Goal: Task Accomplishment & Management: Use online tool/utility

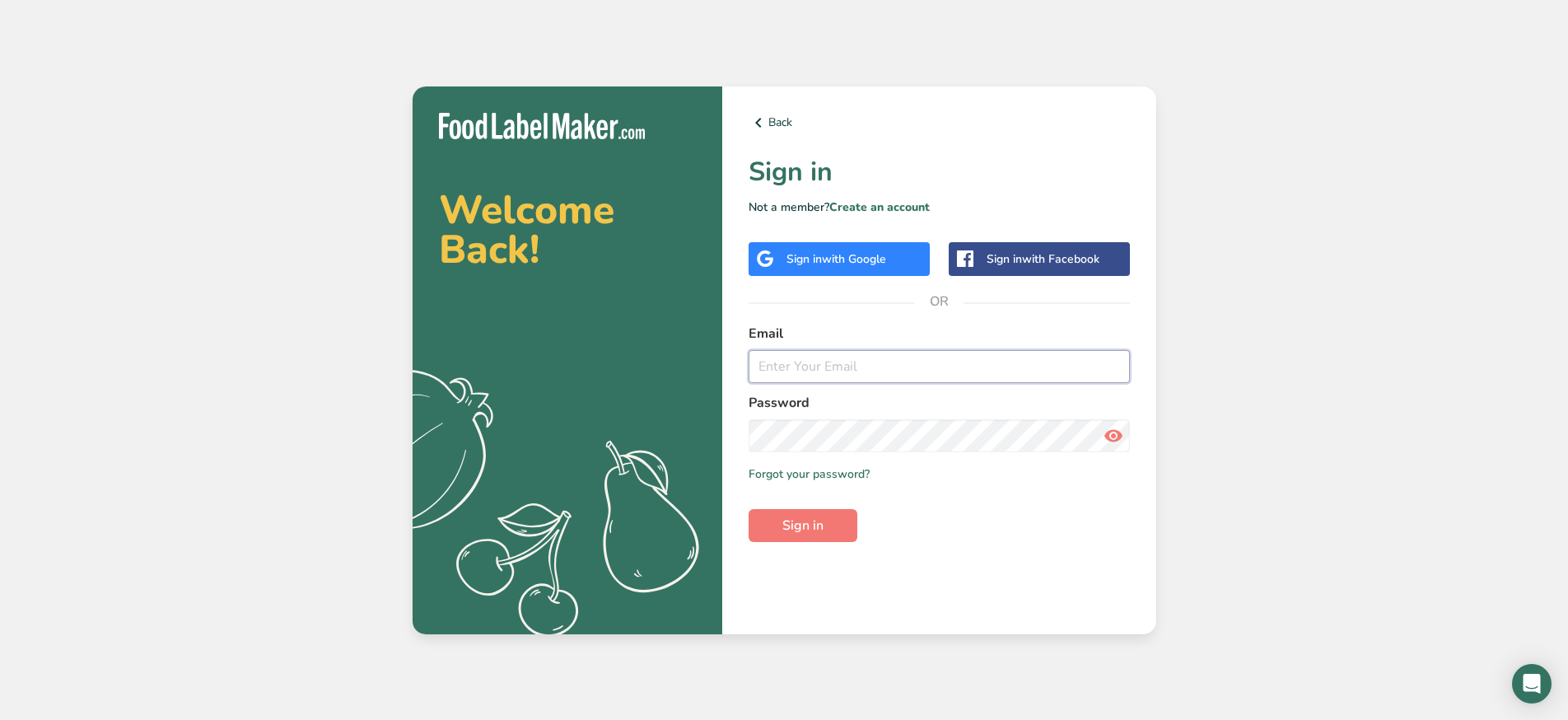
paste input "[EMAIL_ADDRESS][DOMAIN_NAME]"
type input "[EMAIL_ADDRESS][DOMAIN_NAME]"
click at [805, 521] on span "Sign in" at bounding box center [802, 526] width 41 height 20
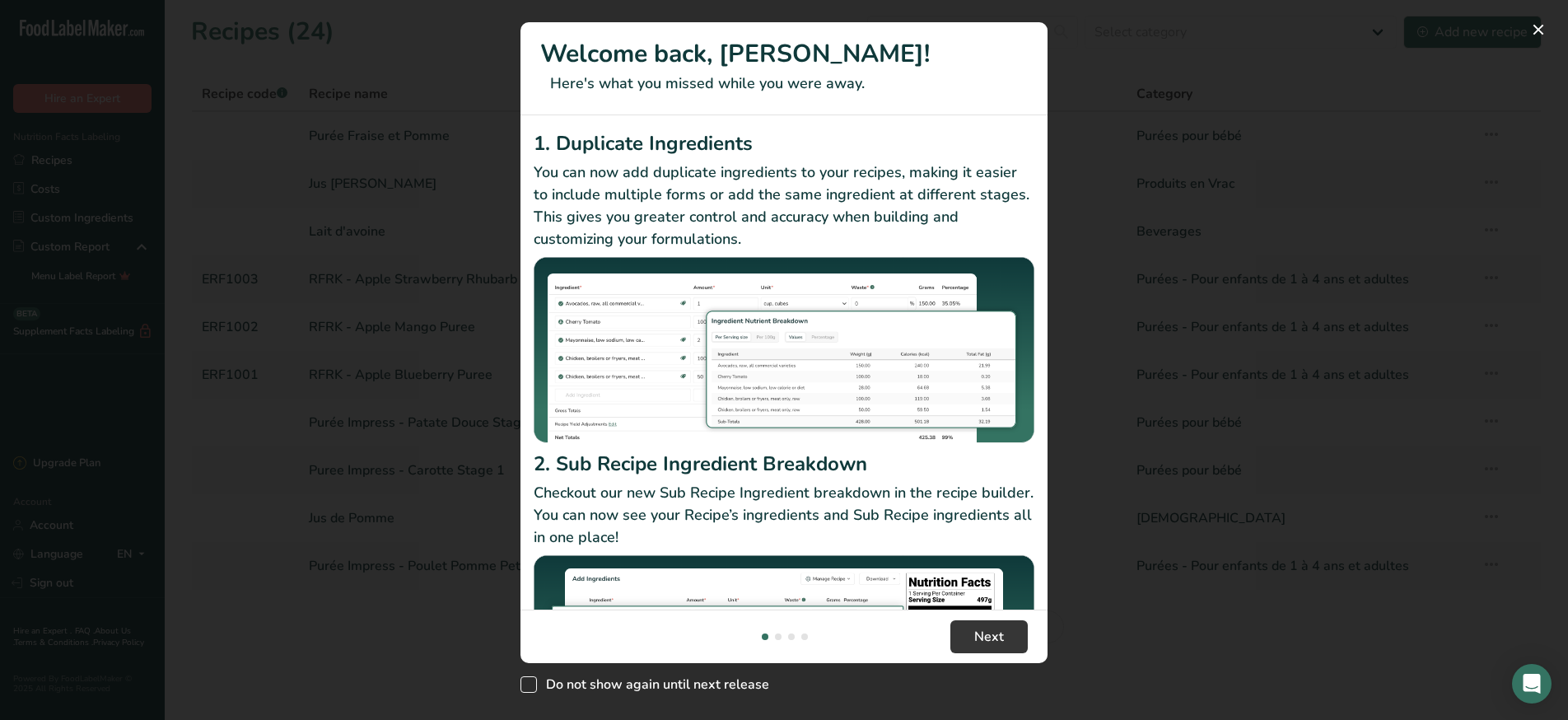
click at [603, 682] on span "Do not show again until next release" at bounding box center [652, 684] width 232 height 16
click at [531, 682] on input "Do not show again until next release" at bounding box center [525, 684] width 10 height 10
checkbox input "true"
click at [987, 637] on span "Next" at bounding box center [988, 637] width 29 height 20
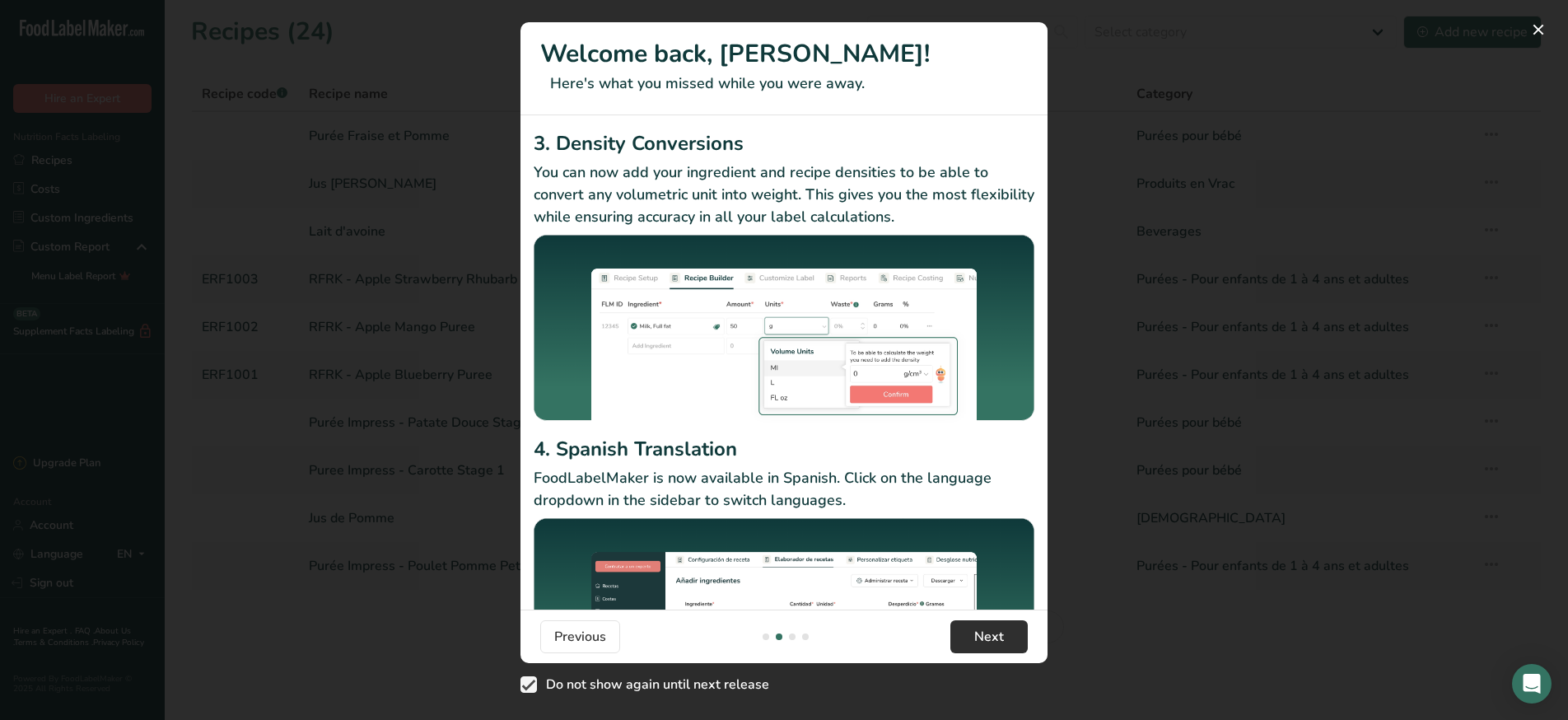
click at [1016, 642] on button "Next" at bounding box center [989, 637] width 78 height 33
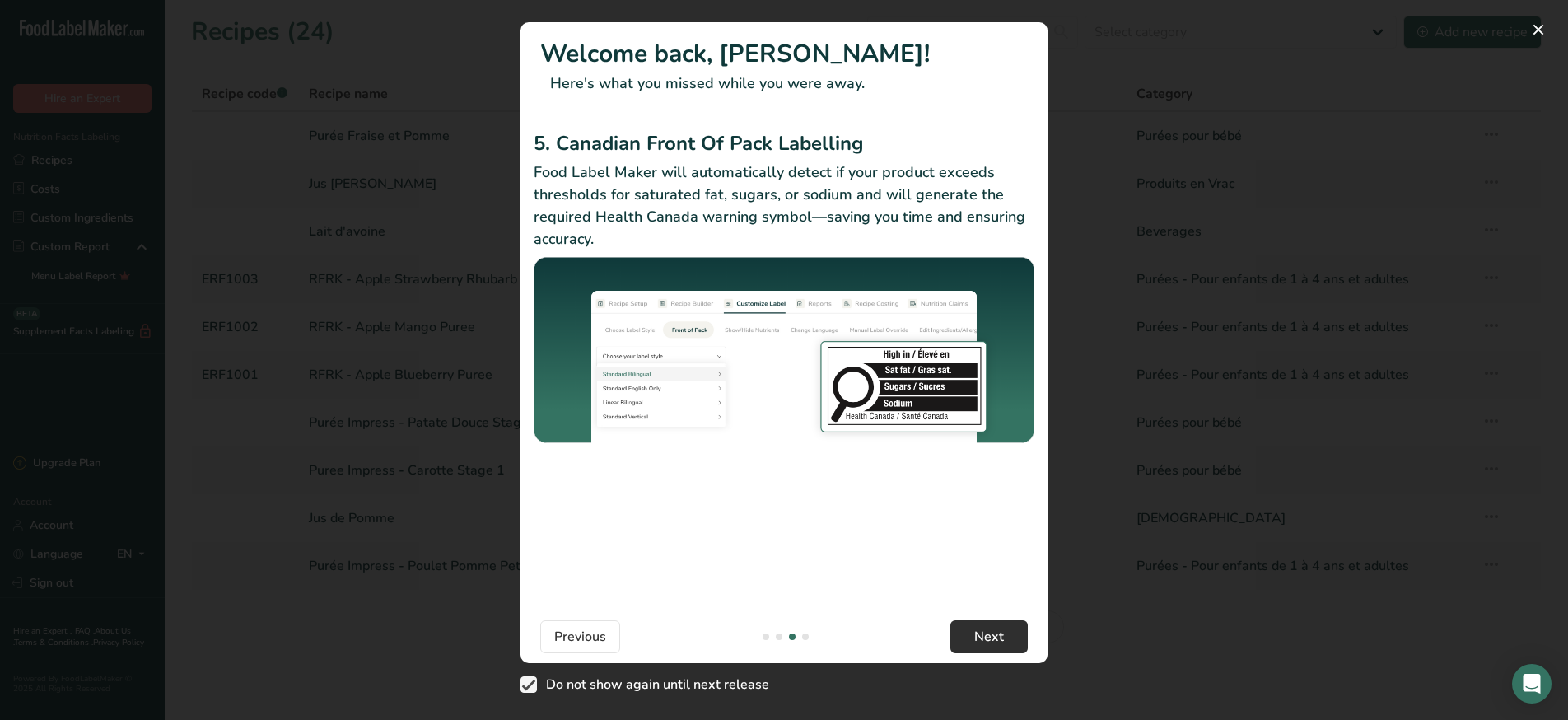
click at [1016, 642] on button "Next" at bounding box center [989, 637] width 78 height 33
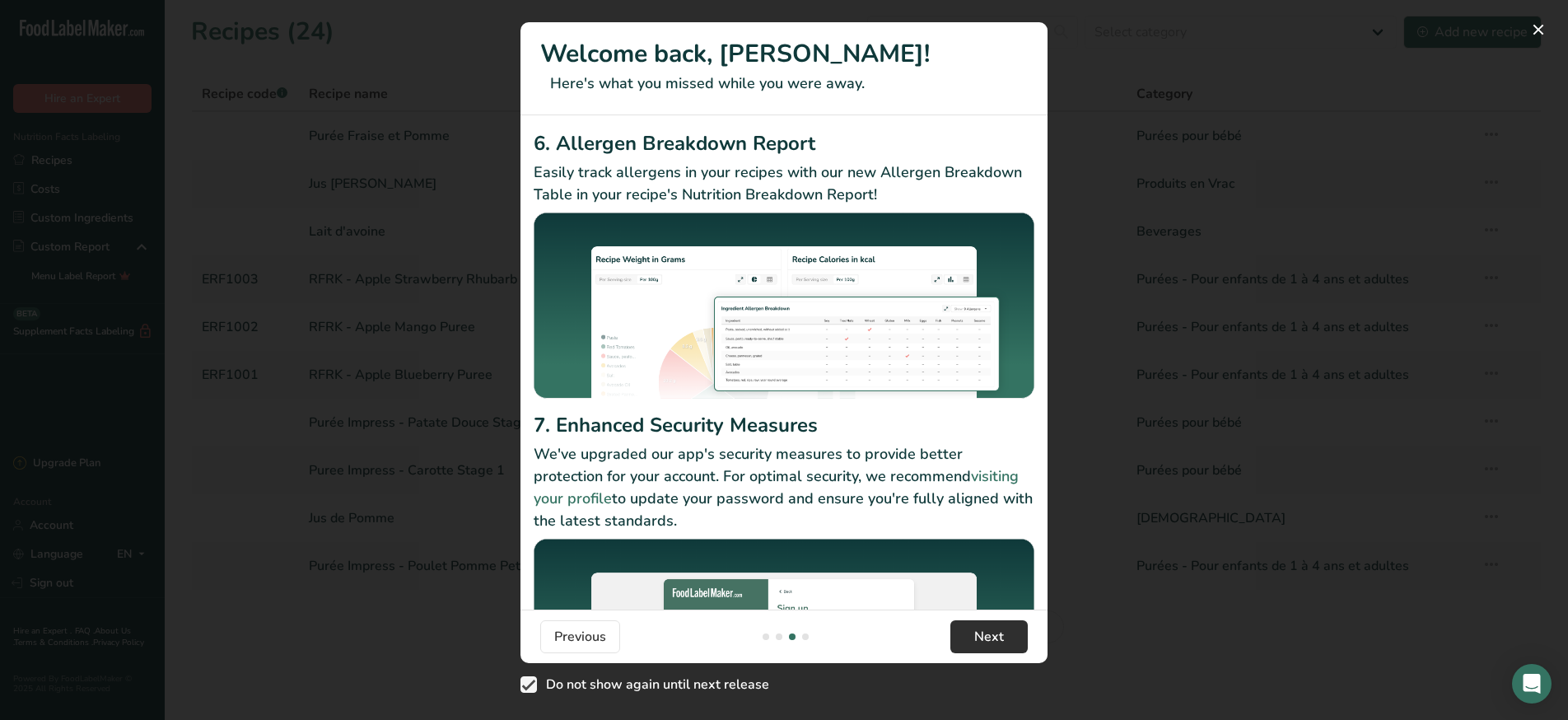
click at [1016, 642] on button "Next" at bounding box center [989, 637] width 78 height 33
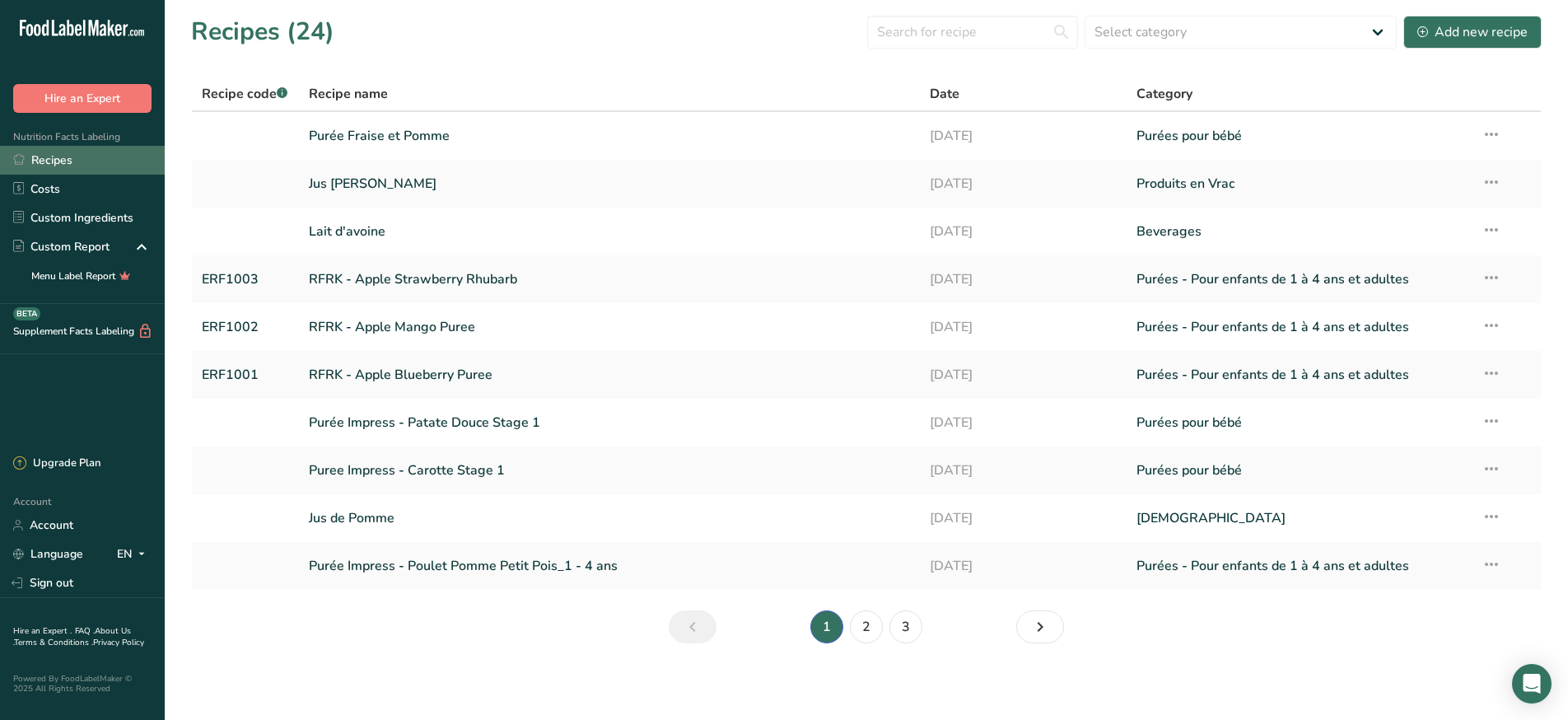
click at [56, 158] on link "Recipes" at bounding box center [82, 160] width 165 height 28
click at [579, 278] on link "RFRK - Apple Strawberry Rhubarb" at bounding box center [610, 279] width 601 height 34
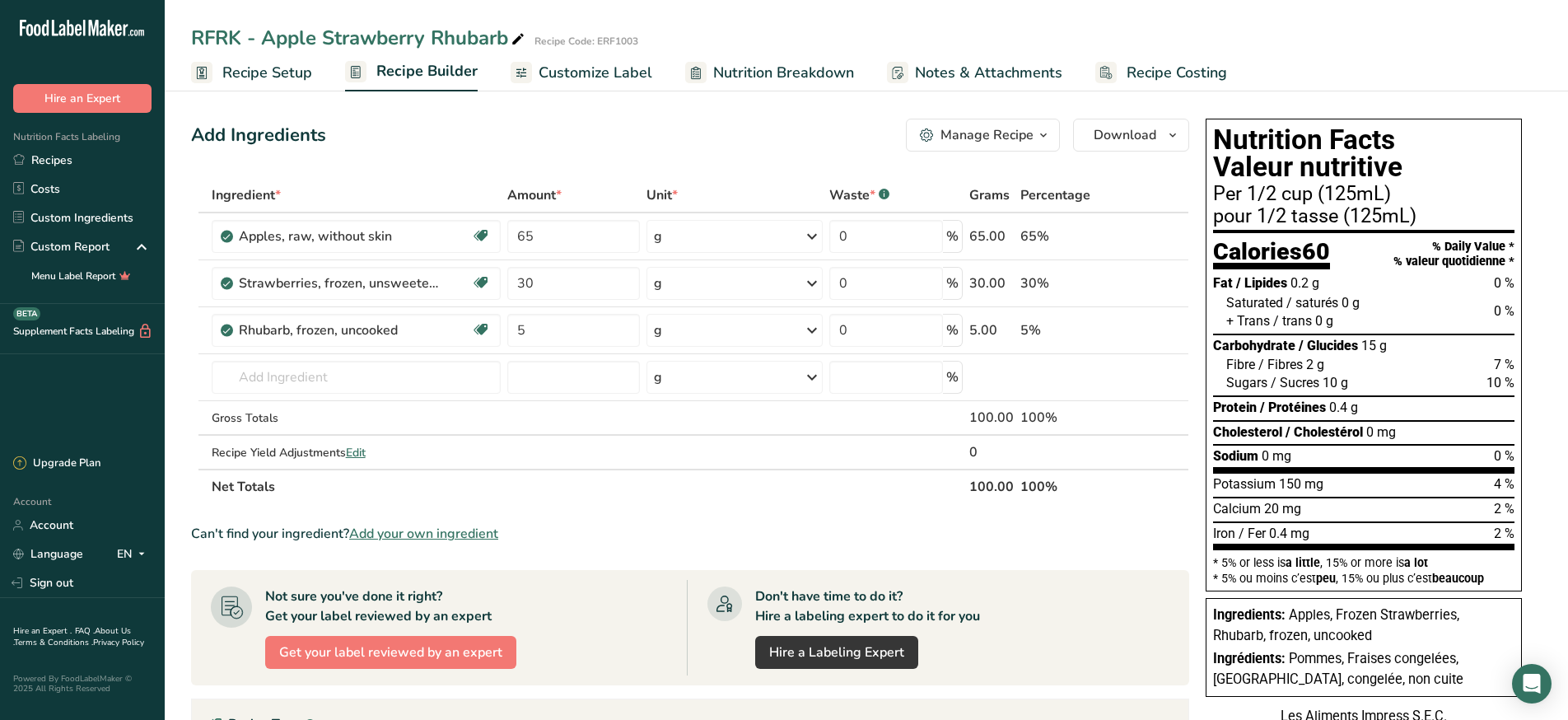
click at [584, 65] on span "Customize Label" at bounding box center [595, 72] width 114 height 22
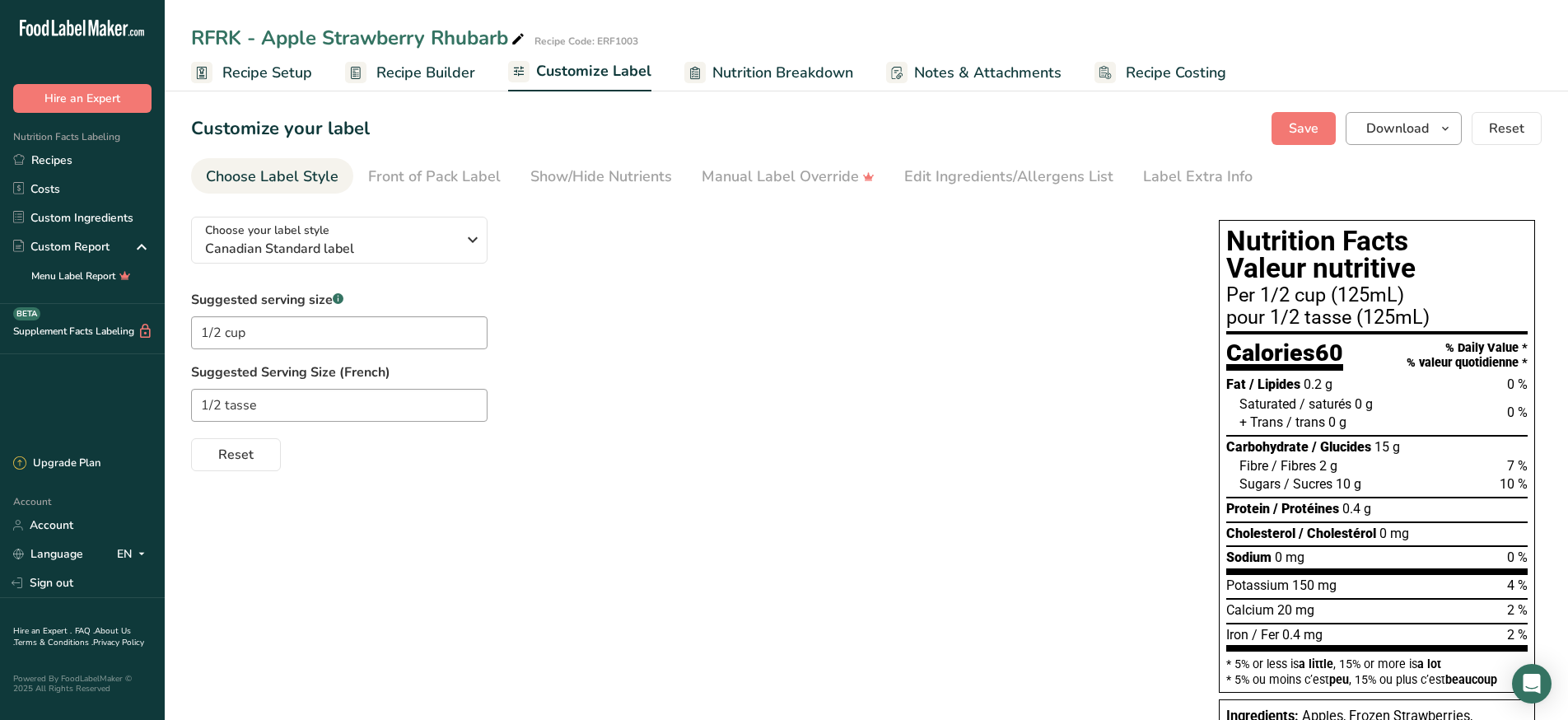
click at [1388, 135] on span "Download" at bounding box center [1397, 128] width 63 height 20
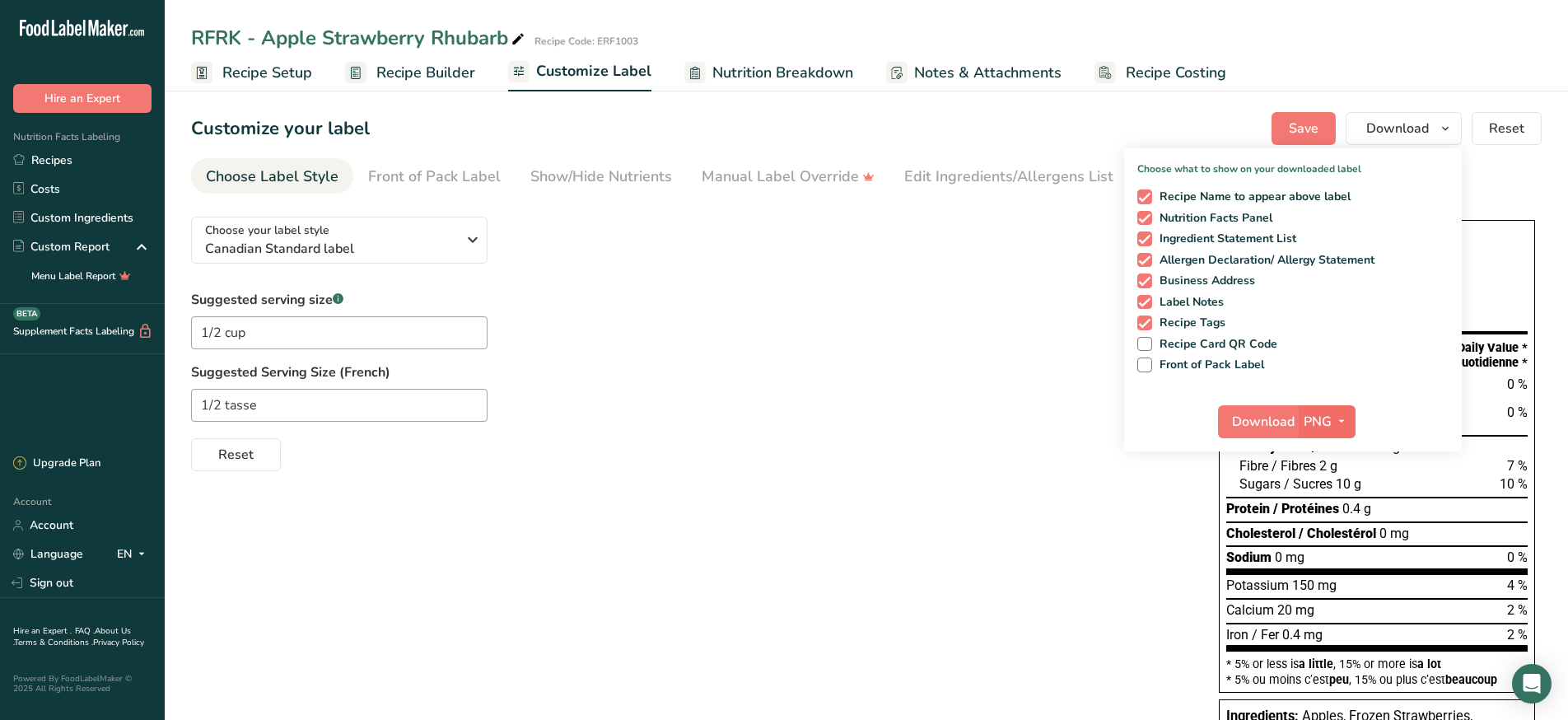
click at [1349, 416] on span "button" at bounding box center [1340, 421] width 20 height 20
click at [1330, 537] on link "PDF" at bounding box center [1329, 537] width 53 height 28
click at [859, 496] on div "Choose your label style Canadian Standard label USA (FDA) Standard FDA label Ta…" at bounding box center [866, 535] width 1350 height 662
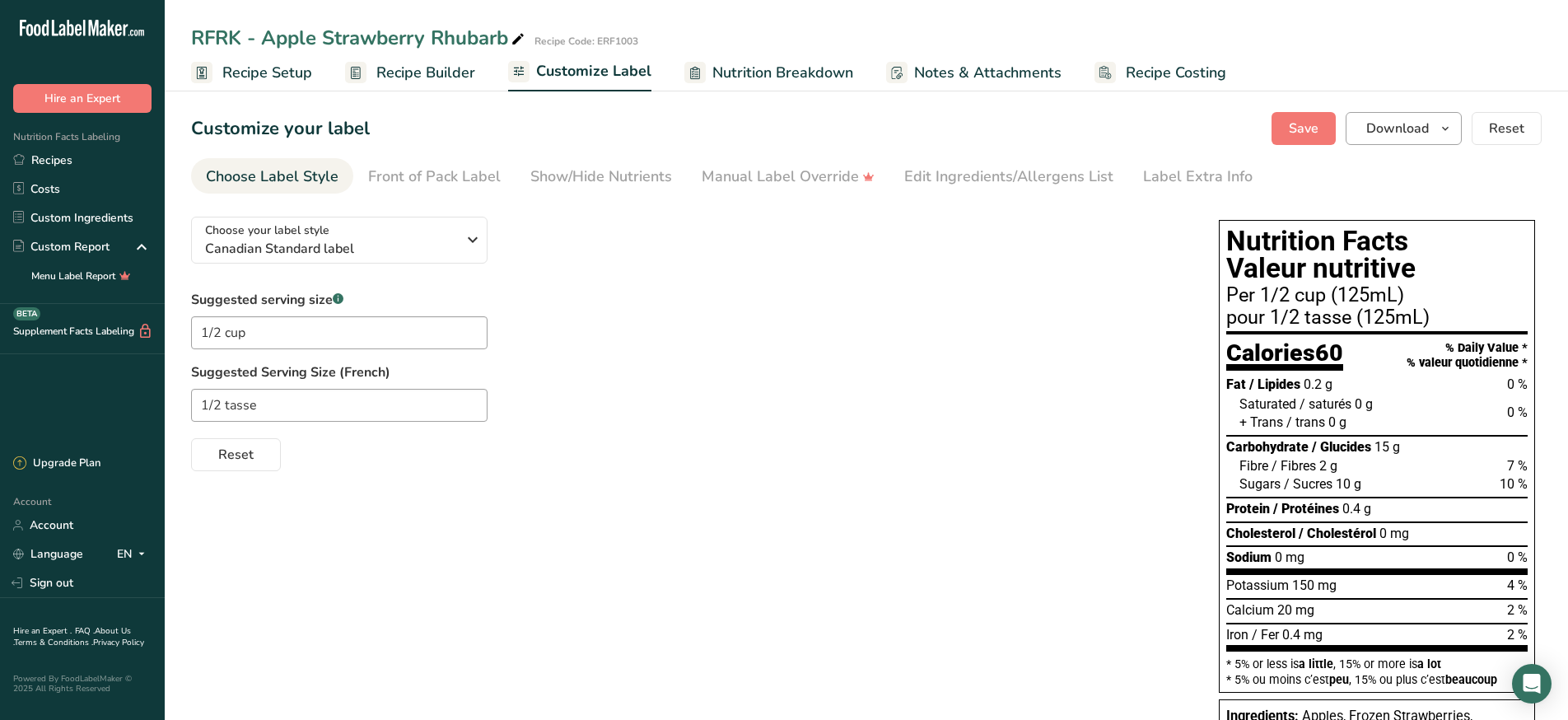
click at [1393, 134] on span "Download" at bounding box center [1397, 128] width 63 height 20
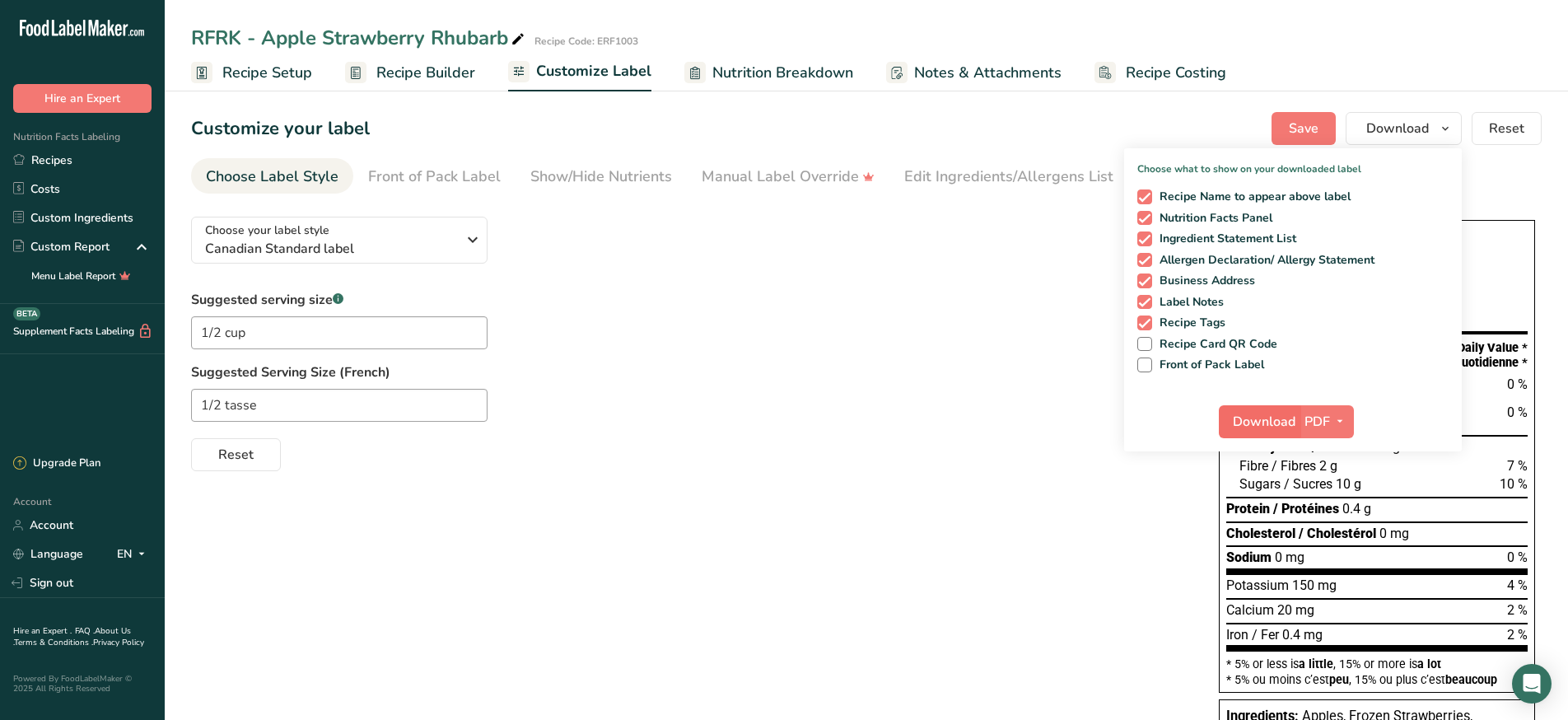
click at [1257, 417] on span "Download" at bounding box center [1264, 421] width 63 height 20
click at [100, 216] on link "Custom Ingredients" at bounding box center [82, 218] width 165 height 28
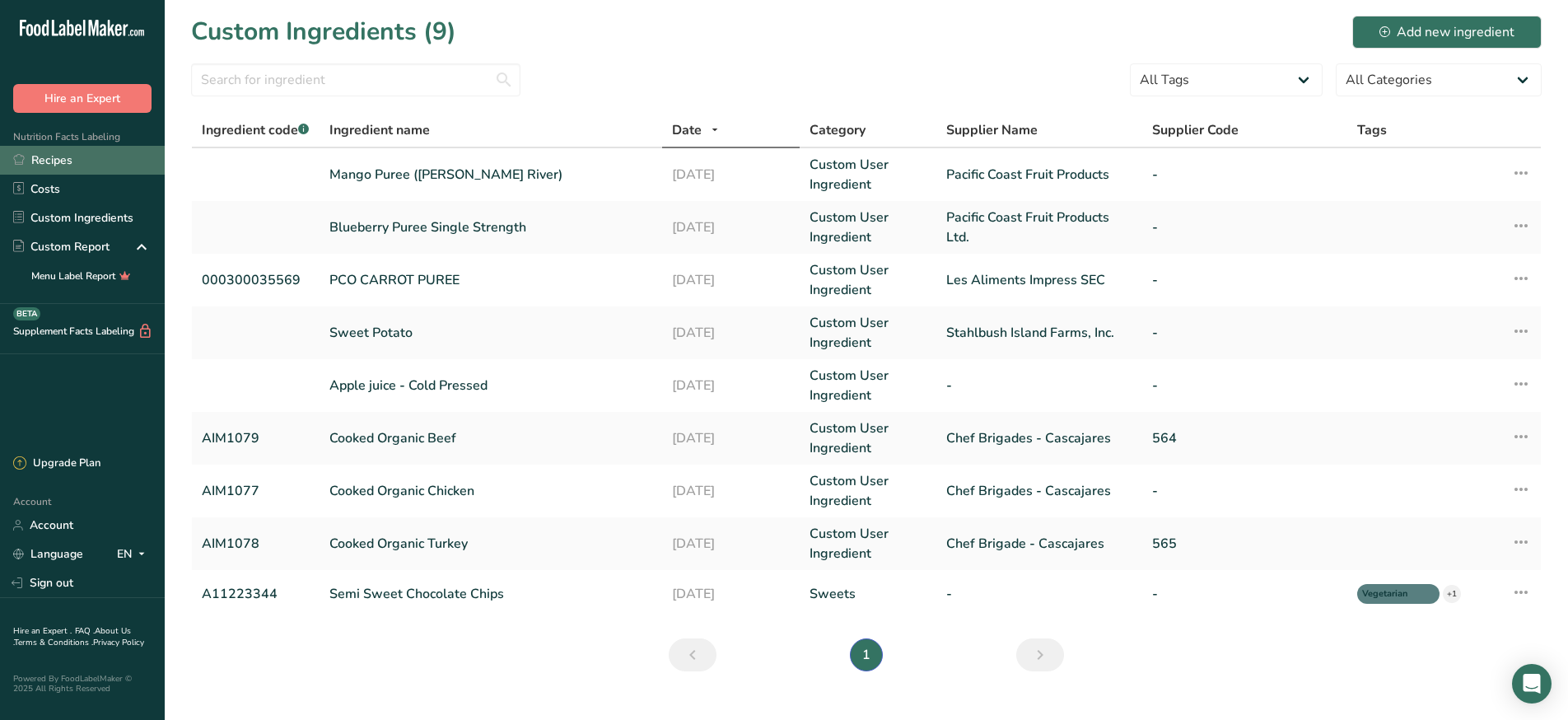
click at [53, 167] on link "Recipes" at bounding box center [82, 160] width 165 height 28
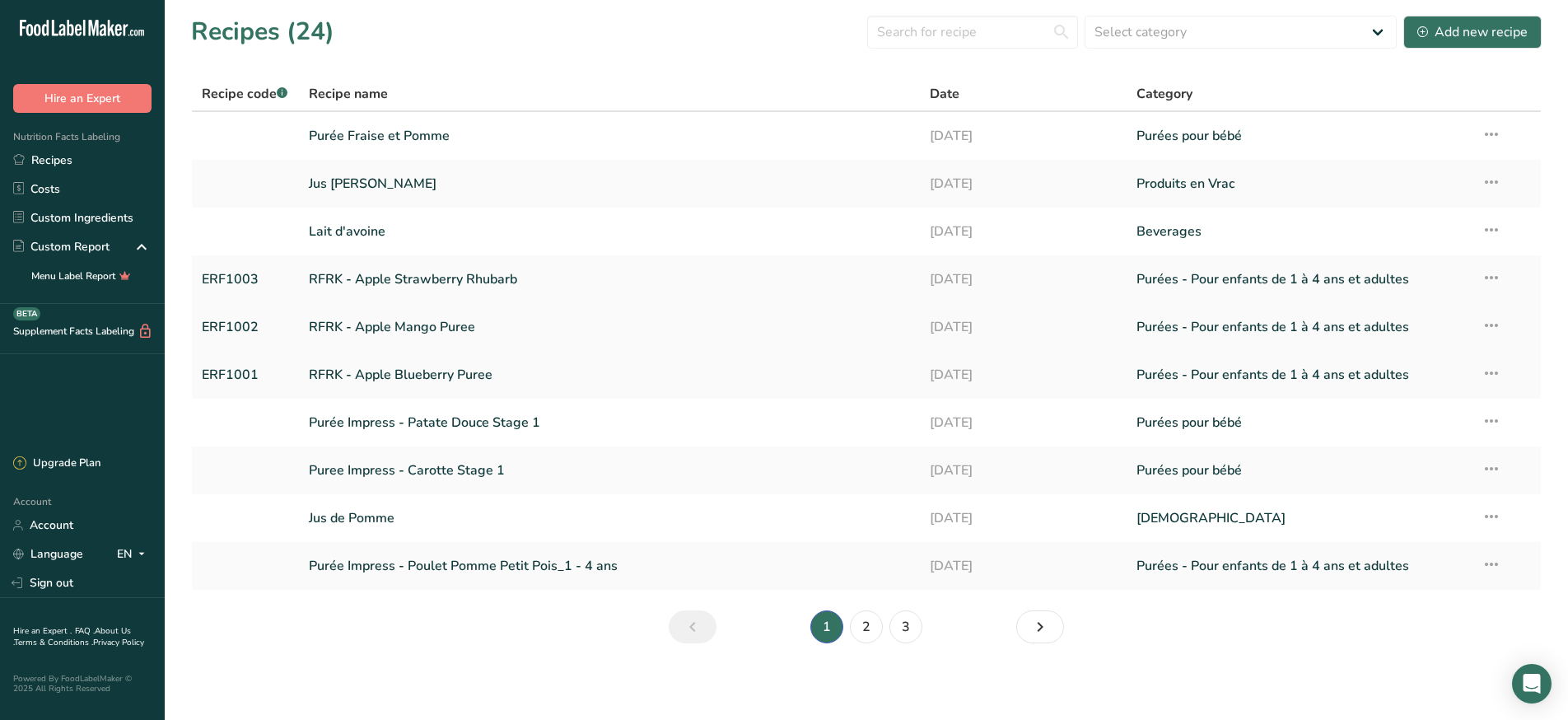
click at [386, 329] on link "RFRK - Apple Mango Puree" at bounding box center [610, 327] width 601 height 34
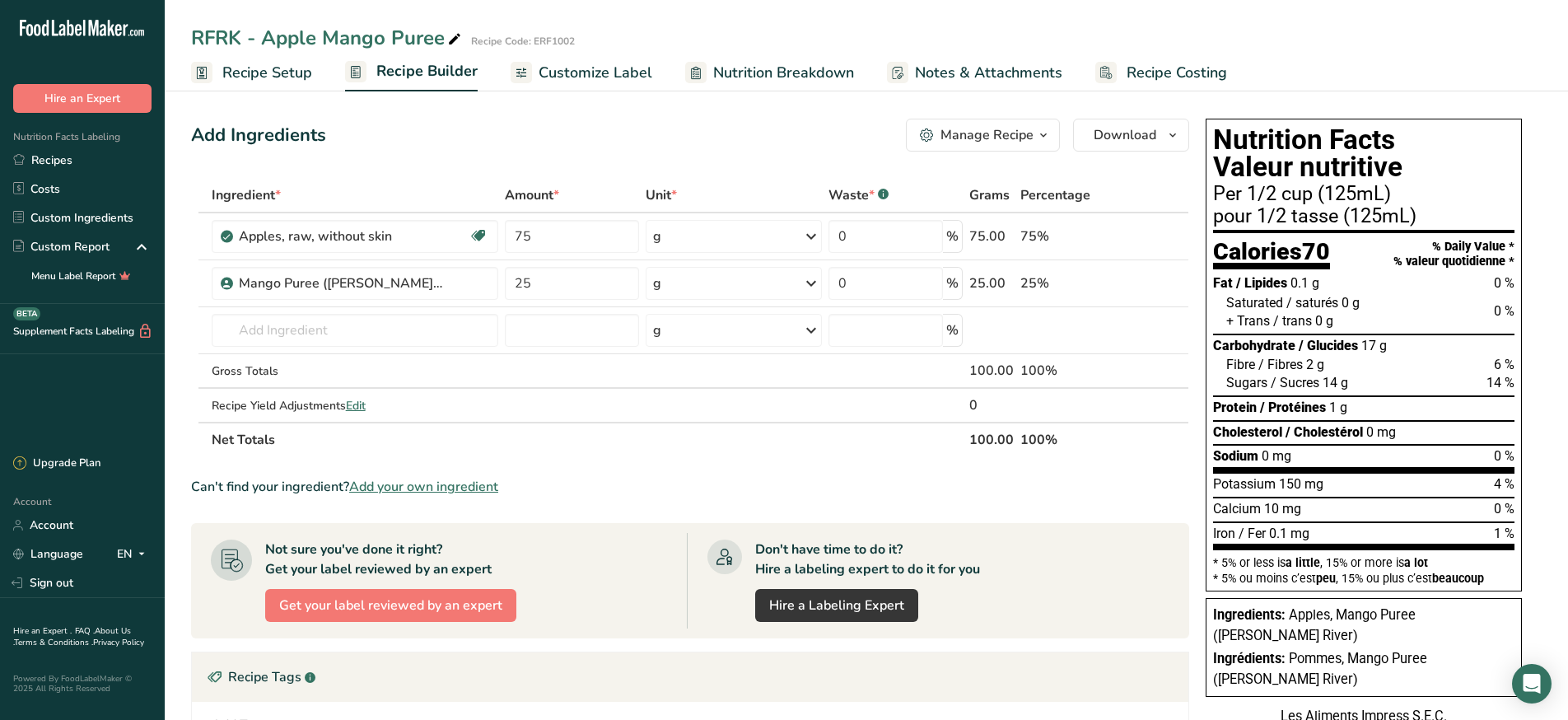
click at [617, 71] on span "Customize Label" at bounding box center [595, 72] width 114 height 22
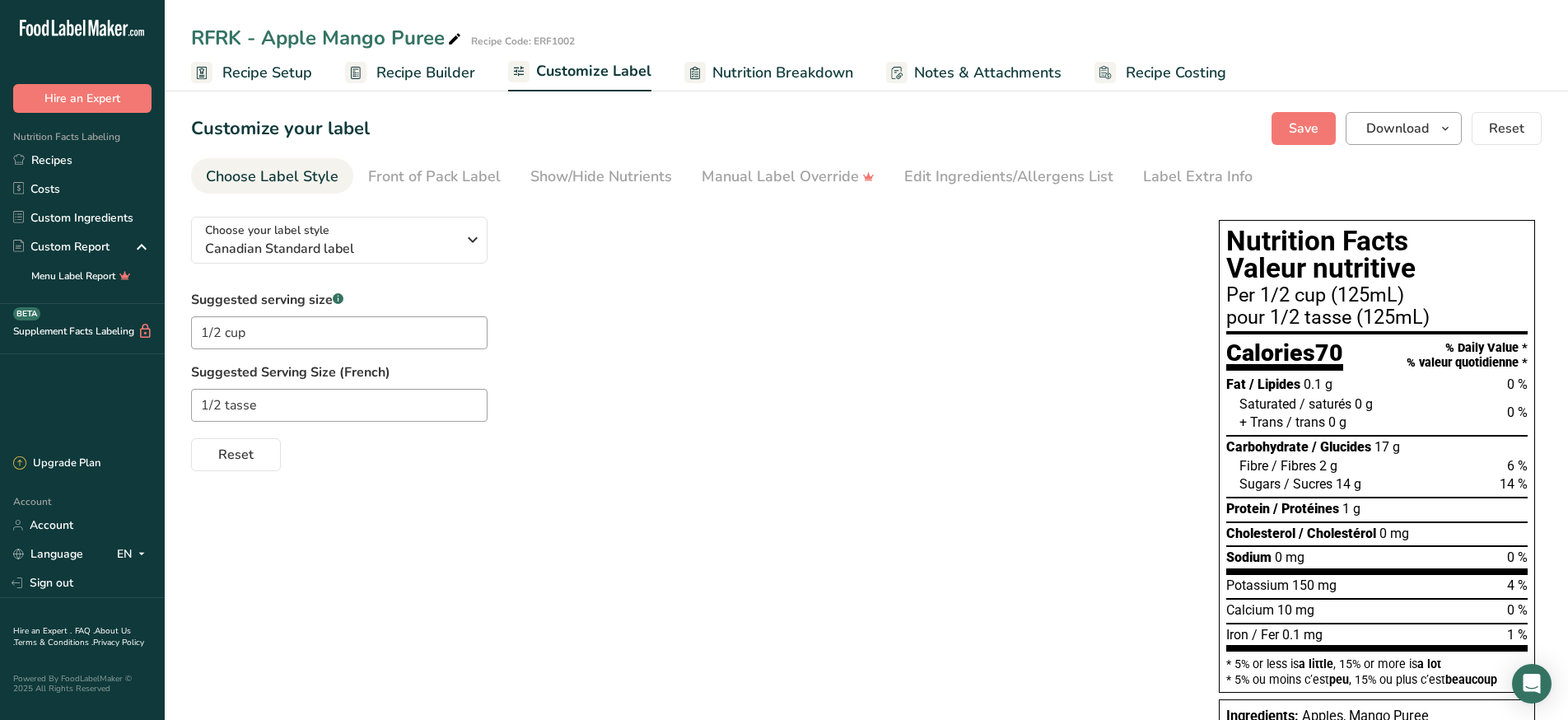
click at [1389, 134] on span "Download" at bounding box center [1397, 128] width 63 height 20
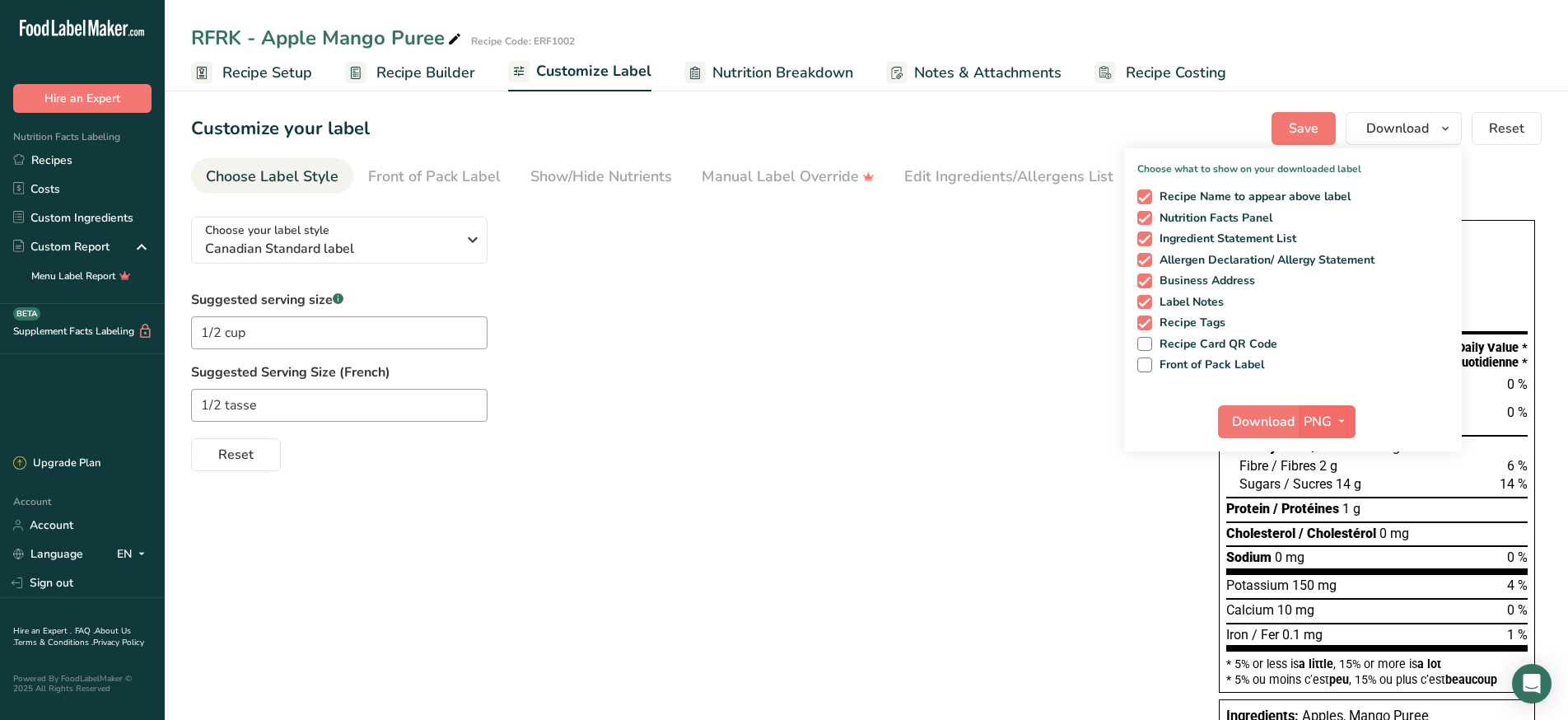
click at [1342, 421] on icon "button" at bounding box center [1341, 421] width 13 height 21
click at [1336, 526] on link "PDF" at bounding box center [1329, 537] width 53 height 28
click at [1283, 424] on span "Download" at bounding box center [1264, 421] width 63 height 20
click at [62, 169] on link "Recipes" at bounding box center [82, 160] width 165 height 28
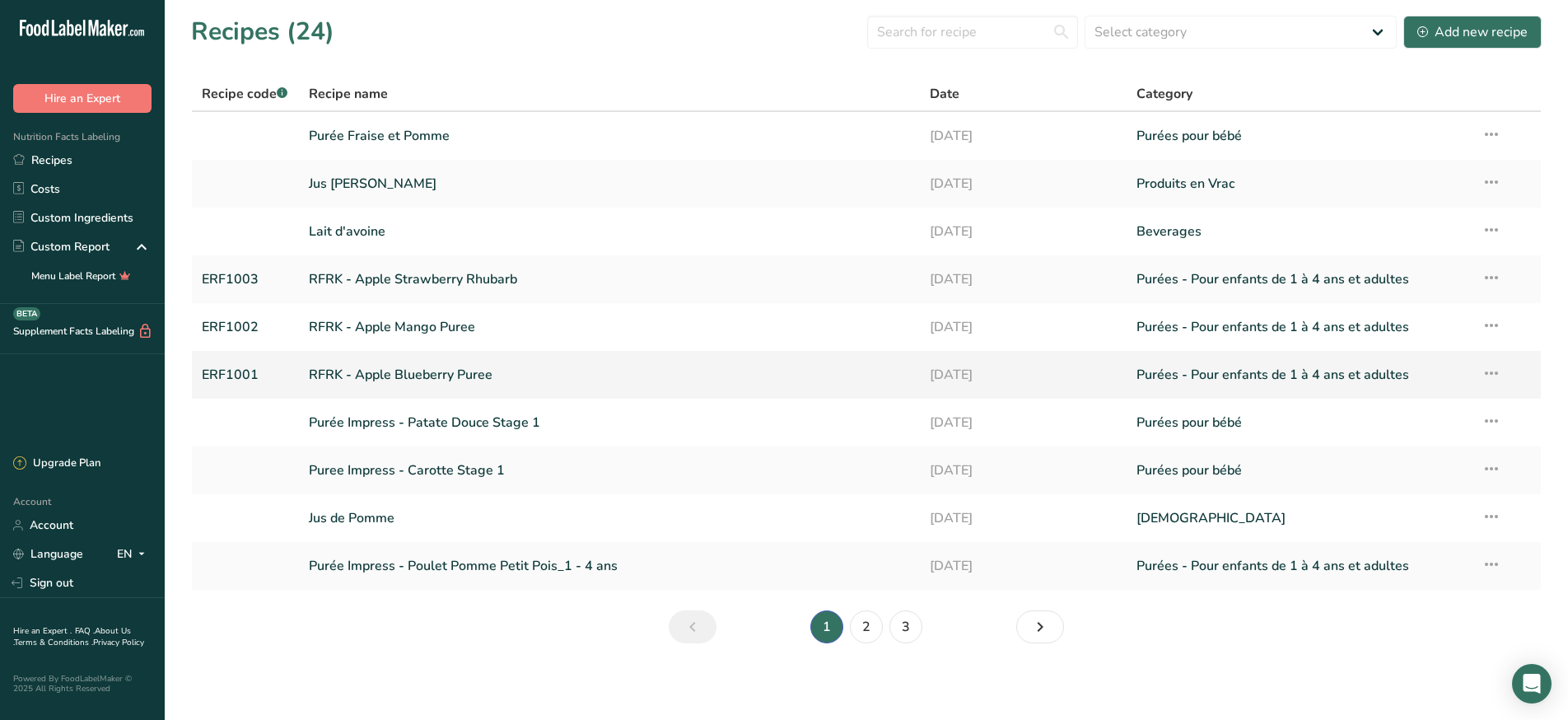
click at [416, 377] on link "RFRK - Apple Blueberry Puree" at bounding box center [610, 375] width 601 height 34
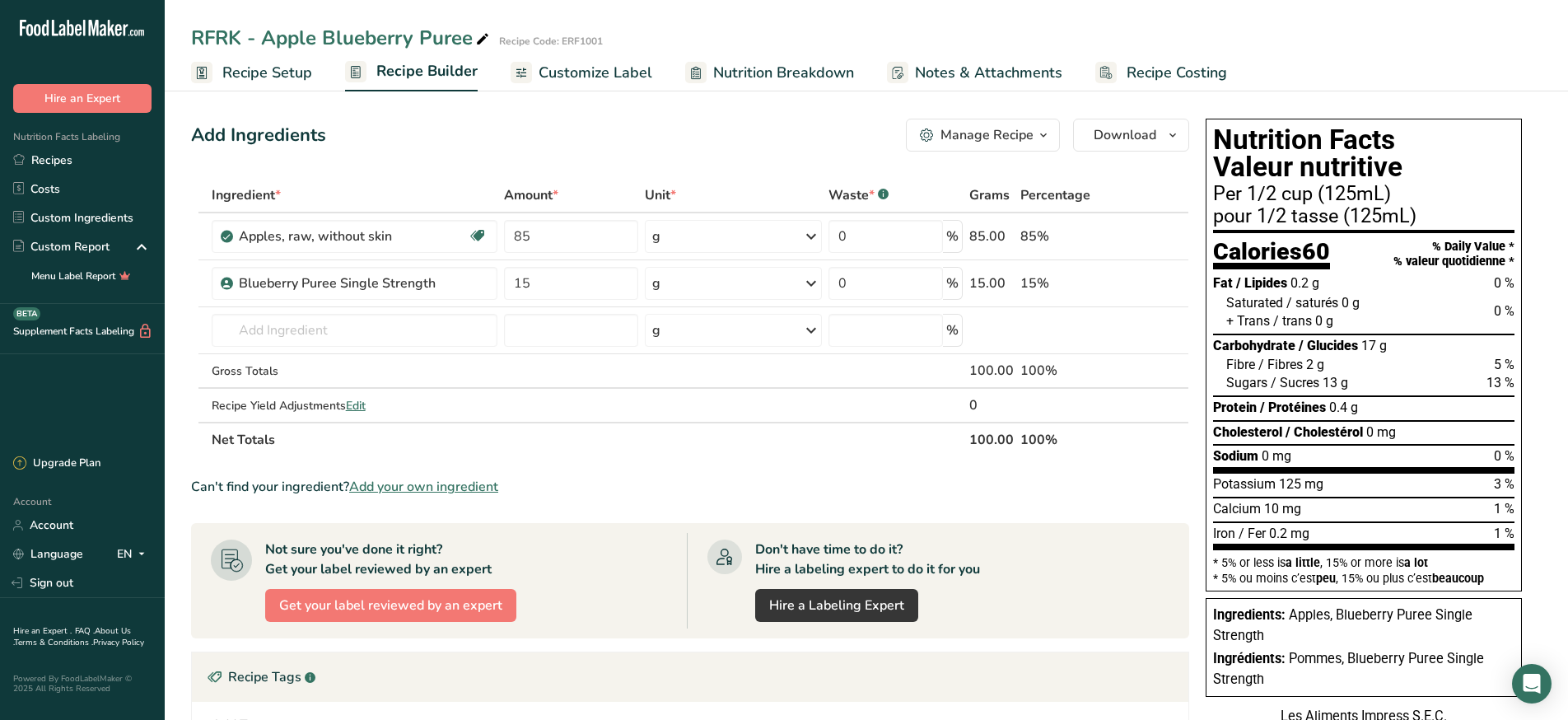
click at [757, 51] on div "RFRK - Apple Blueberry Puree Recipe Code: ERF1001" at bounding box center [866, 37] width 1403 height 29
click at [736, 71] on span "Nutrition Breakdown" at bounding box center [783, 72] width 141 height 22
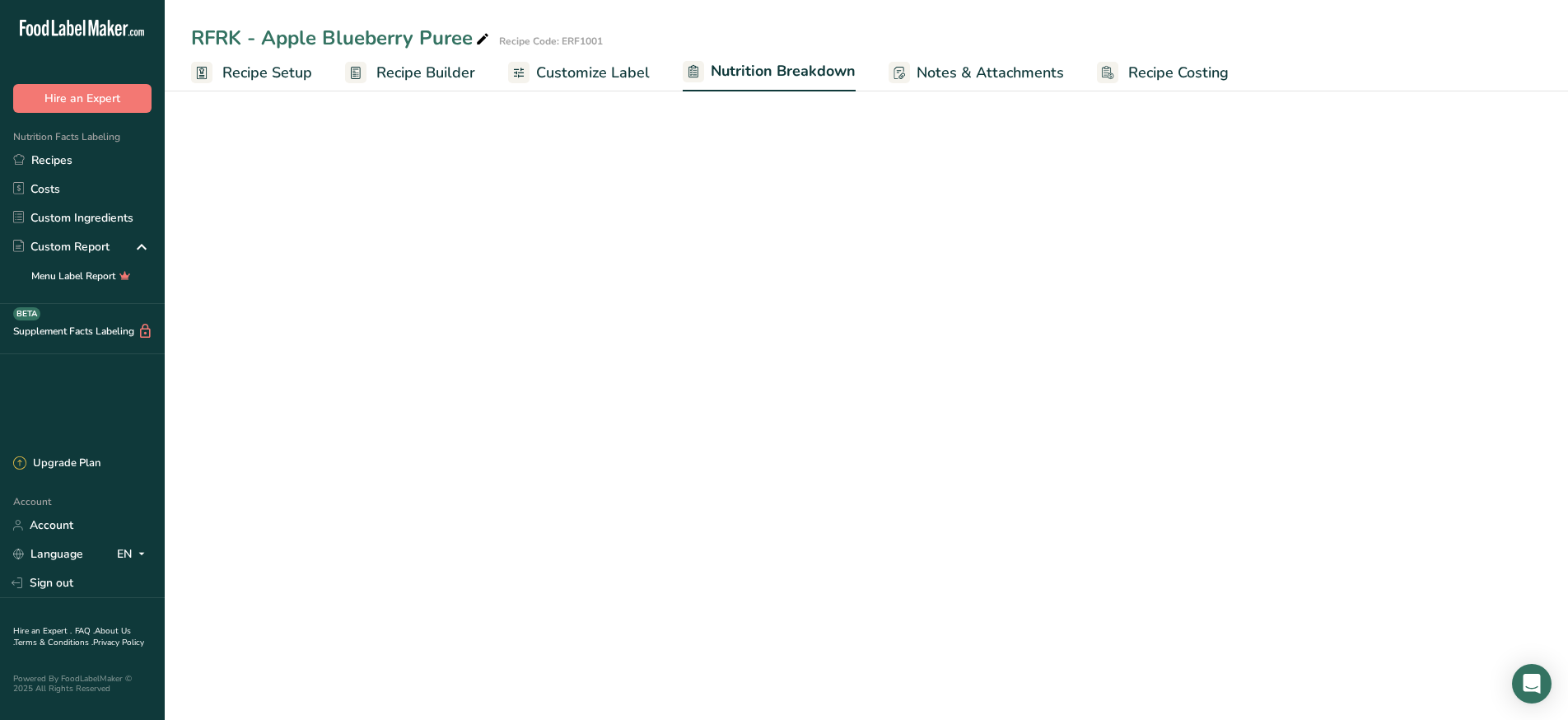
select select "Calories"
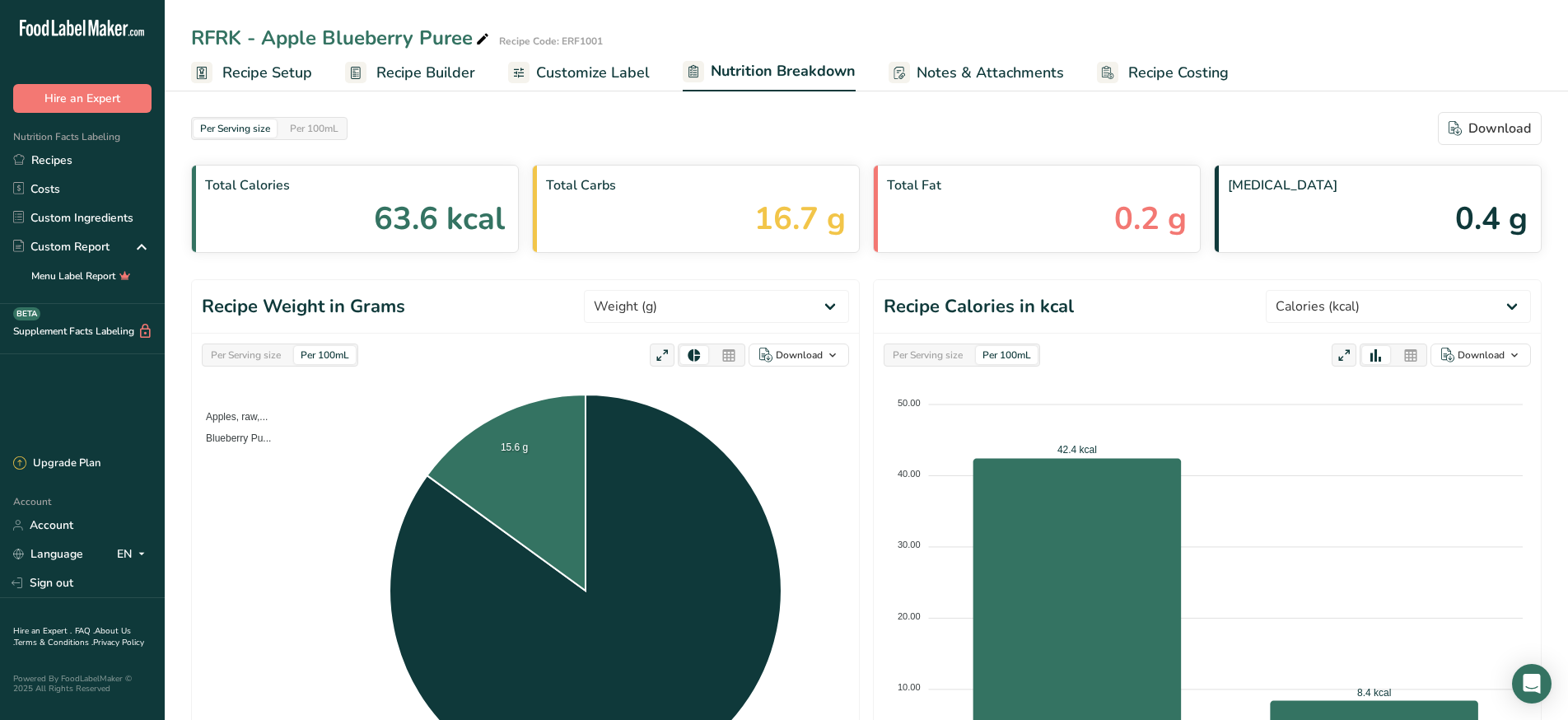
click at [562, 75] on span "Customize Label" at bounding box center [593, 72] width 114 height 22
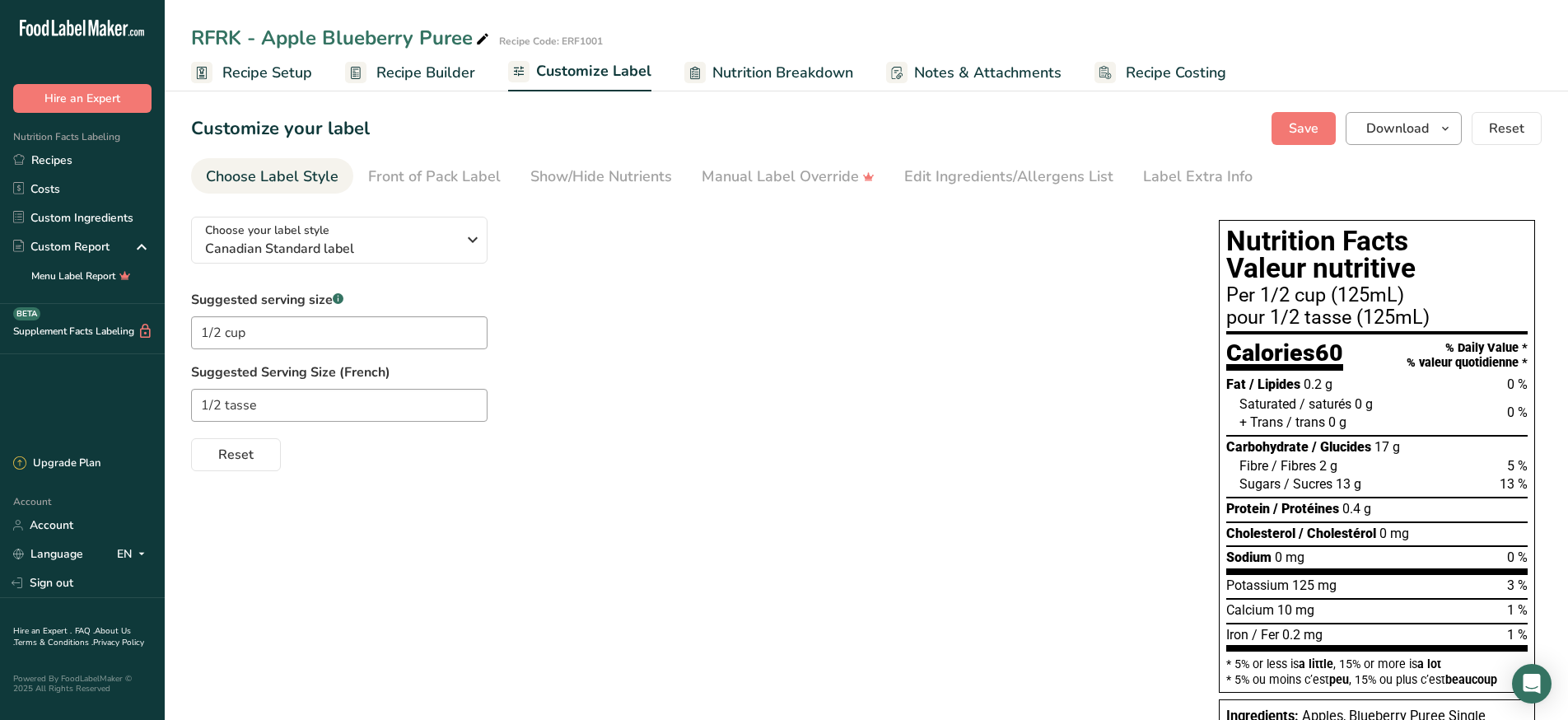
click at [1443, 122] on icon "button" at bounding box center [1445, 129] width 13 height 21
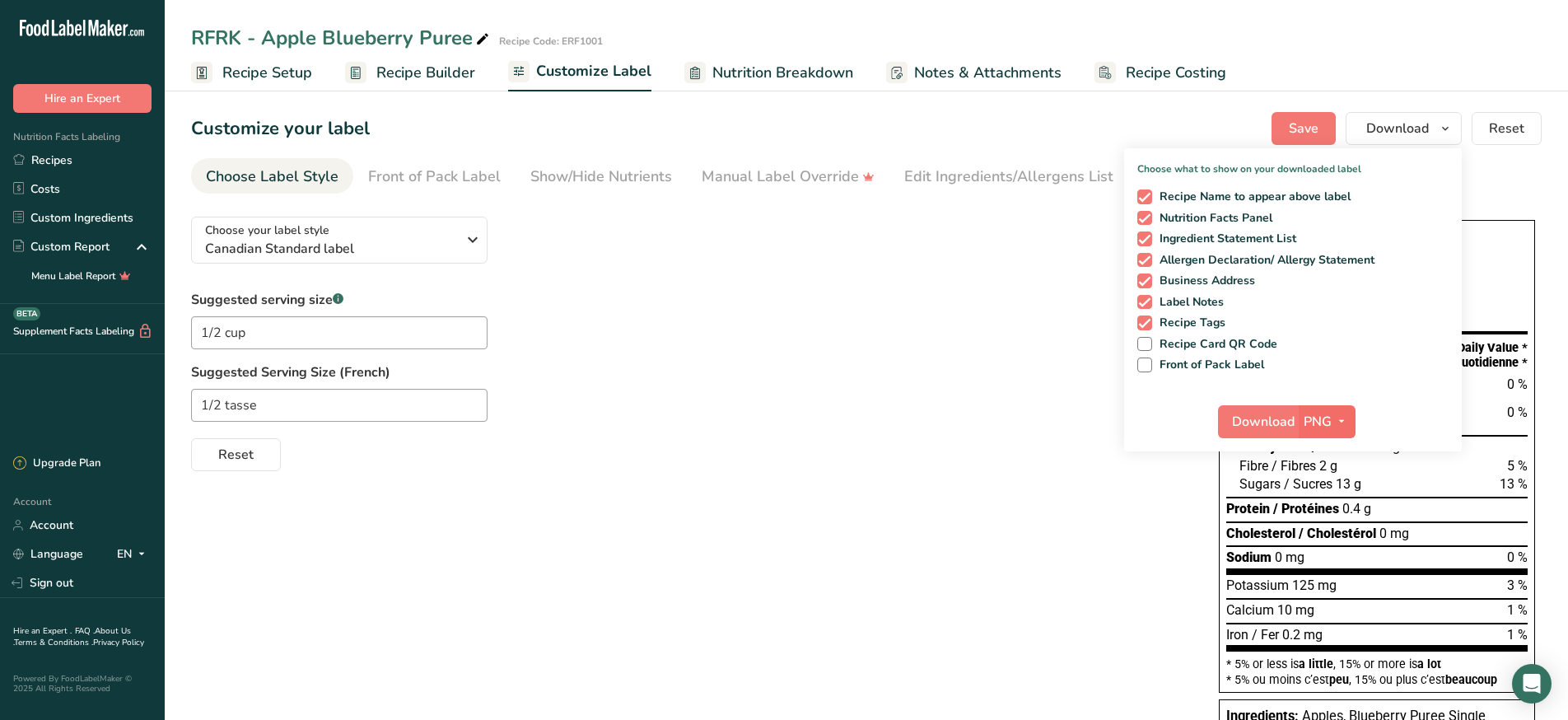
click at [1342, 417] on icon "button" at bounding box center [1341, 421] width 13 height 21
click at [1328, 533] on link "PDF" at bounding box center [1329, 537] width 53 height 28
click at [1252, 425] on span "Download" at bounding box center [1264, 421] width 63 height 20
click at [1149, 196] on span at bounding box center [1144, 197] width 15 height 15
click at [1148, 196] on input "Recipe Name to appear above label" at bounding box center [1141, 195] width 10 height 10
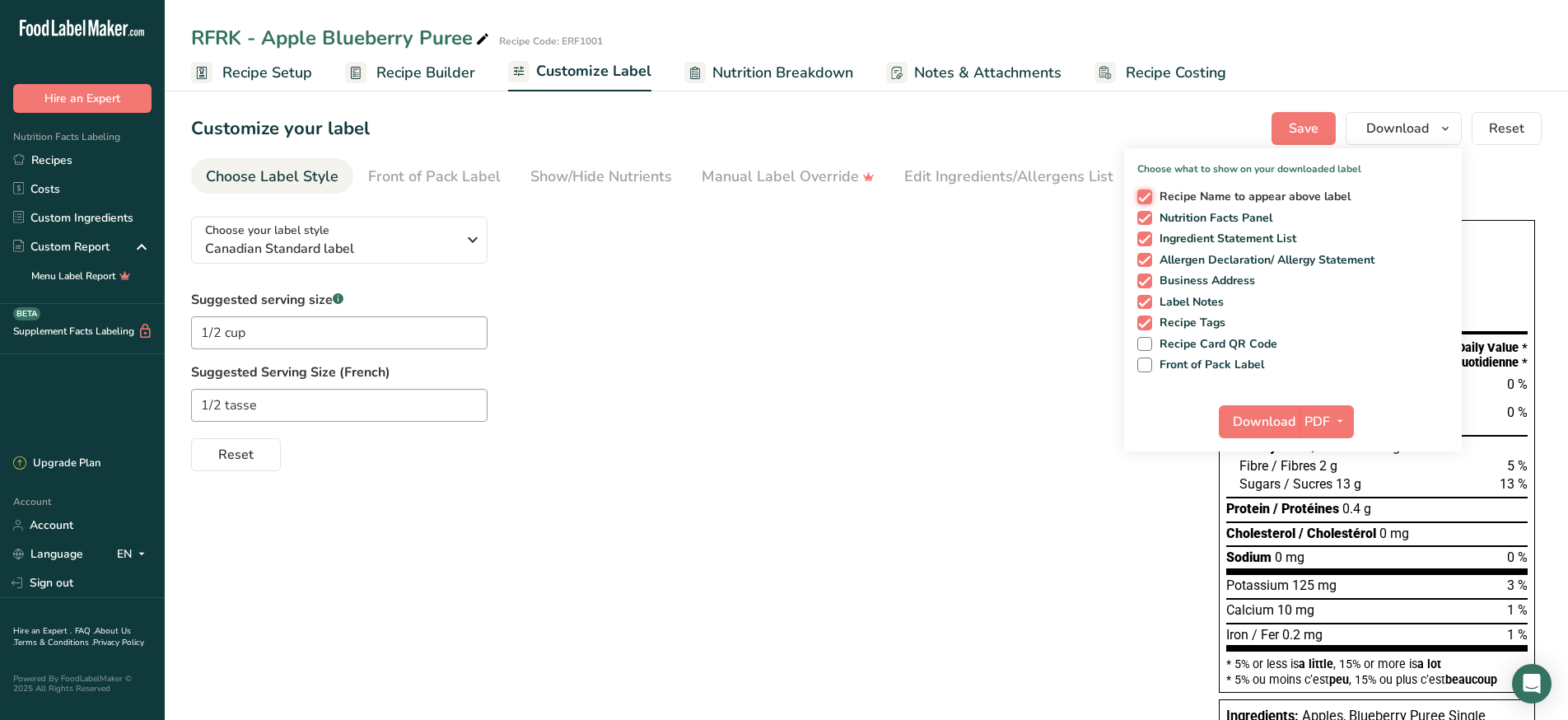
checkbox input "false"
click at [1147, 235] on span at bounding box center [1144, 239] width 15 height 15
click at [1147, 235] on input "Ingredient Statement List" at bounding box center [1141, 238] width 10 height 10
checkbox input "false"
click at [1146, 253] on span at bounding box center [1144, 261] width 15 height 15
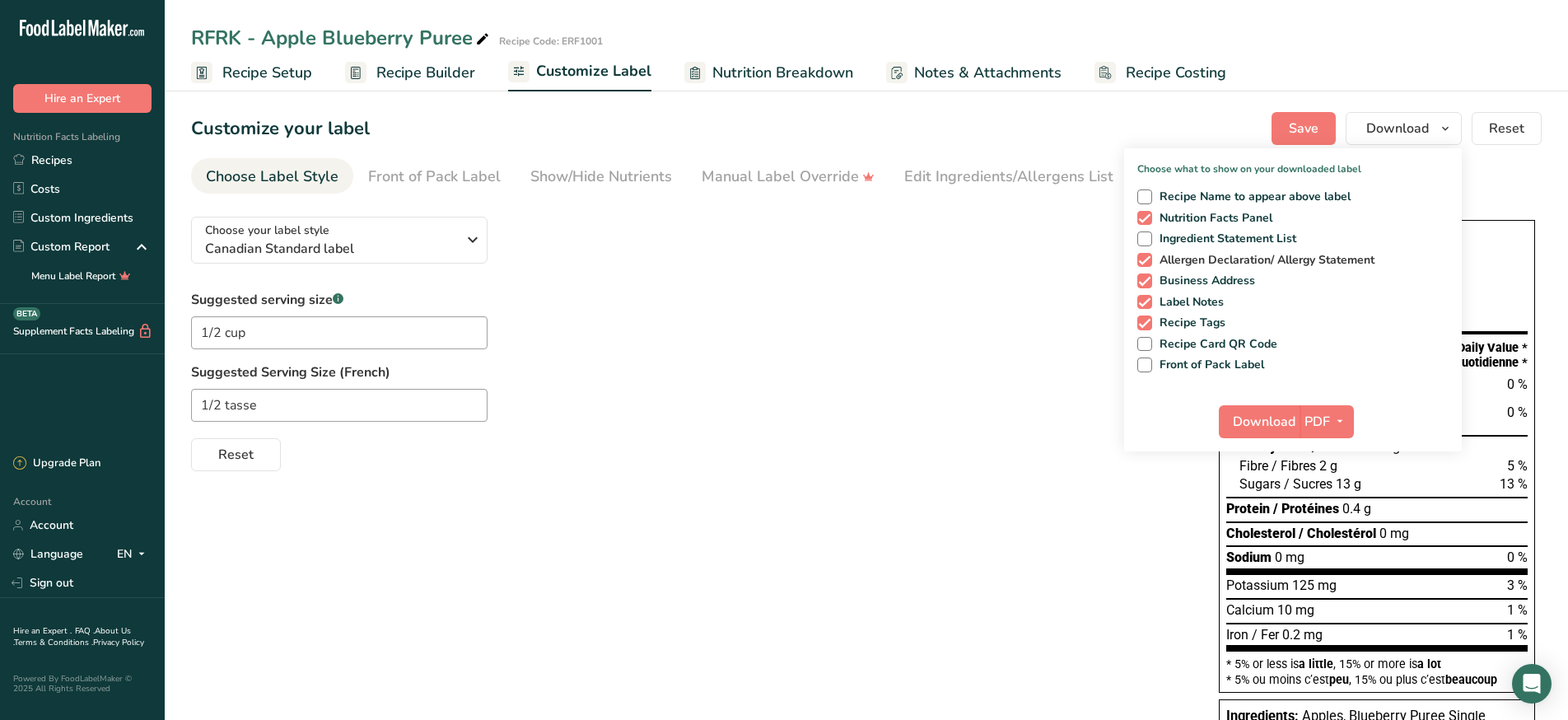
click at [1146, 254] on input "Allergen Declaration/ Allergy Statement" at bounding box center [1141, 259] width 10 height 10
checkbox input "false"
click at [1145, 272] on div "Recipe Name to appear above label Nutrition Facts Panel Ingredient Statement Li…" at bounding box center [1293, 278] width 337 height 190
click at [1139, 275] on span at bounding box center [1144, 281] width 15 height 15
click at [1139, 275] on input "Business Address" at bounding box center [1141, 280] width 10 height 10
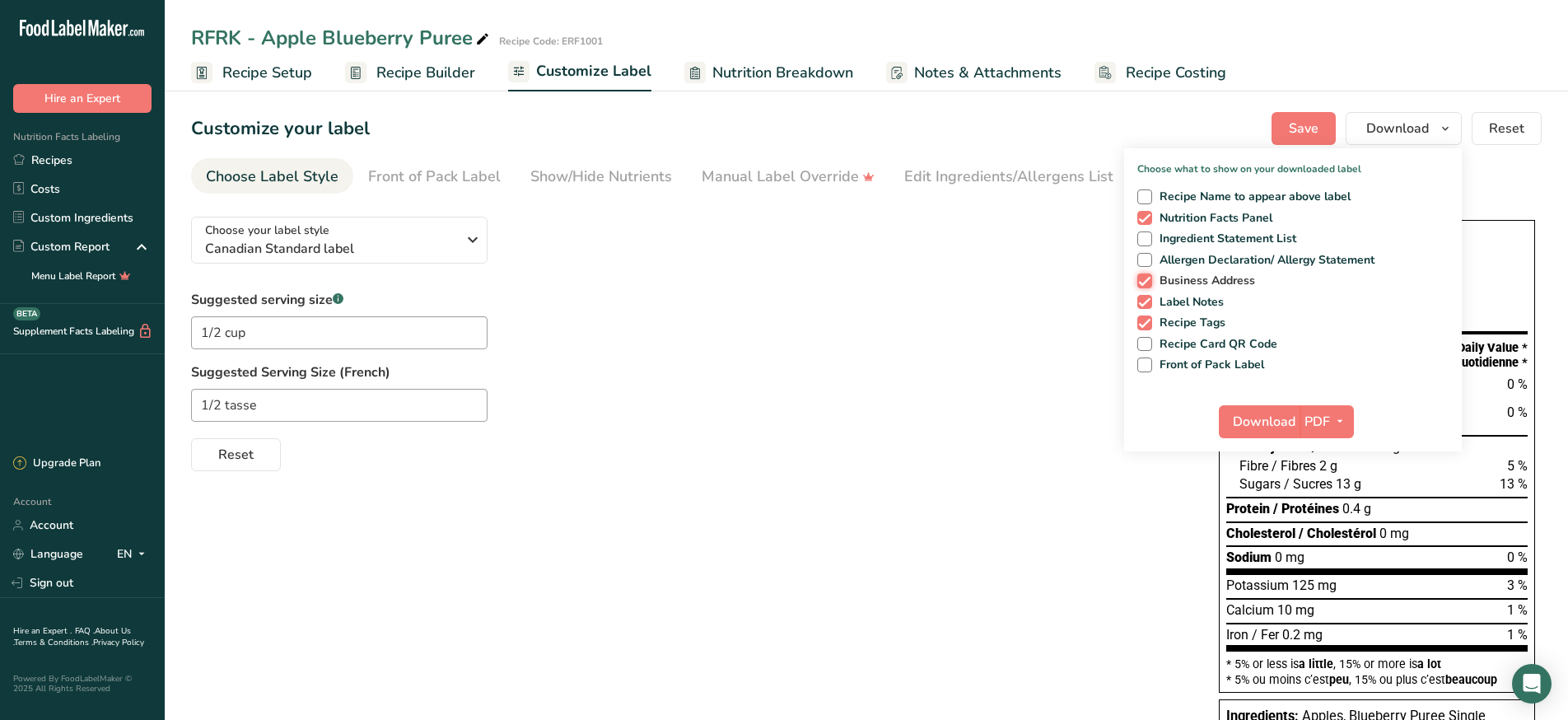
checkbox input "false"
click at [1139, 289] on div "Recipe Name to appear above label Nutrition Facts Panel Ingredient Statement Li…" at bounding box center [1293, 278] width 337 height 190
click at [1143, 309] on div "Recipe Name to appear above label Nutrition Facts Panel Ingredient Statement Li…" at bounding box center [1293, 278] width 337 height 190
click at [1143, 331] on div "Recipe Name to appear above label Nutrition Facts Panel Ingredient Statement Li…" at bounding box center [1293, 278] width 337 height 190
click at [1143, 317] on span at bounding box center [1144, 323] width 15 height 15
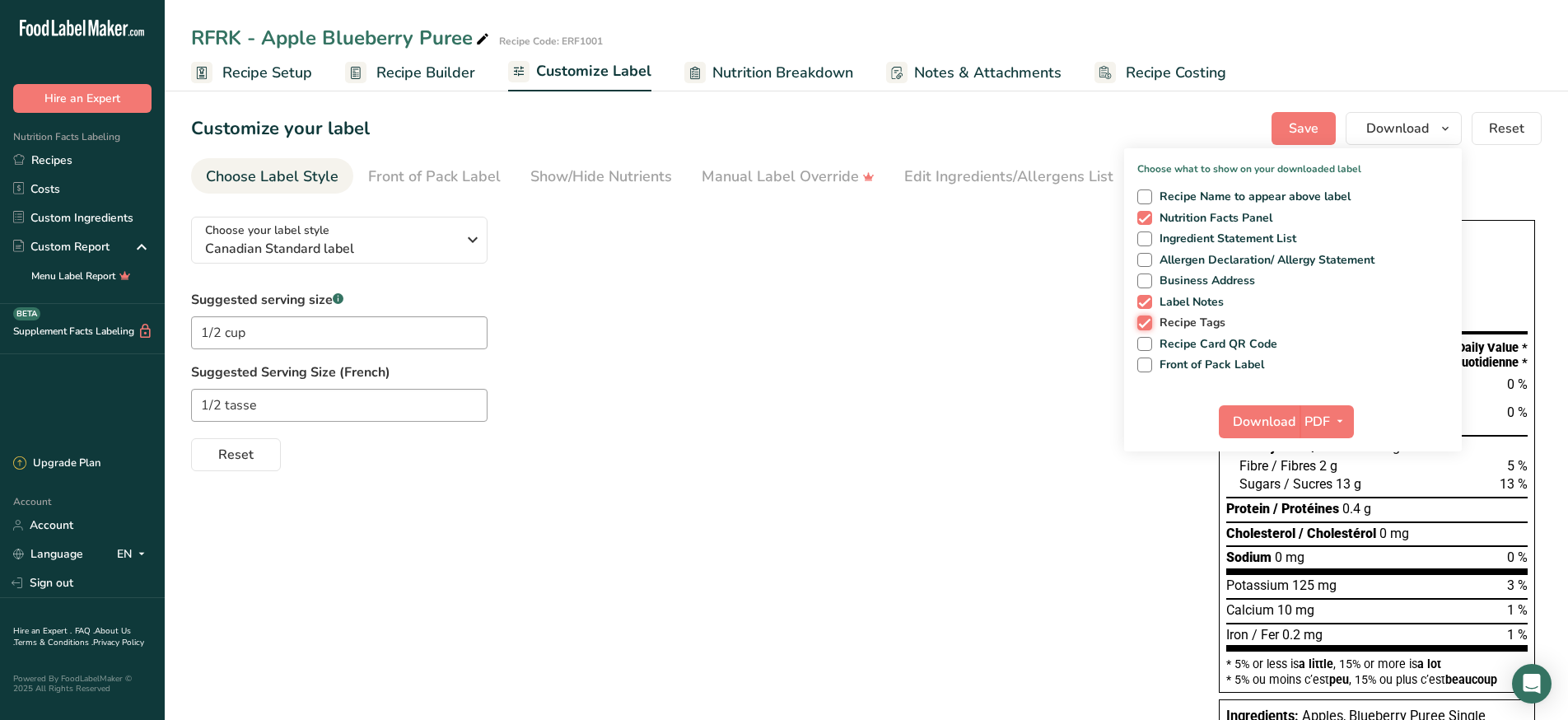
click at [1143, 317] on input "Recipe Tags" at bounding box center [1141, 322] width 10 height 10
checkbox input "false"
click at [1143, 305] on span at bounding box center [1144, 303] width 15 height 15
click at [1143, 305] on input "Label Notes" at bounding box center [1141, 302] width 10 height 10
checkbox input "false"
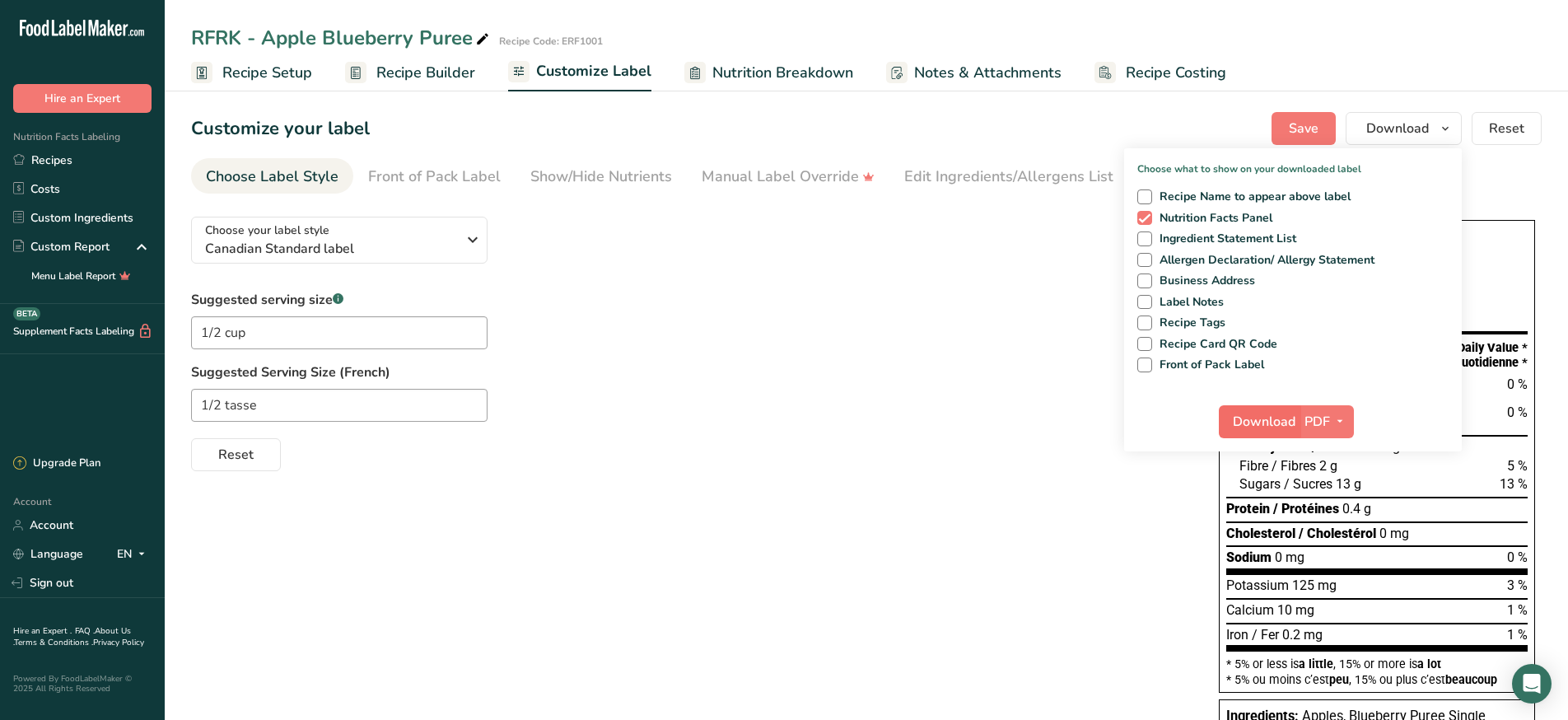
click at [1270, 416] on span "Download" at bounding box center [1264, 421] width 63 height 20
click at [76, 155] on link "Recipes" at bounding box center [82, 160] width 165 height 28
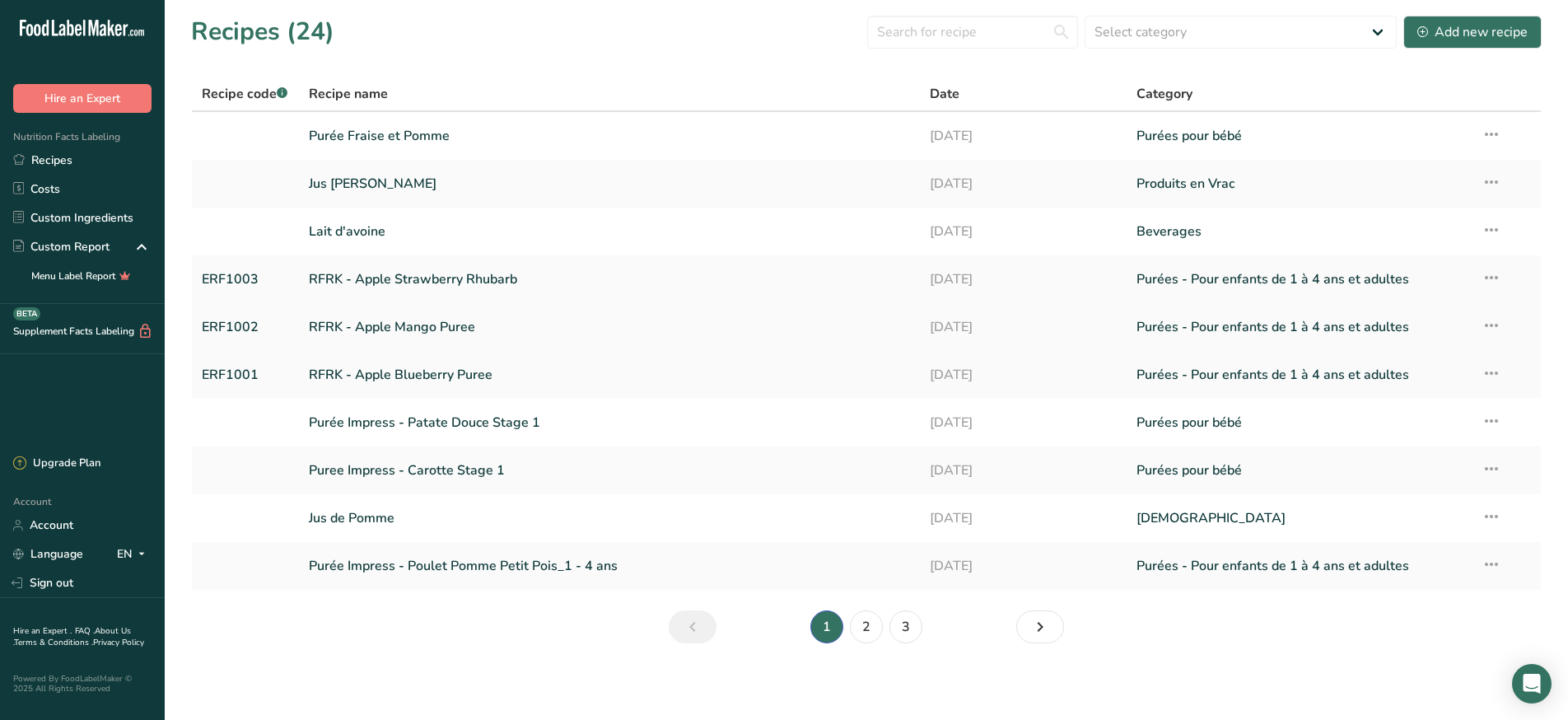
click at [543, 330] on link "RFRK - Apple Mango Puree" at bounding box center [610, 327] width 601 height 34
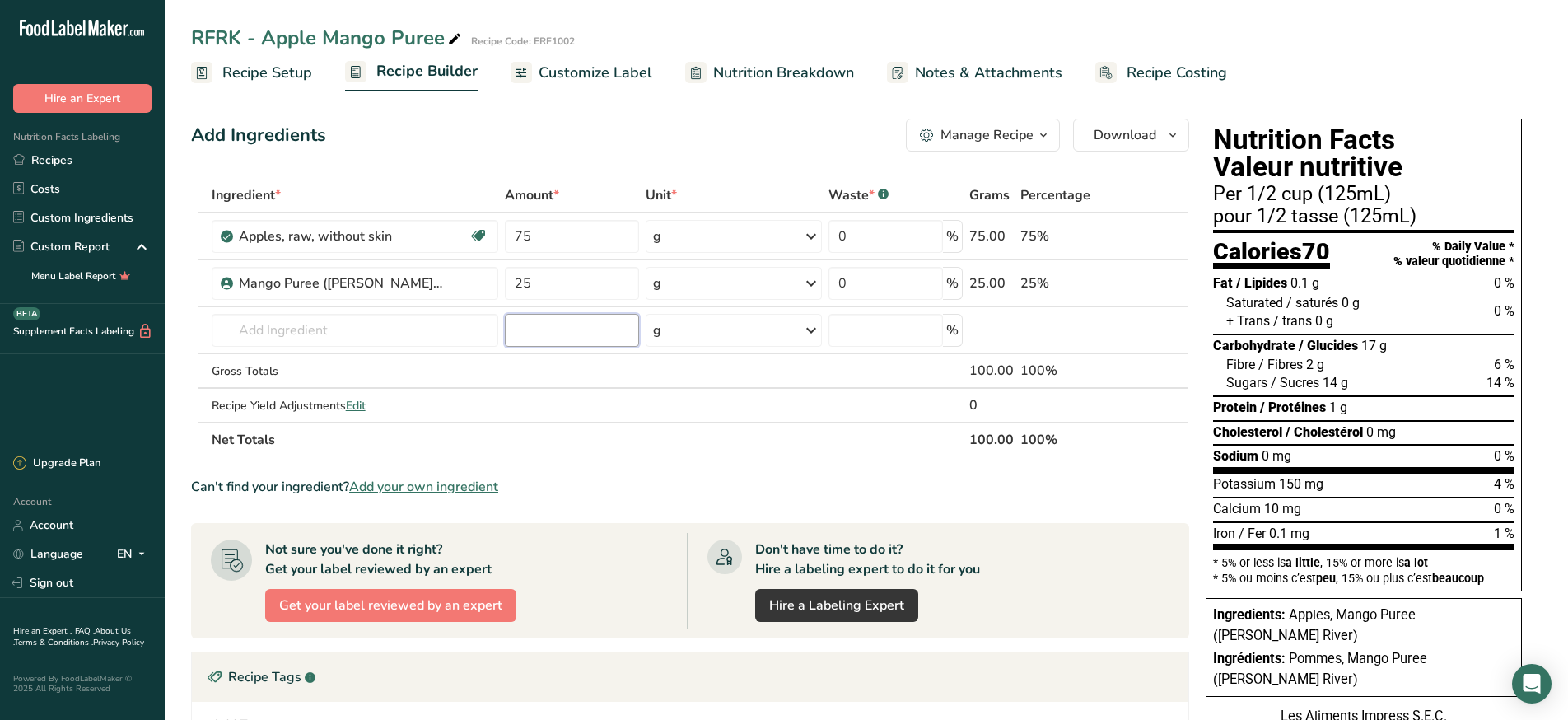
click at [529, 335] on input "number" at bounding box center [571, 330] width 134 height 33
click at [619, 78] on span "Customize Label" at bounding box center [595, 72] width 114 height 22
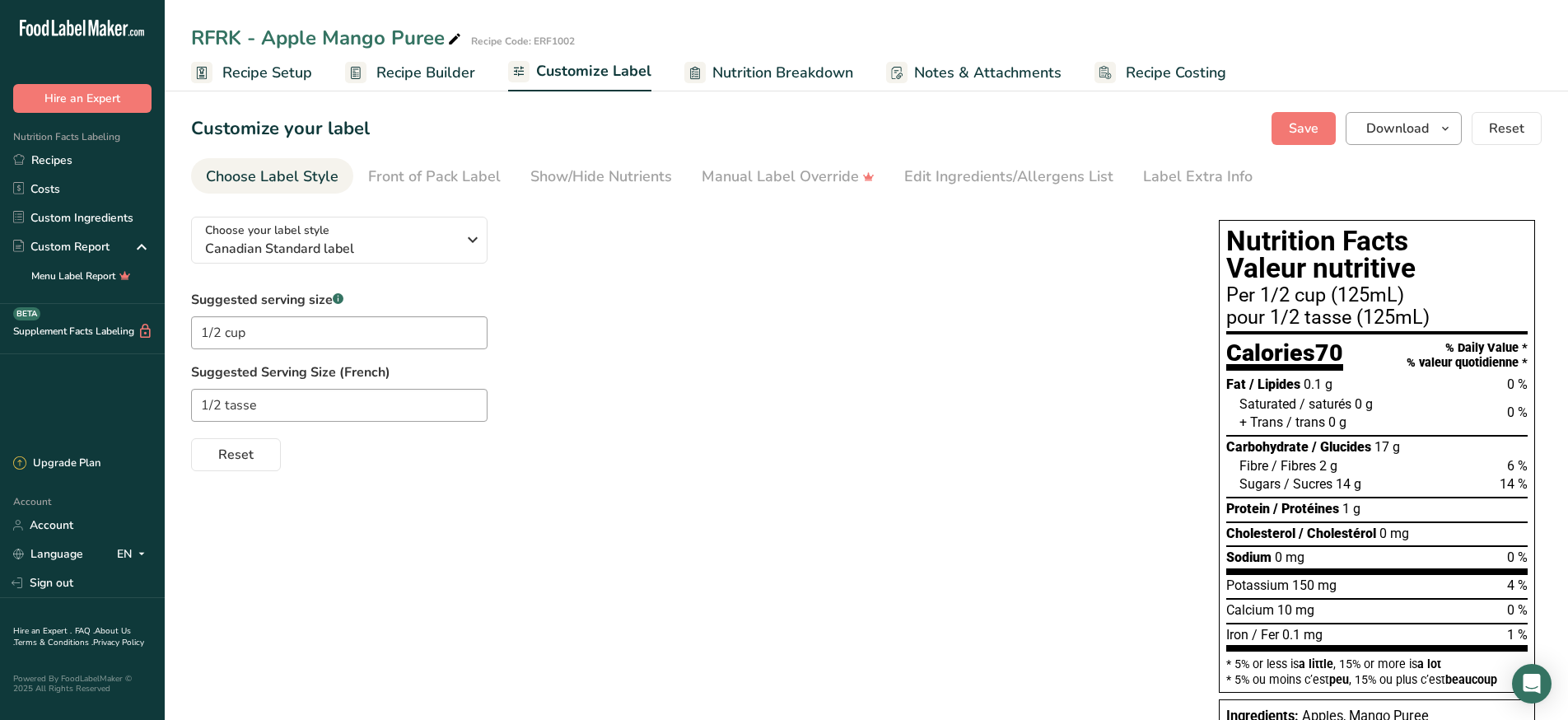
click at [1446, 128] on icon "button" at bounding box center [1445, 129] width 13 height 21
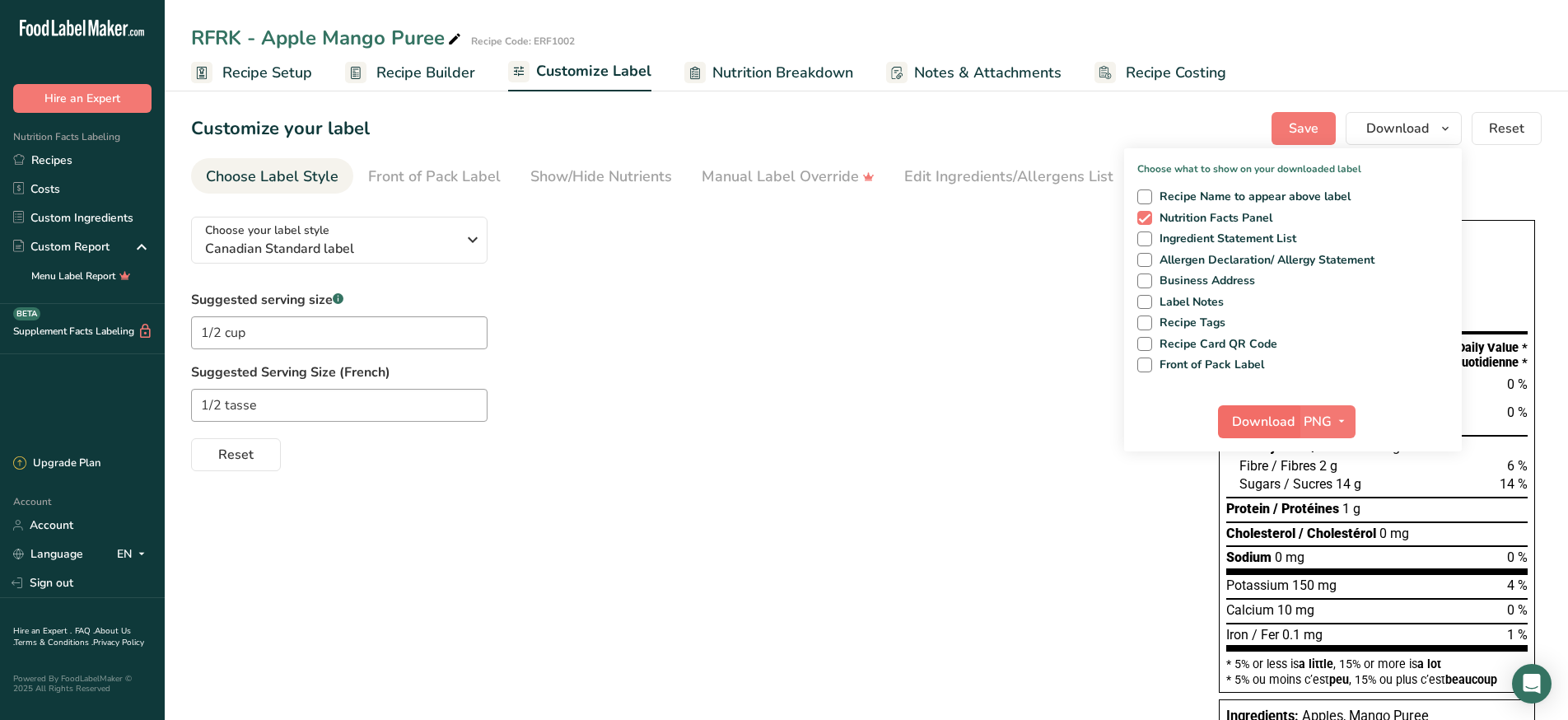
click at [1260, 422] on span "Download" at bounding box center [1263, 421] width 63 height 20
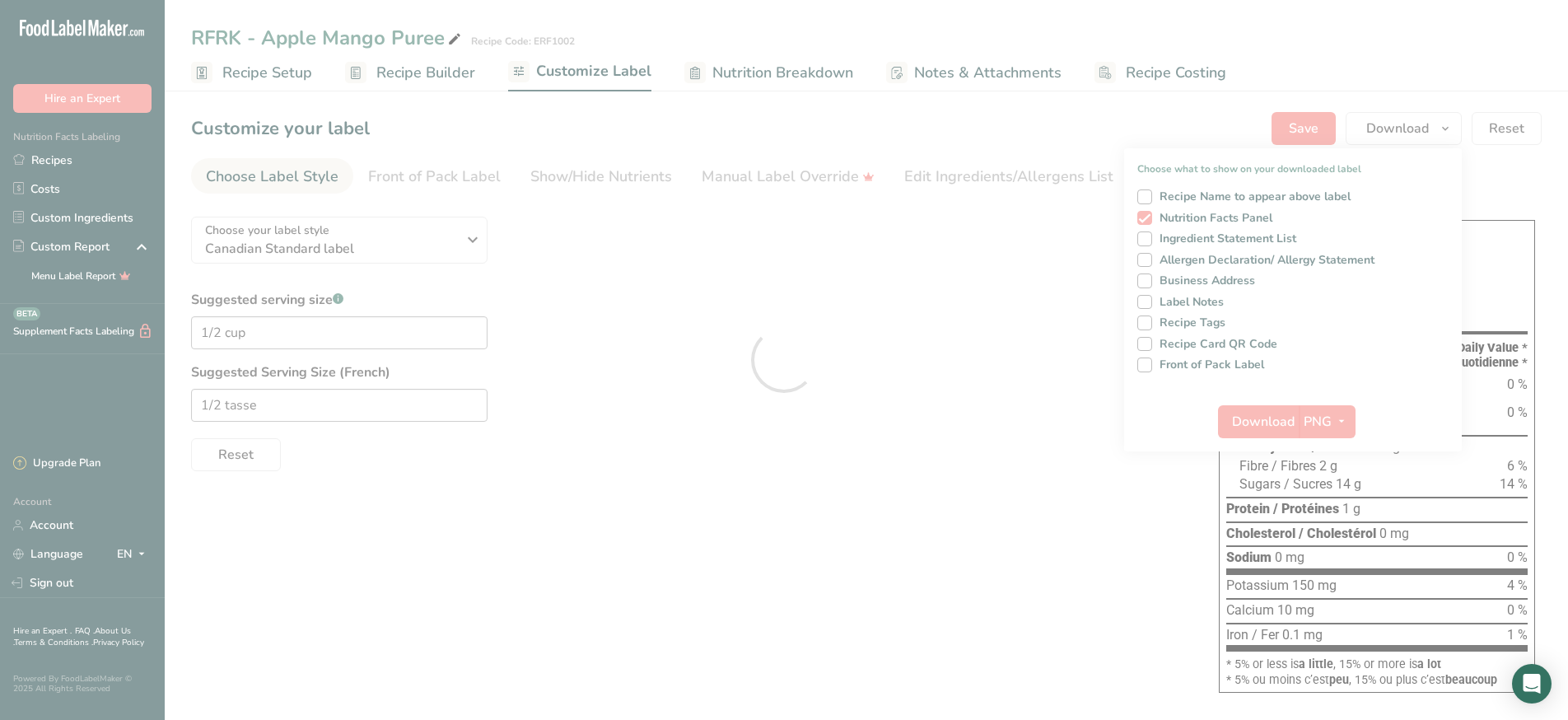
click at [1336, 424] on div at bounding box center [784, 360] width 1568 height 720
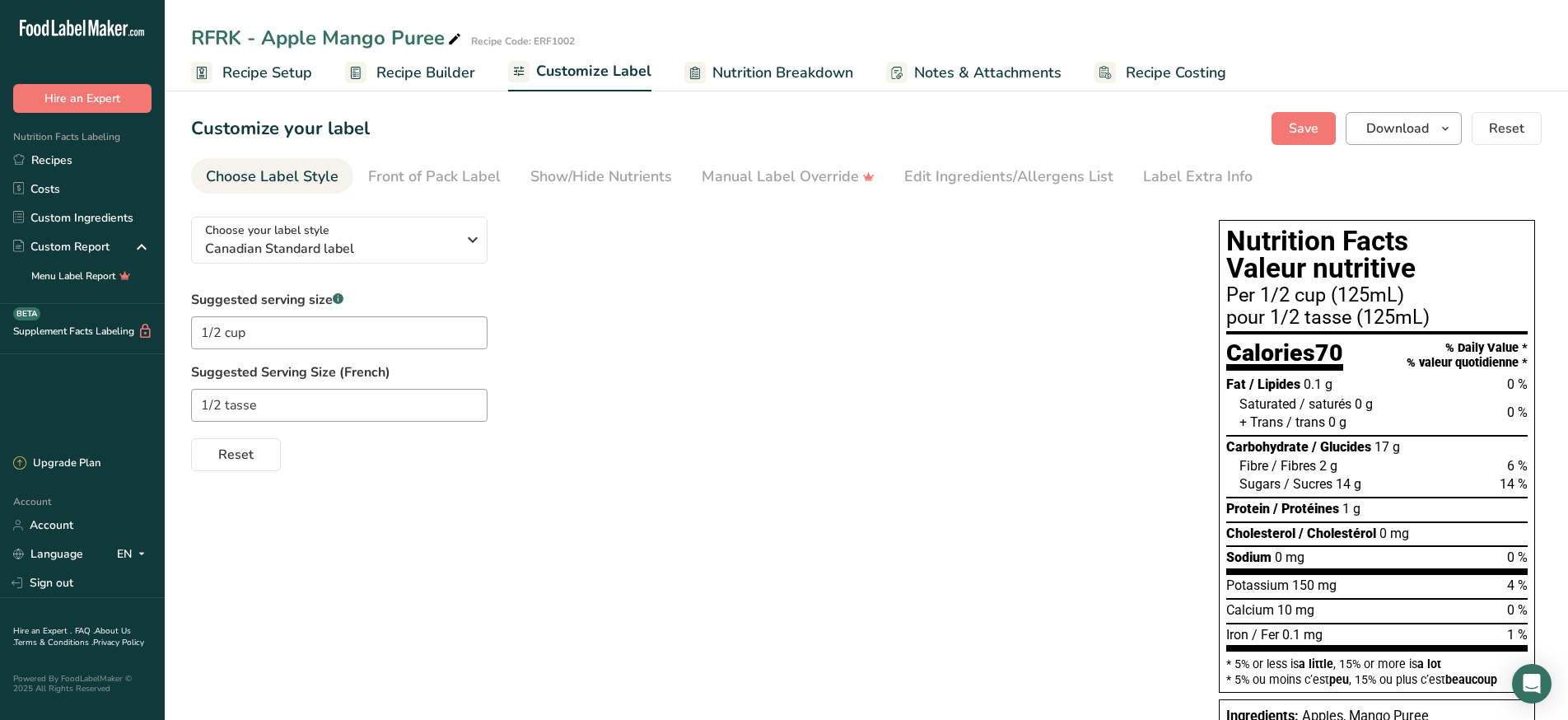
click at [1449, 121] on icon "button" at bounding box center [1445, 129] width 13 height 21
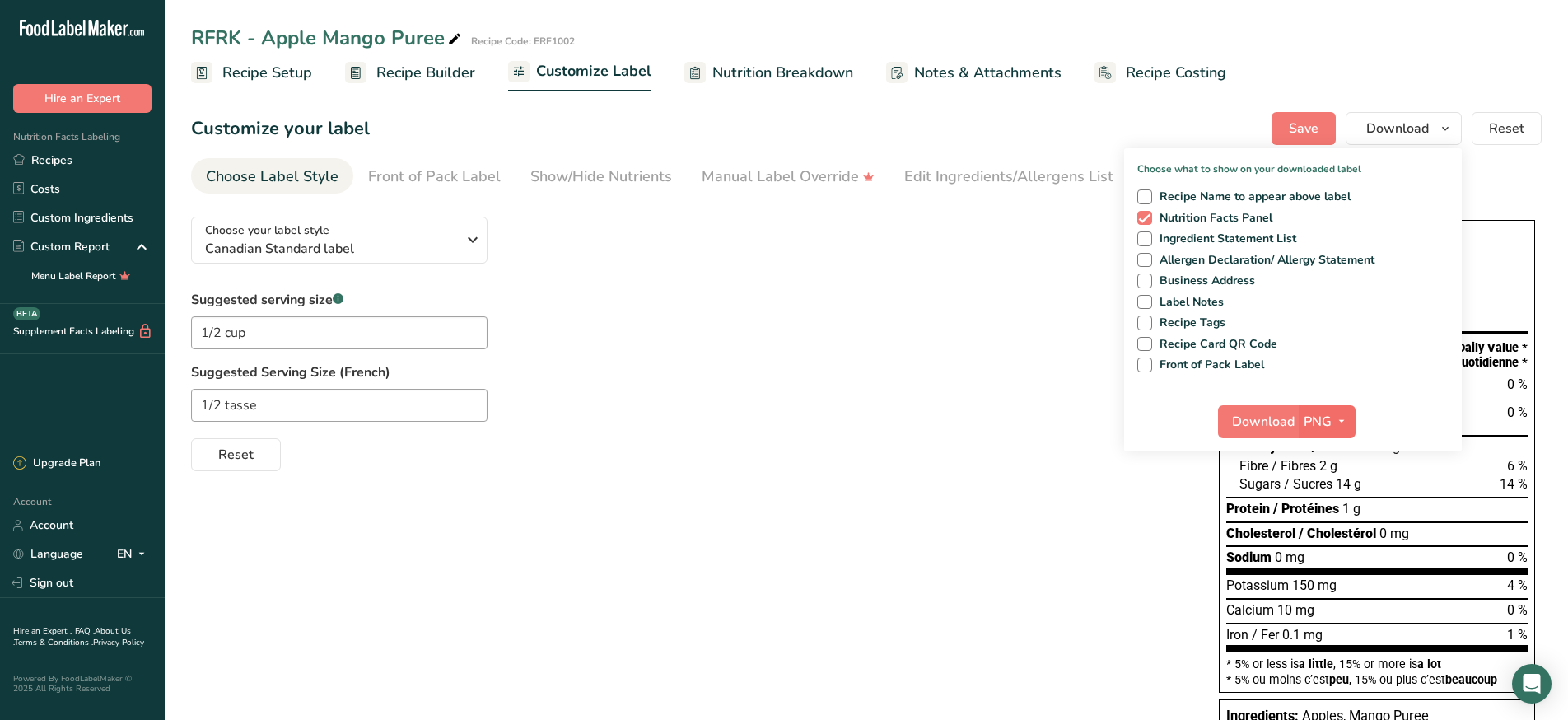
click at [1347, 423] on icon "button" at bounding box center [1341, 421] width 13 height 21
click at [1349, 529] on link "PDF" at bounding box center [1329, 537] width 53 height 28
click at [1252, 423] on span "Download" at bounding box center [1264, 421] width 63 height 20
click at [66, 167] on link "Recipes" at bounding box center [82, 160] width 165 height 28
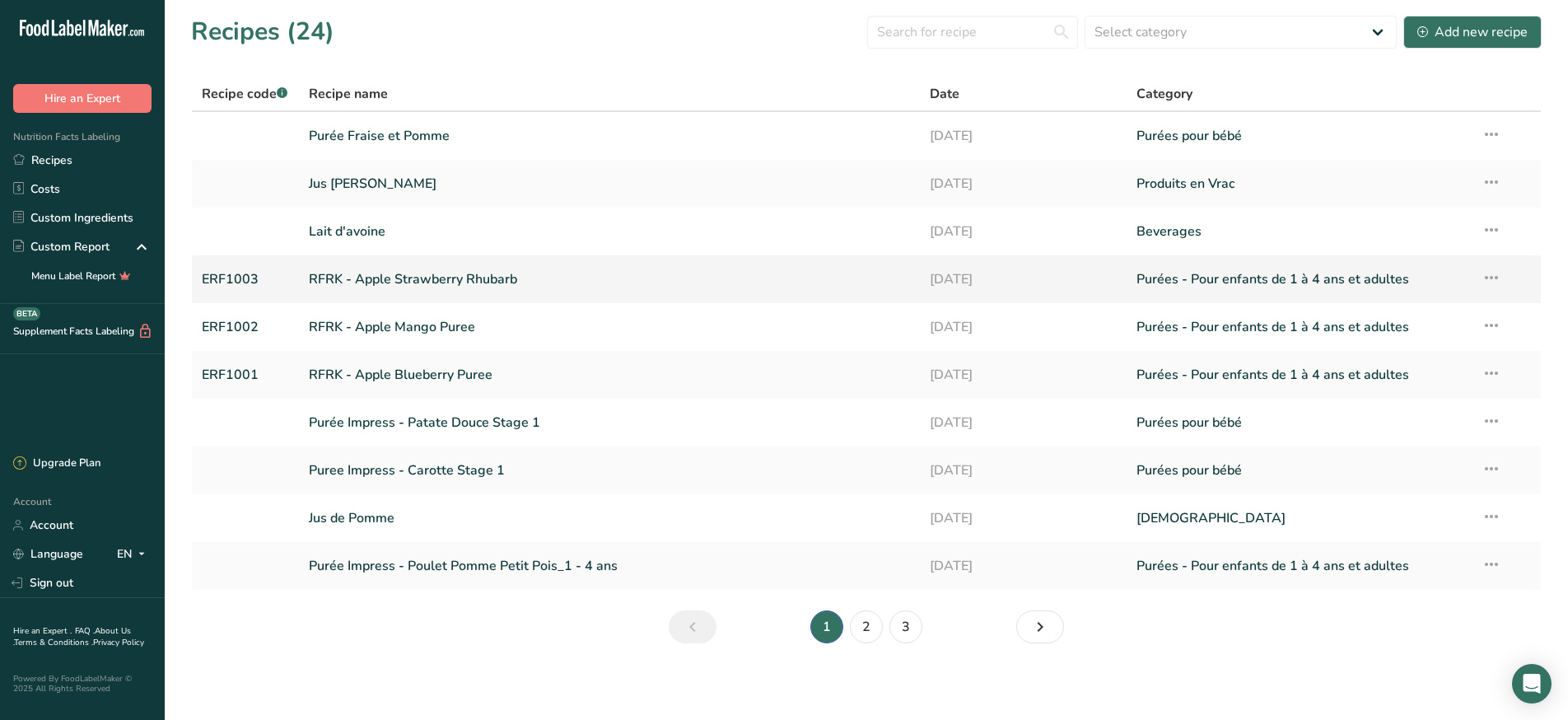
click at [591, 283] on link "RFRK - Apple Strawberry Rhubarb" at bounding box center [610, 279] width 601 height 34
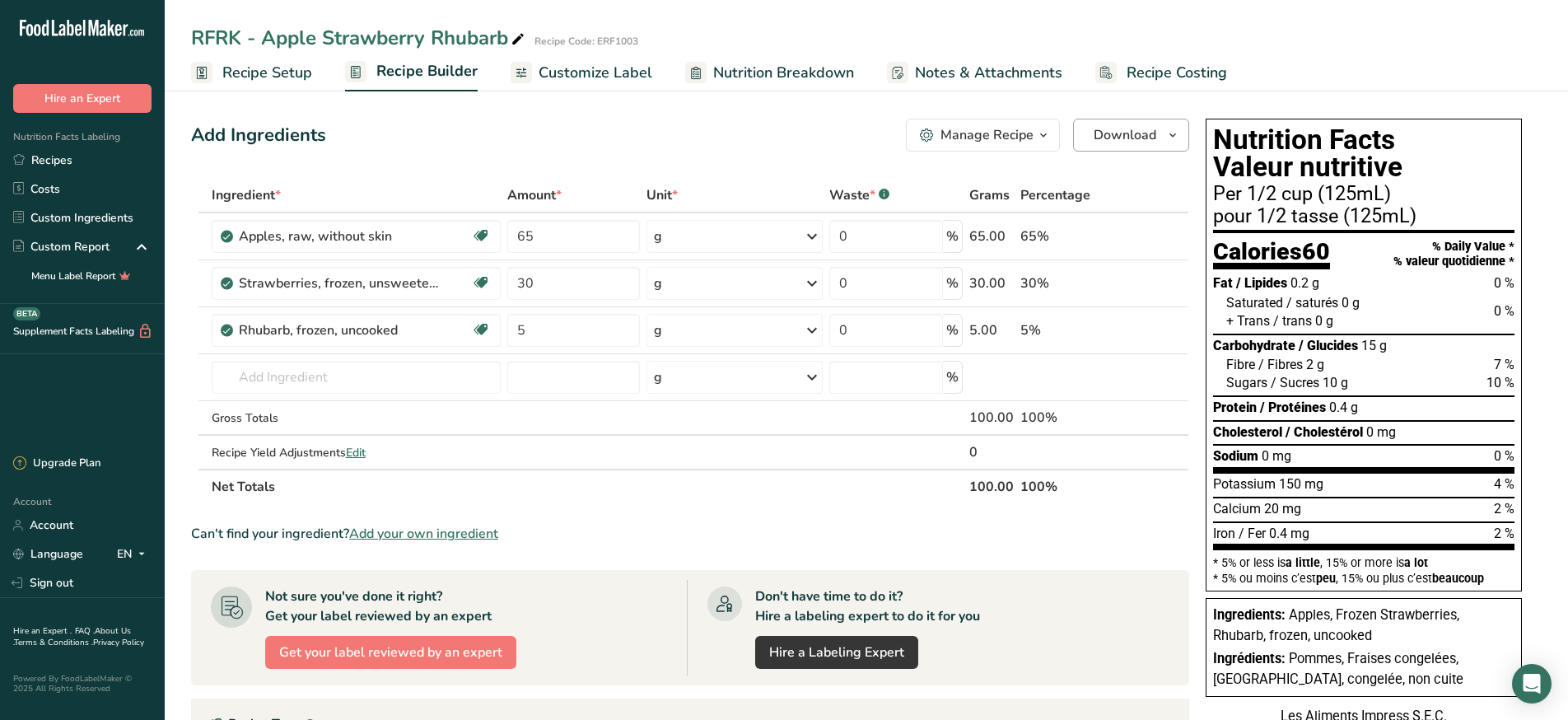
click at [1158, 128] on button "Download" at bounding box center [1131, 135] width 116 height 33
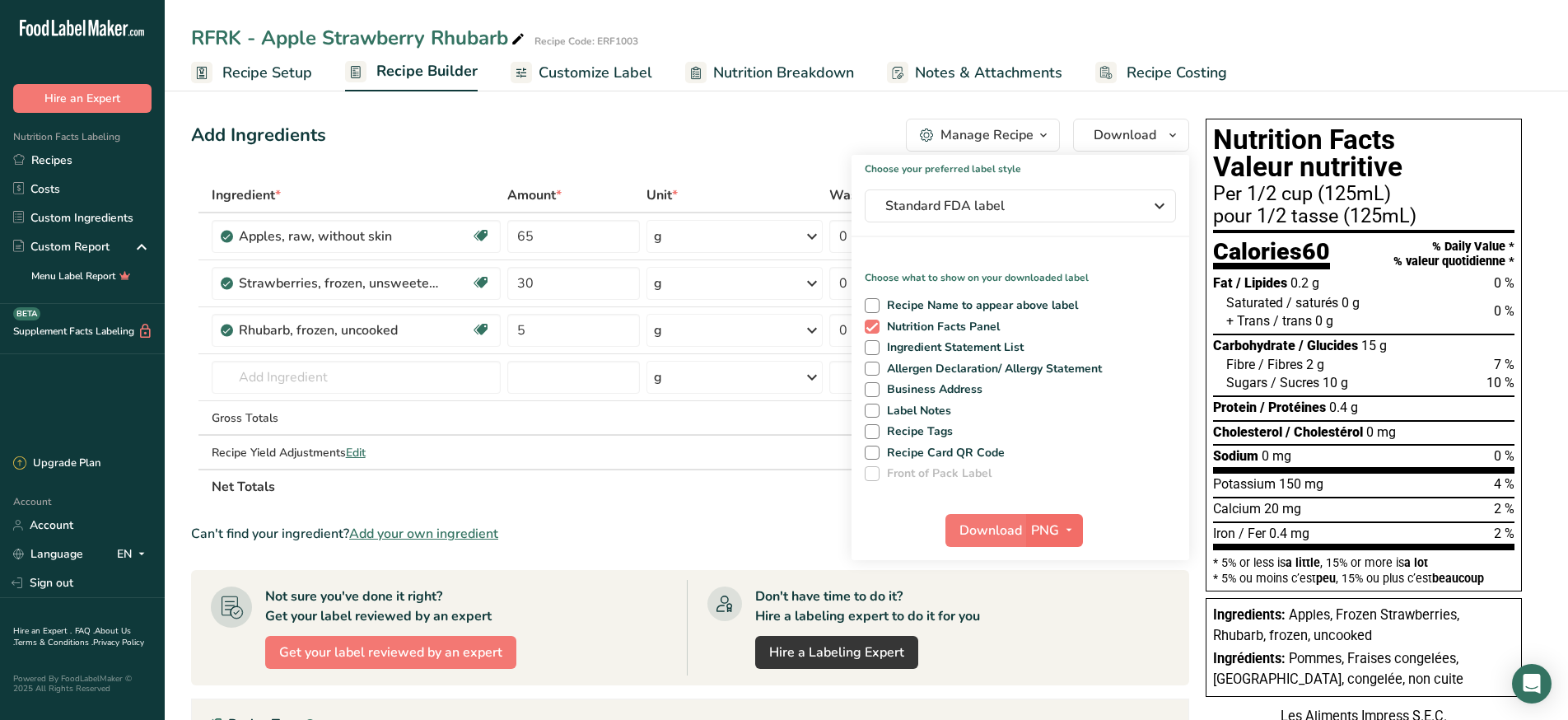
click at [1062, 526] on icon "button" at bounding box center [1068, 530] width 13 height 21
click at [1055, 647] on link "PDF" at bounding box center [1057, 645] width 53 height 28
click at [987, 536] on span "Download" at bounding box center [992, 530] width 63 height 20
click at [523, 172] on div "Add Ingredients Manage Recipe Delete Recipe Duplicate Recipe Scale Recipe Save …" at bounding box center [694, 570] width 1008 height 916
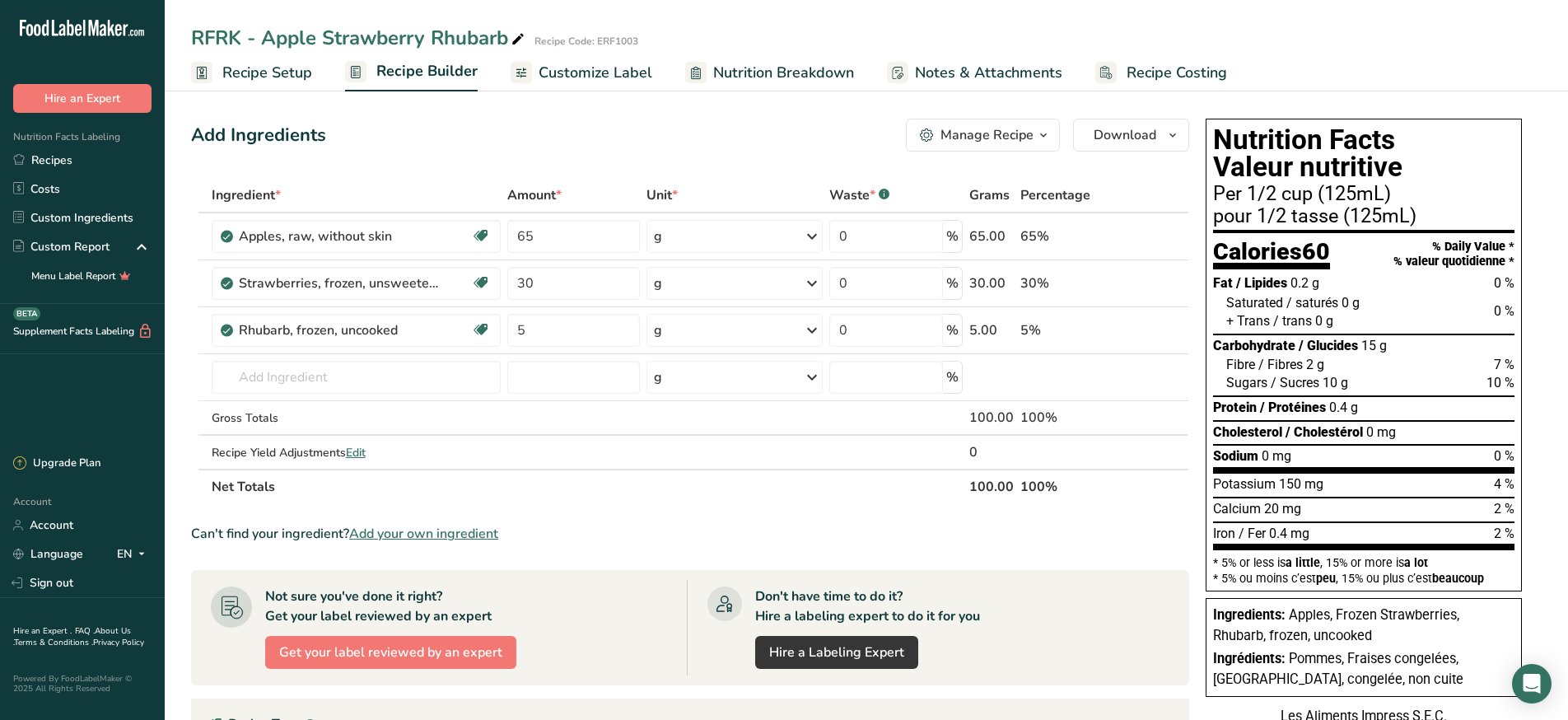
click at [597, 74] on span "Customize Label" at bounding box center [595, 72] width 114 height 22
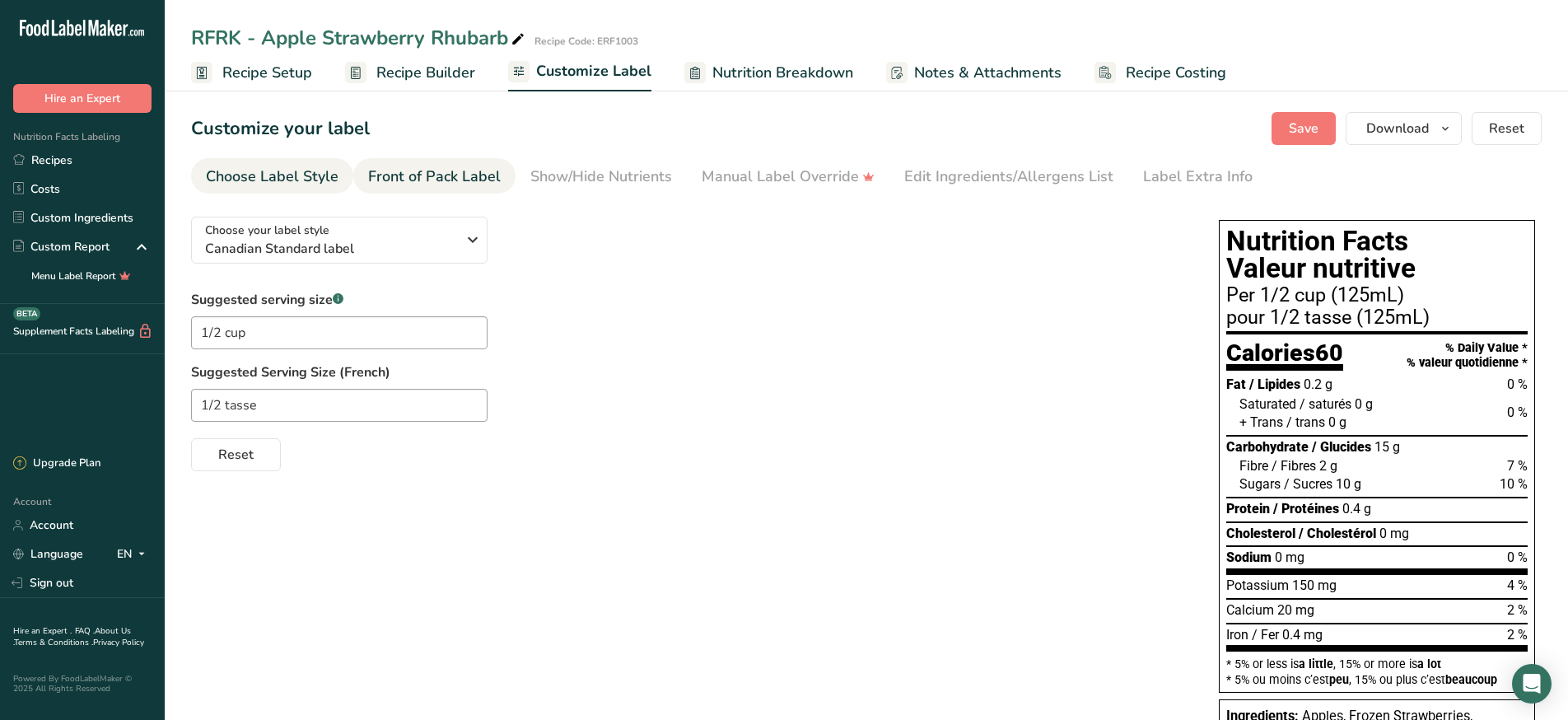
click at [465, 178] on div "Front of Pack Label" at bounding box center [434, 176] width 133 height 22
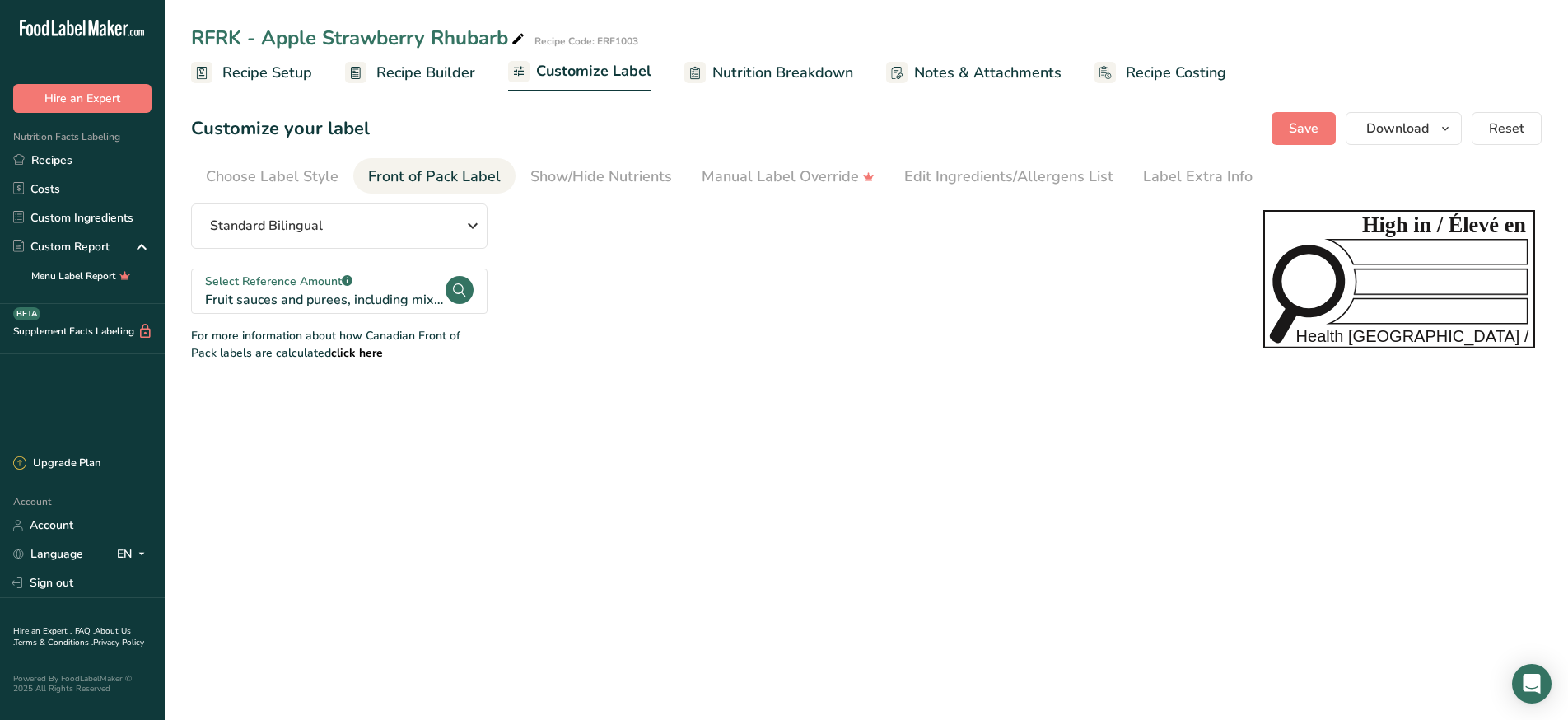
click at [591, 195] on section "Customize your label Save Download Choose what to show on your downloaded label…" at bounding box center [866, 236] width 1403 height 303
click at [576, 167] on div "Show/Hide Nutrients" at bounding box center [600, 176] width 141 height 22
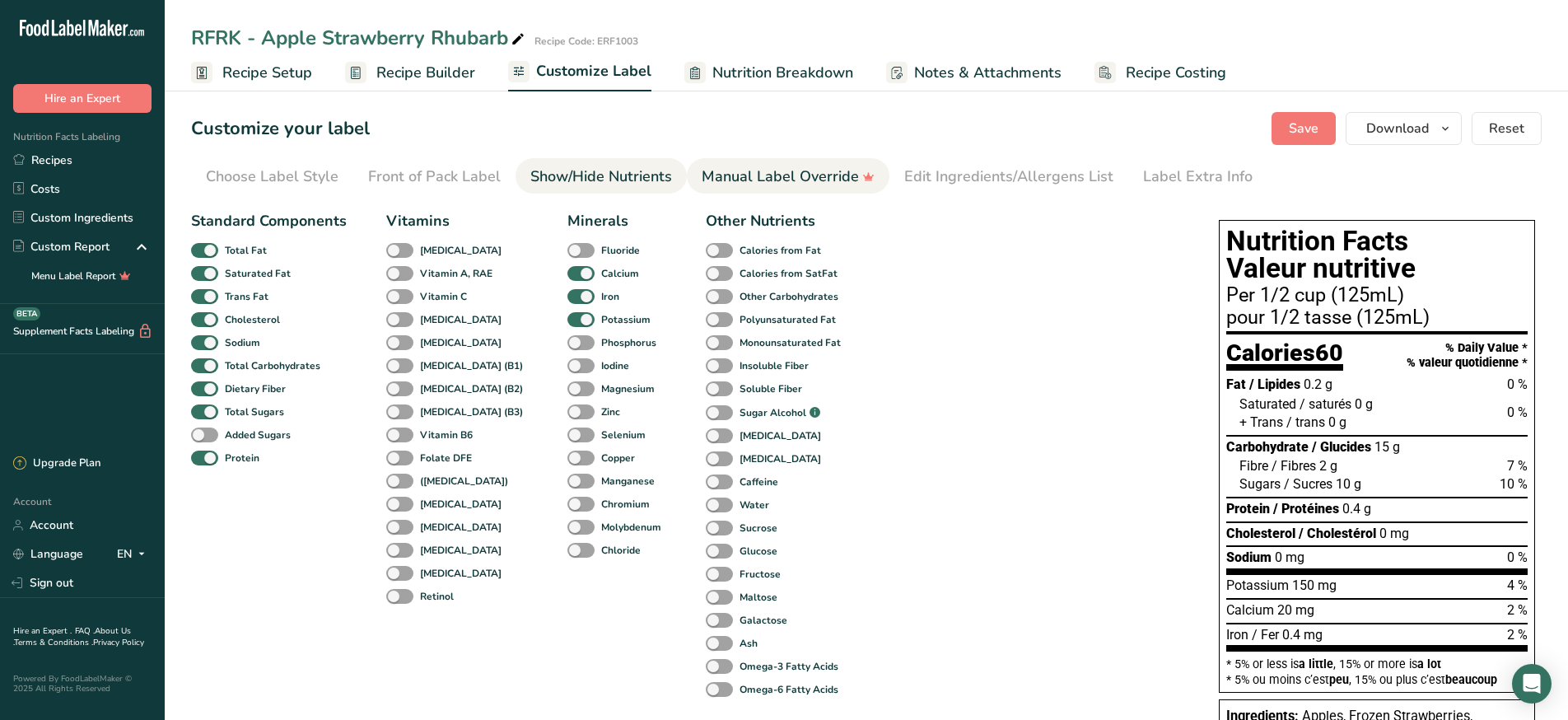
click at [772, 181] on div "Manual Label Override" at bounding box center [788, 176] width 173 height 22
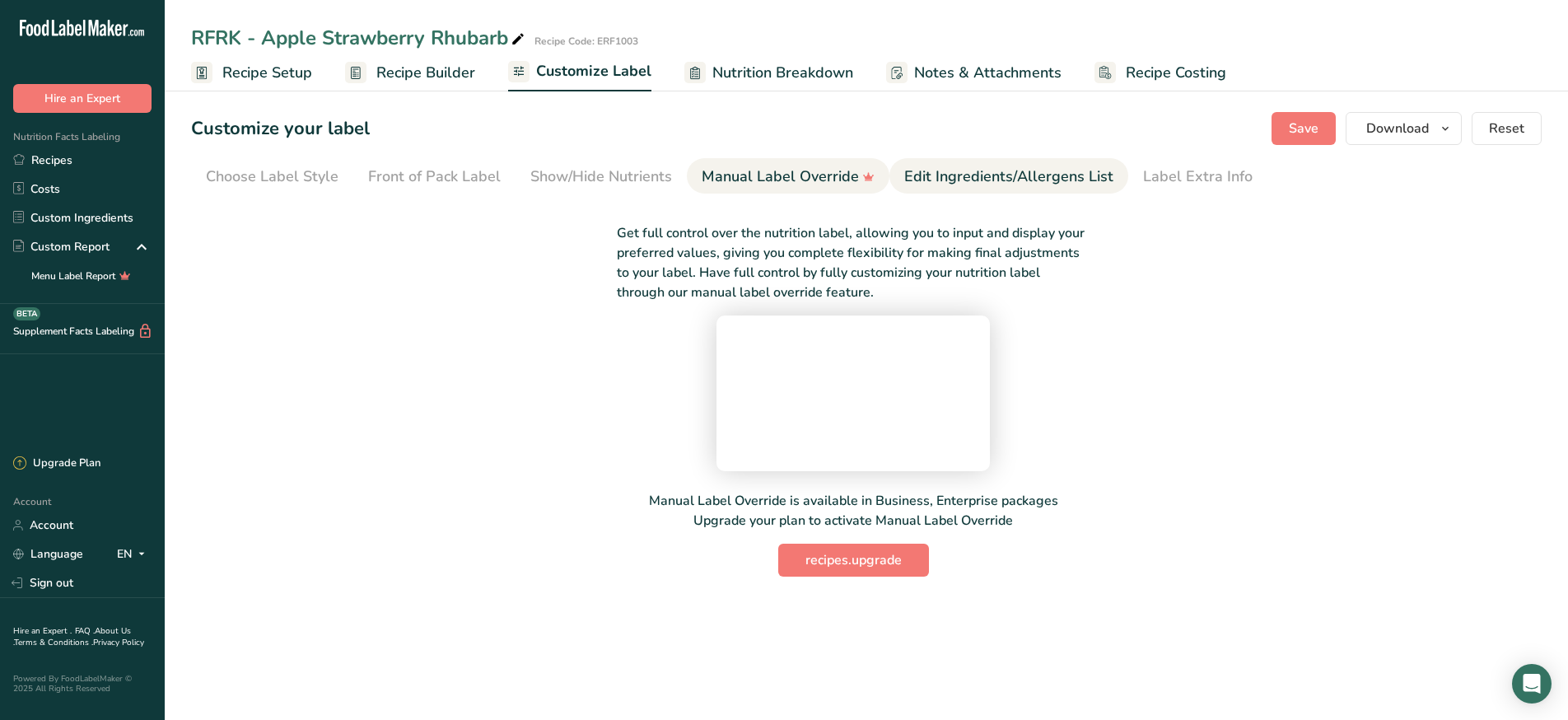
click at [925, 186] on div "Edit Ingredients/Allergens List" at bounding box center [1009, 176] width 210 height 22
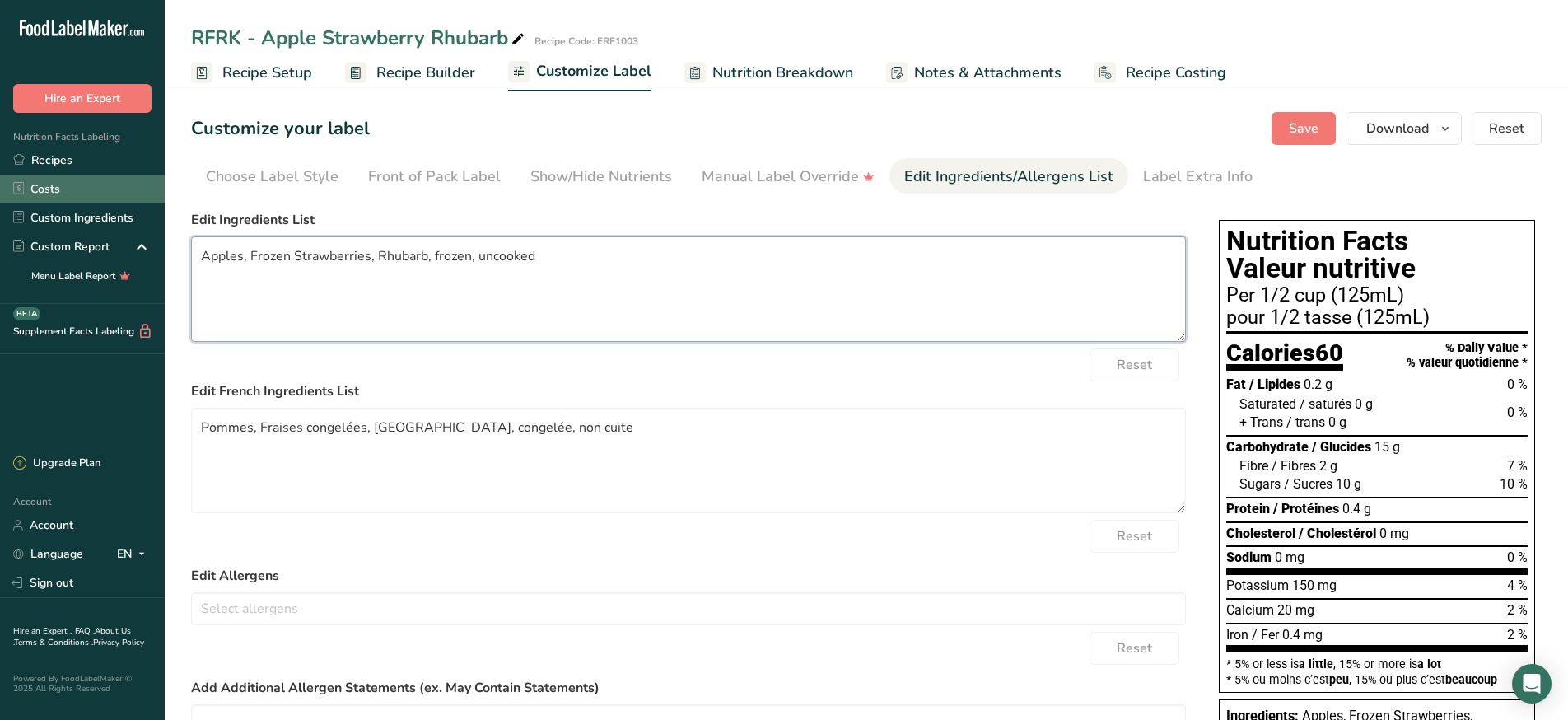
drag, startPoint x: 605, startPoint y: 260, endPoint x: 88, endPoint y: 182, distance: 522.9
click at [88, 182] on div ".a-20{fill:#fff;} Hire an Expert Nutrition Facts Labeling Recipes Costs Custom …" at bounding box center [784, 467] width 1568 height 934
type textarea "Apple puree, Strawberry puree, Rhubarb puree."
drag, startPoint x: 609, startPoint y: 431, endPoint x: 146, endPoint y: 363, distance: 468.0
click at [146, 363] on div ".a-20{fill:#fff;} Hire an Expert Nutrition Facts Labeling Recipes Costs Custom …" at bounding box center [784, 467] width 1568 height 934
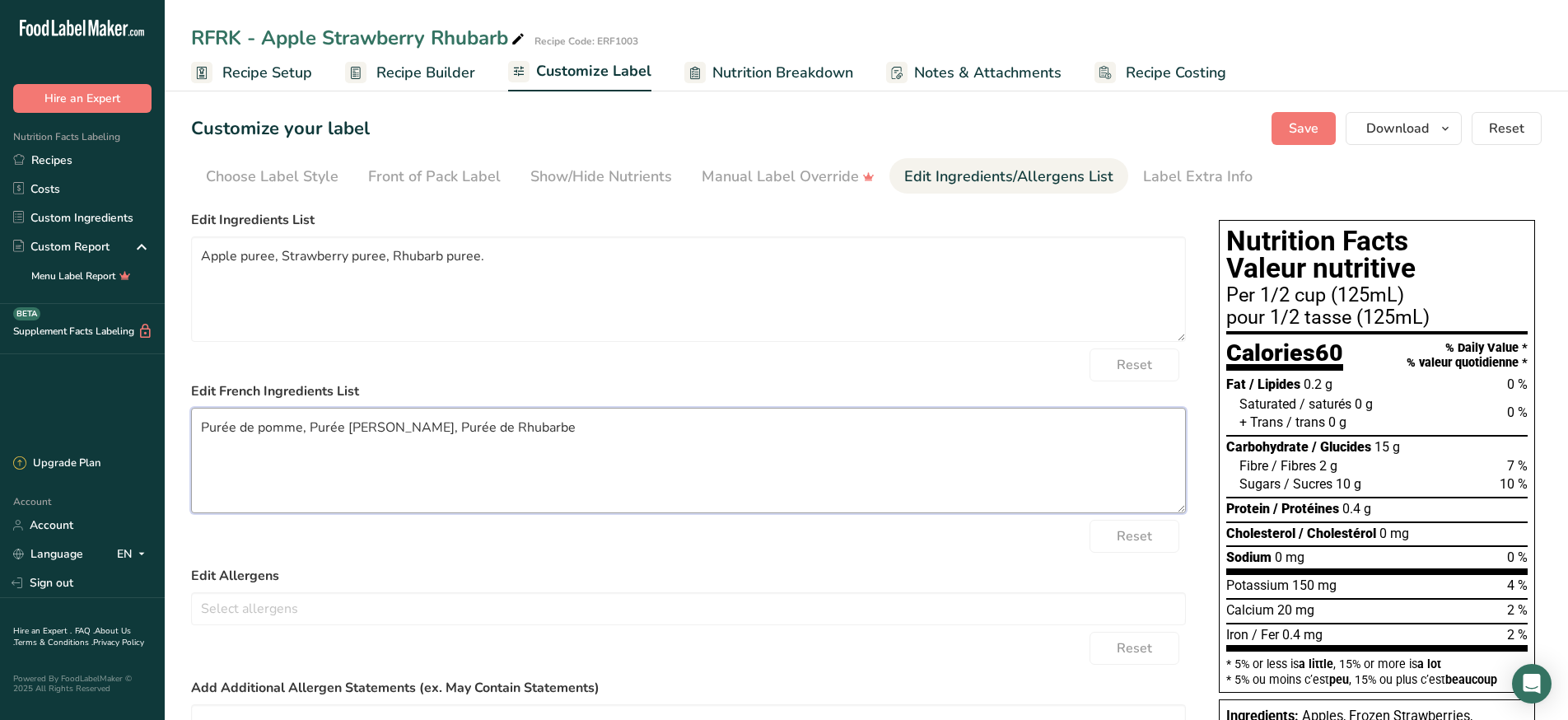
click at [400, 438] on textarea "Purée de pomme, Purée de Fraise, Purée de Rhubarbe" at bounding box center [687, 460] width 994 height 105
type textarea "Purée de pomme, Purée de Fraise, Purée de Rhubarbe"
click at [1307, 136] on span "Save" at bounding box center [1303, 128] width 29 height 20
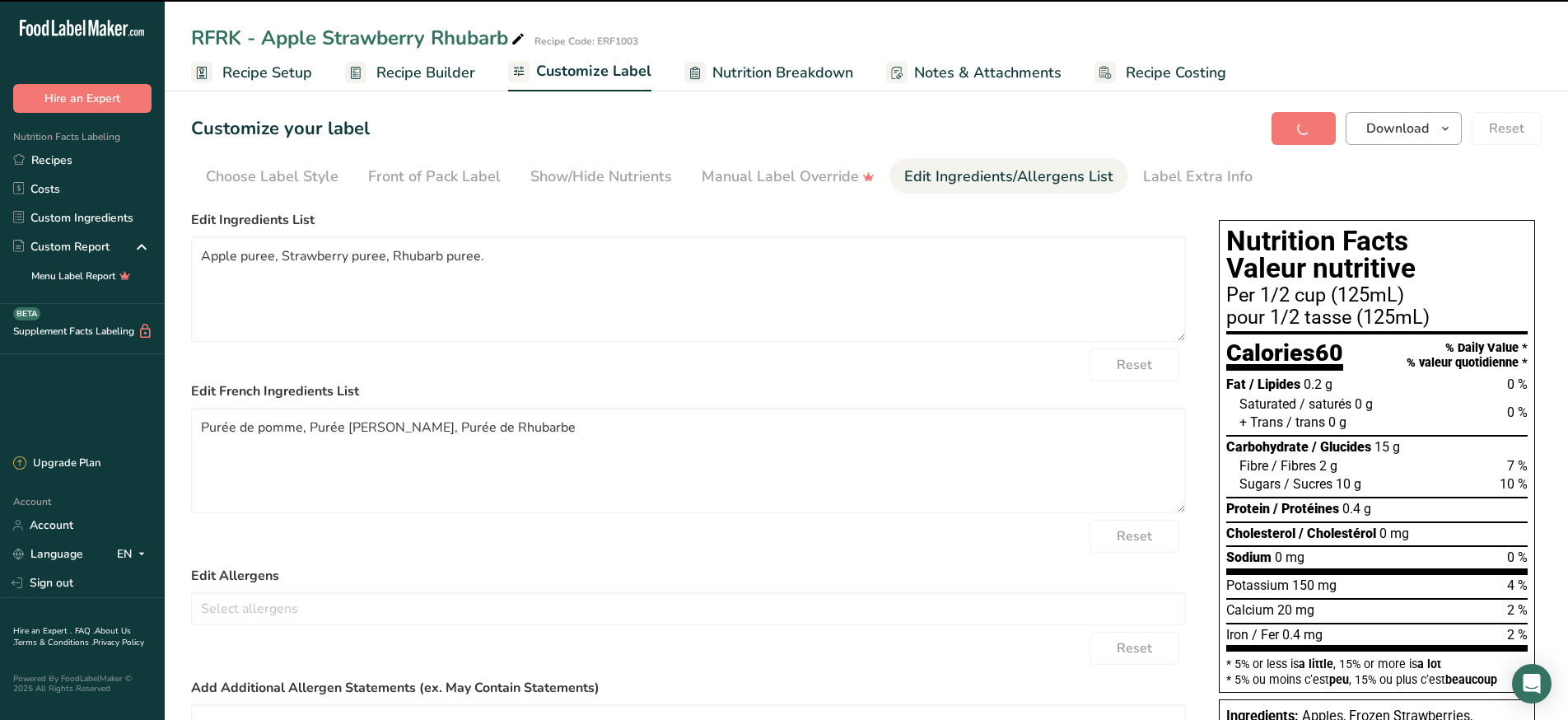
click at [1446, 122] on icon "button" at bounding box center [1445, 129] width 13 height 21
type textarea "Apple puree, Strawberry puree, Rhubarb puree."
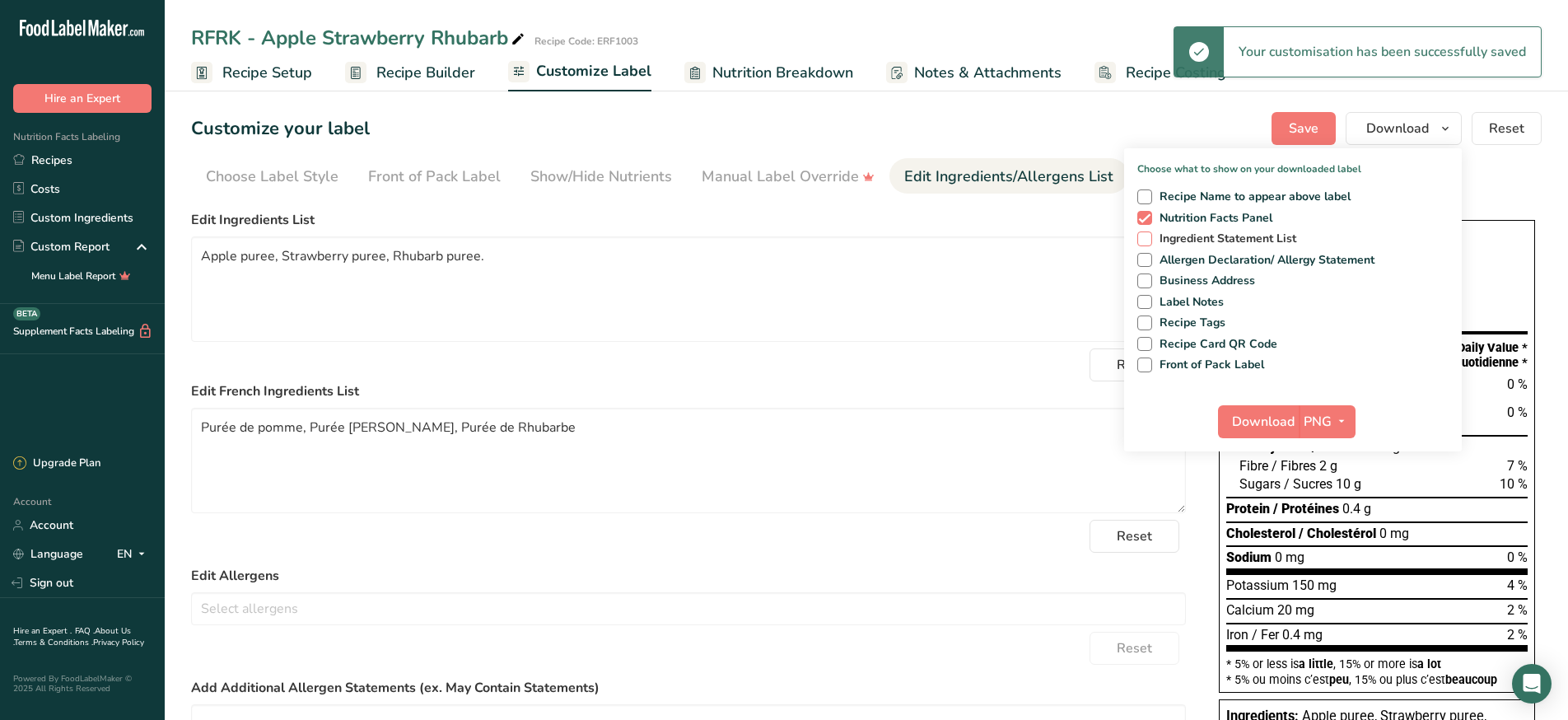
click at [1151, 237] on span at bounding box center [1144, 239] width 15 height 15
click at [1148, 237] on input "Ingredient Statement List" at bounding box center [1141, 238] width 10 height 10
checkbox input "true"
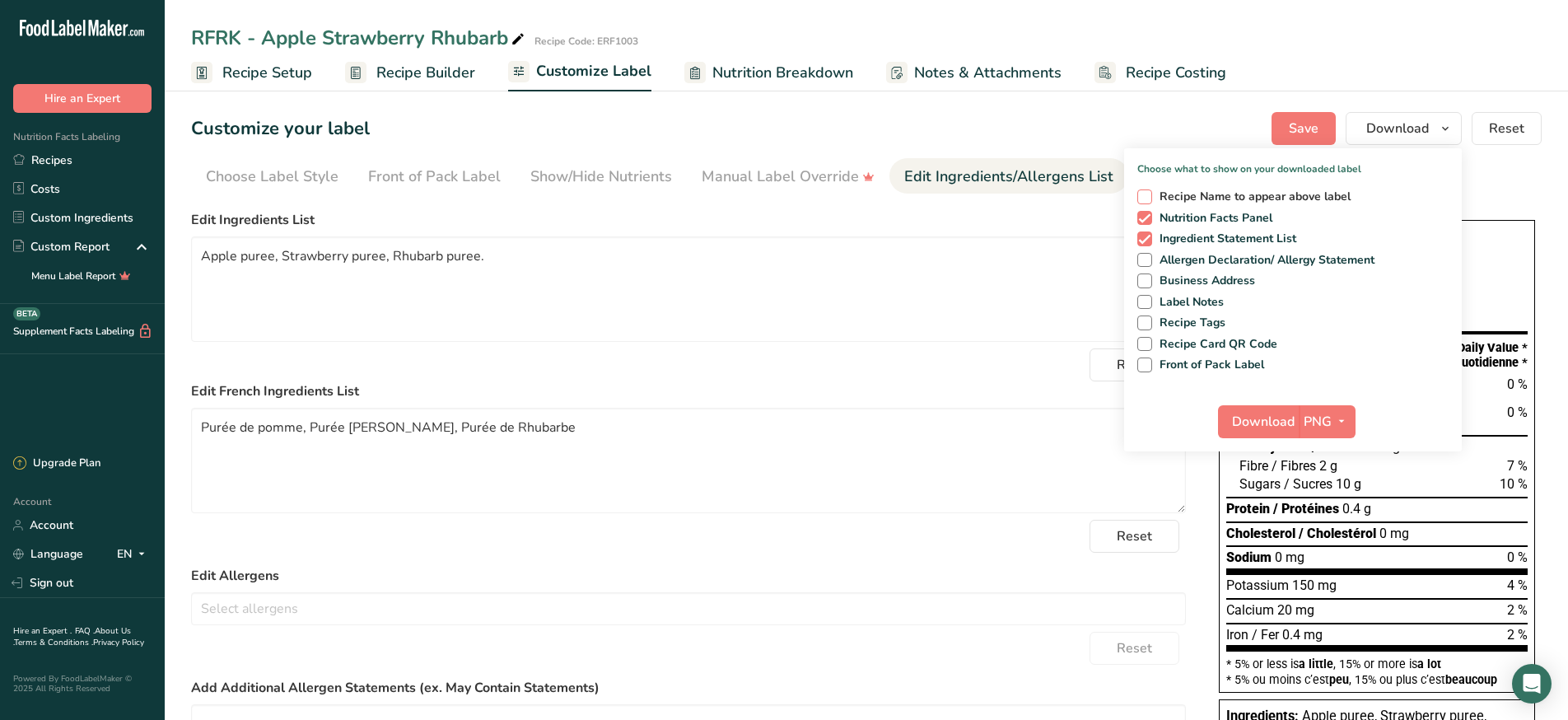
click at [1148, 198] on span at bounding box center [1144, 197] width 15 height 15
click at [1148, 198] on input "Recipe Name to appear above label" at bounding box center [1141, 195] width 10 height 10
checkbox input "true"
click at [1148, 262] on span at bounding box center [1144, 261] width 15 height 15
click at [1148, 262] on input "Allergen Declaration/ Allergy Statement" at bounding box center [1141, 259] width 10 height 10
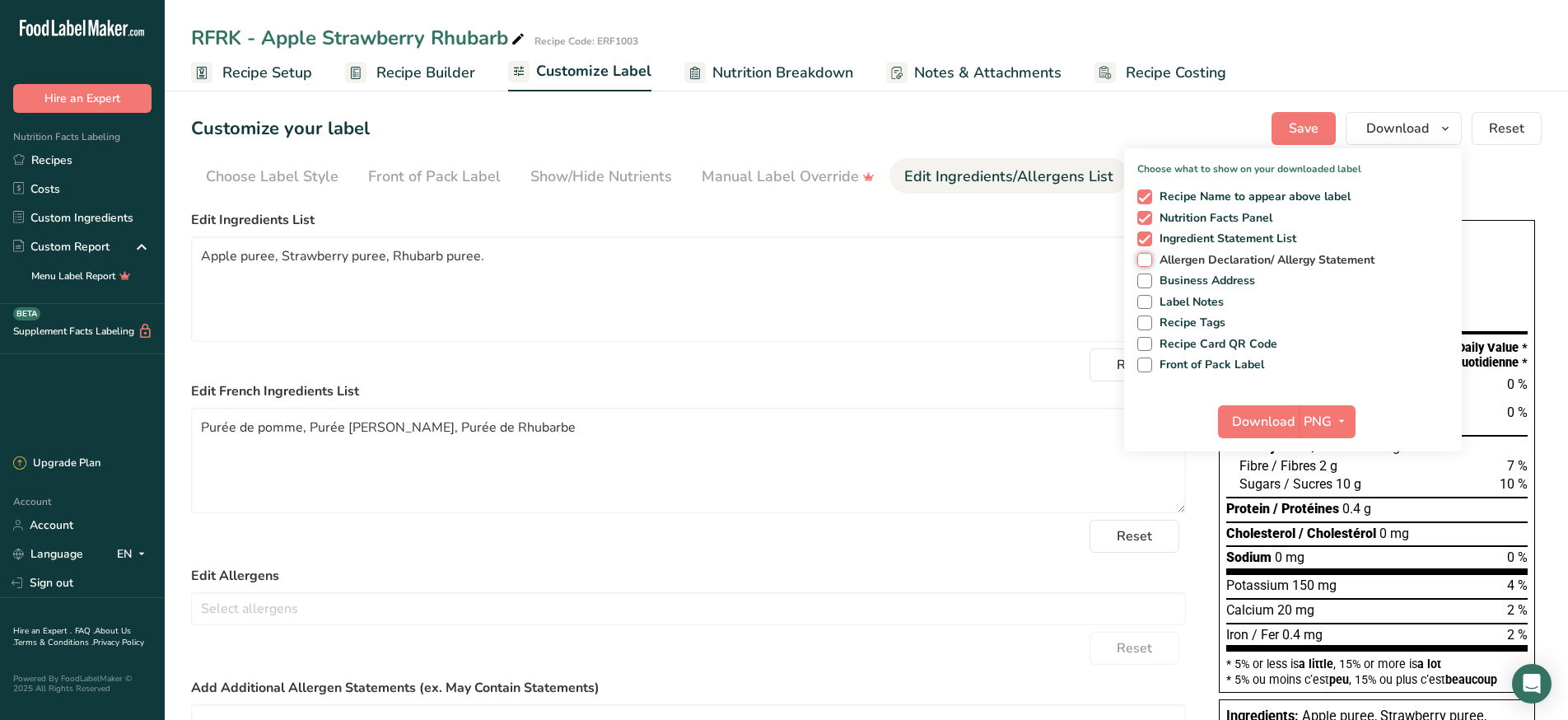
checkbox input "true"
click at [1146, 283] on span at bounding box center [1144, 281] width 15 height 15
click at [1146, 283] on input "Business Address" at bounding box center [1141, 280] width 10 height 10
checkbox input "true"
click at [1146, 306] on span at bounding box center [1144, 303] width 15 height 15
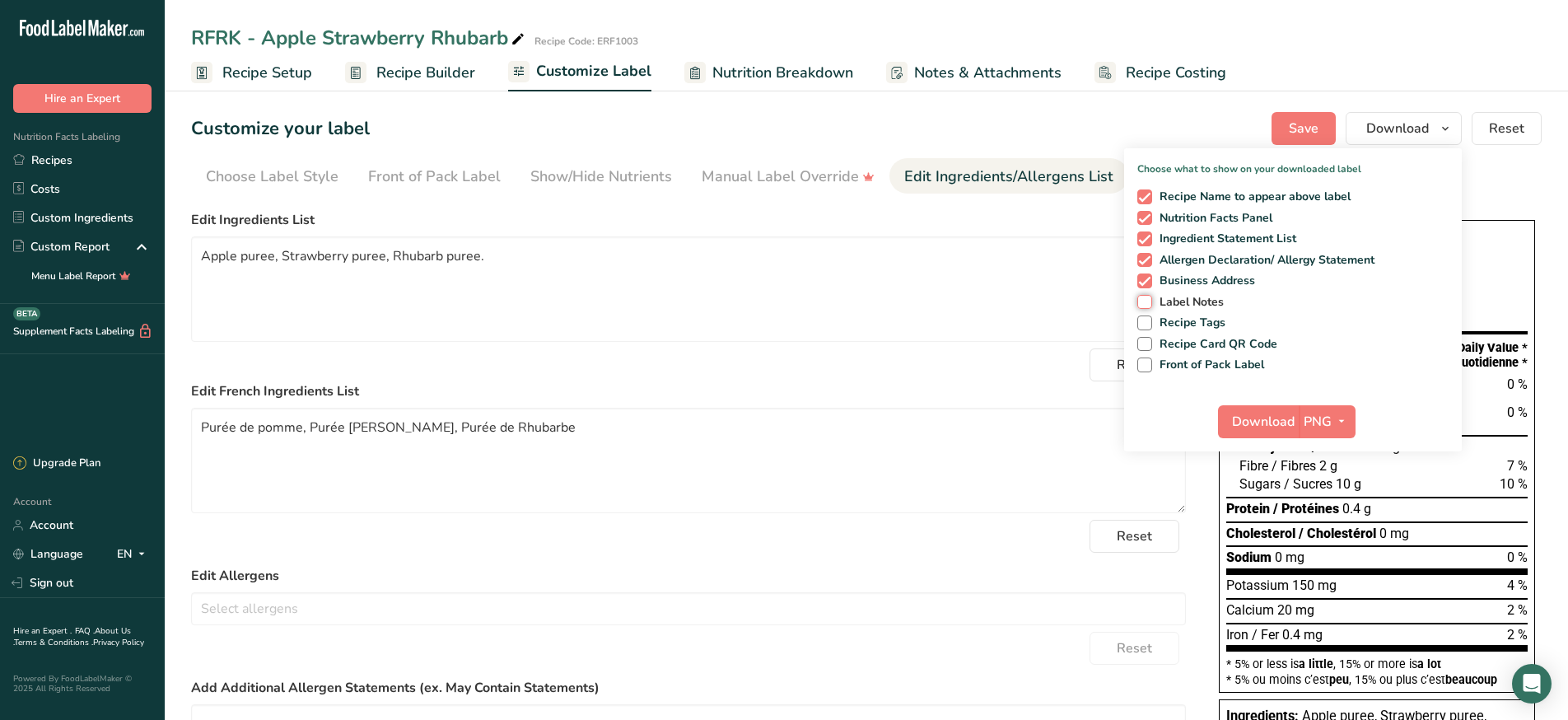
click at [1146, 306] on input "Label Notes" at bounding box center [1141, 302] width 10 height 10
checkbox input "true"
click at [1140, 337] on span at bounding box center [1144, 344] width 15 height 15
click at [1140, 339] on input "Recipe Card QR Code" at bounding box center [1141, 343] width 10 height 10
checkbox input "true"
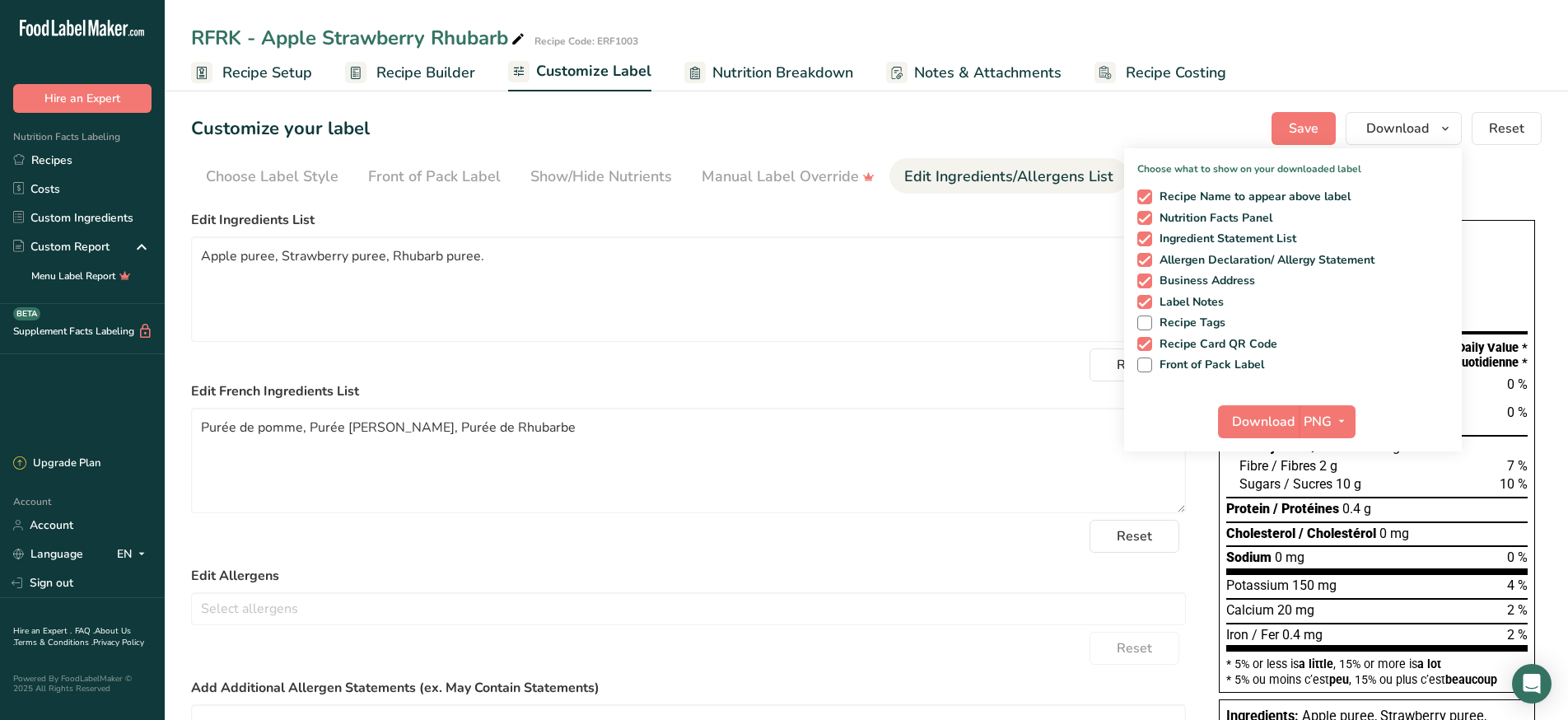
click at [1140, 310] on div "Recipe Name to appear above label Nutrition Facts Panel Ingredient Statement Li…" at bounding box center [1293, 278] width 337 height 190
click at [1140, 318] on span at bounding box center [1144, 323] width 15 height 15
click at [1140, 318] on input "Recipe Tags" at bounding box center [1141, 322] width 10 height 10
checkbox input "true"
click at [1152, 363] on span at bounding box center [1144, 365] width 15 height 15
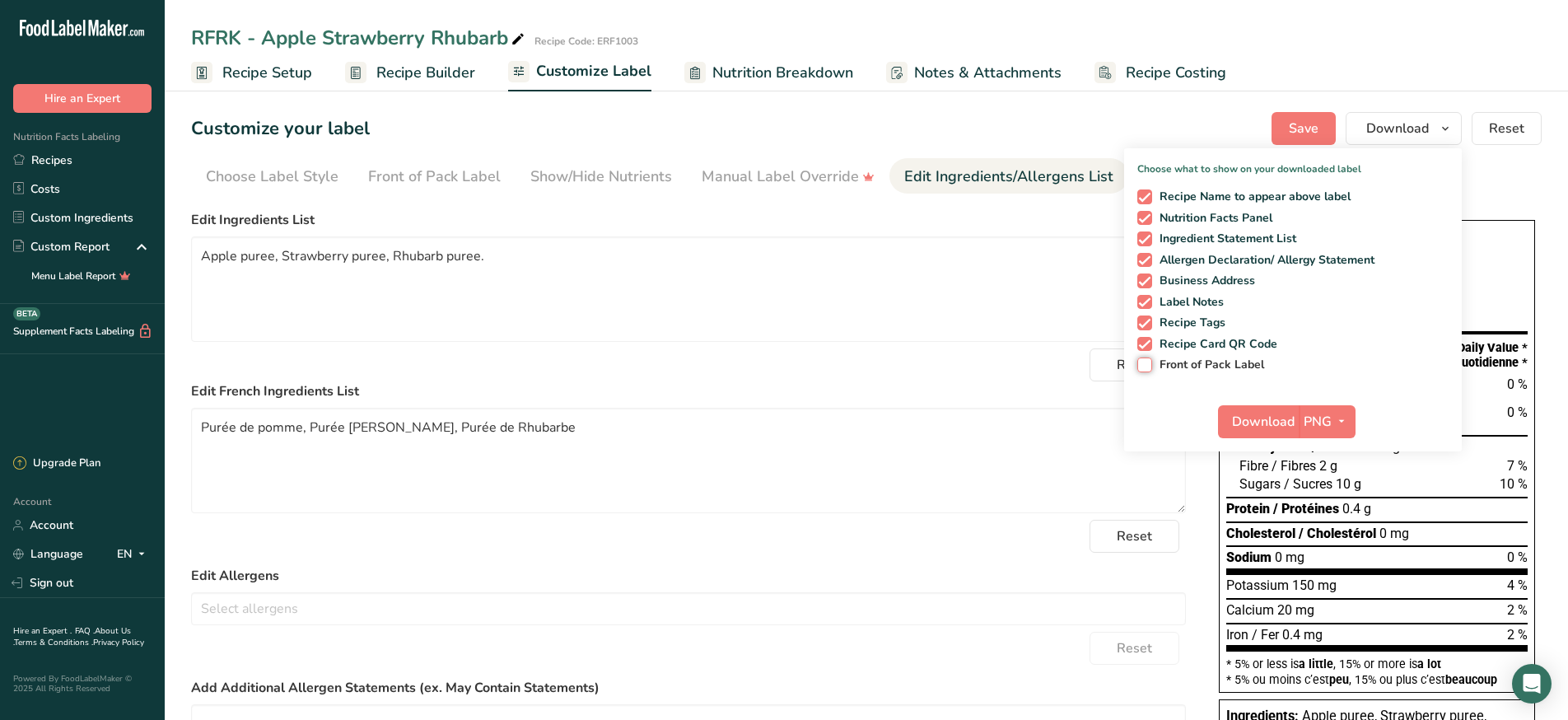
click at [1148, 363] on input "Front of Pack Label" at bounding box center [1141, 364] width 10 height 10
checkbox input "true"
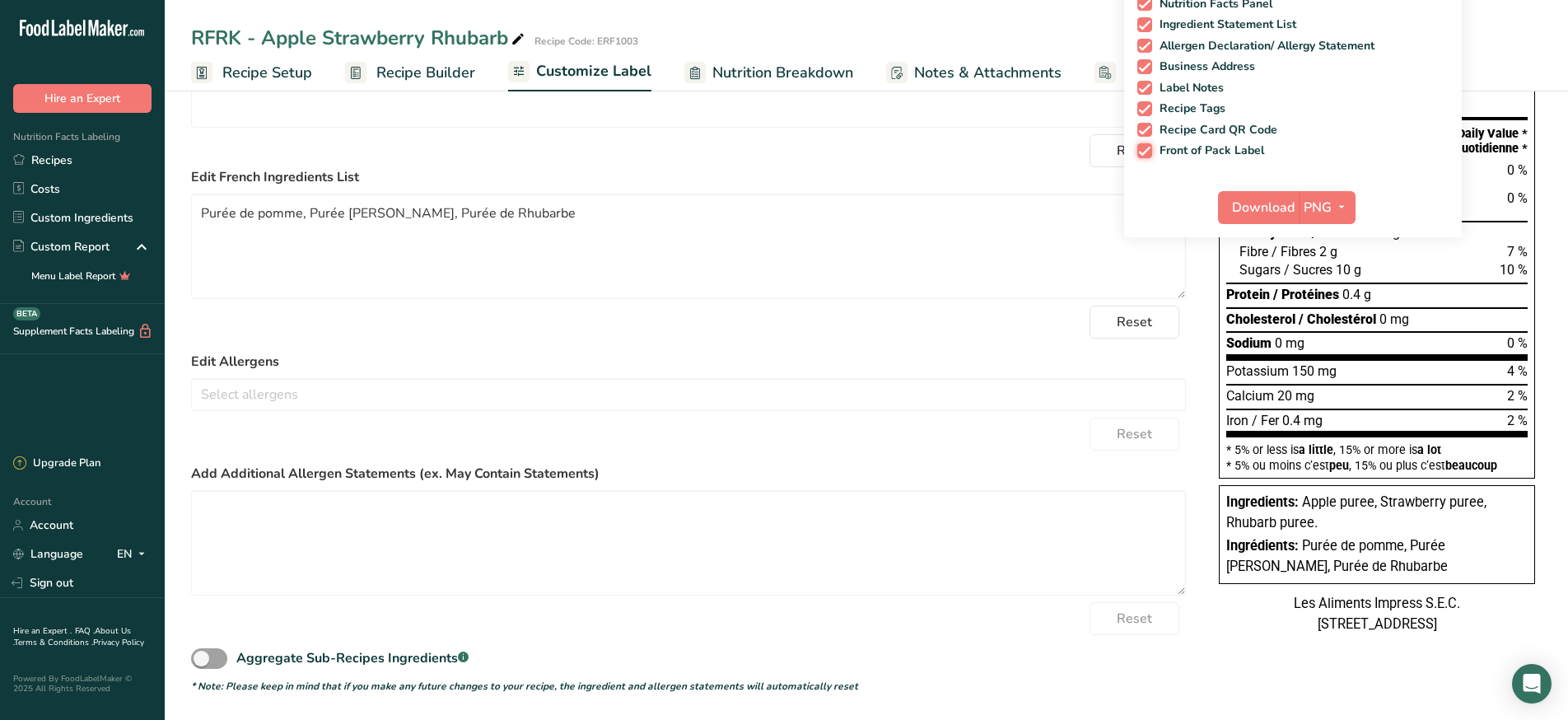
scroll to position [213, 0]
click at [1347, 211] on icon "button" at bounding box center [1341, 208] width 13 height 21
click at [1333, 319] on link "PDF" at bounding box center [1329, 323] width 53 height 28
click at [1262, 214] on span "Download" at bounding box center [1264, 208] width 63 height 20
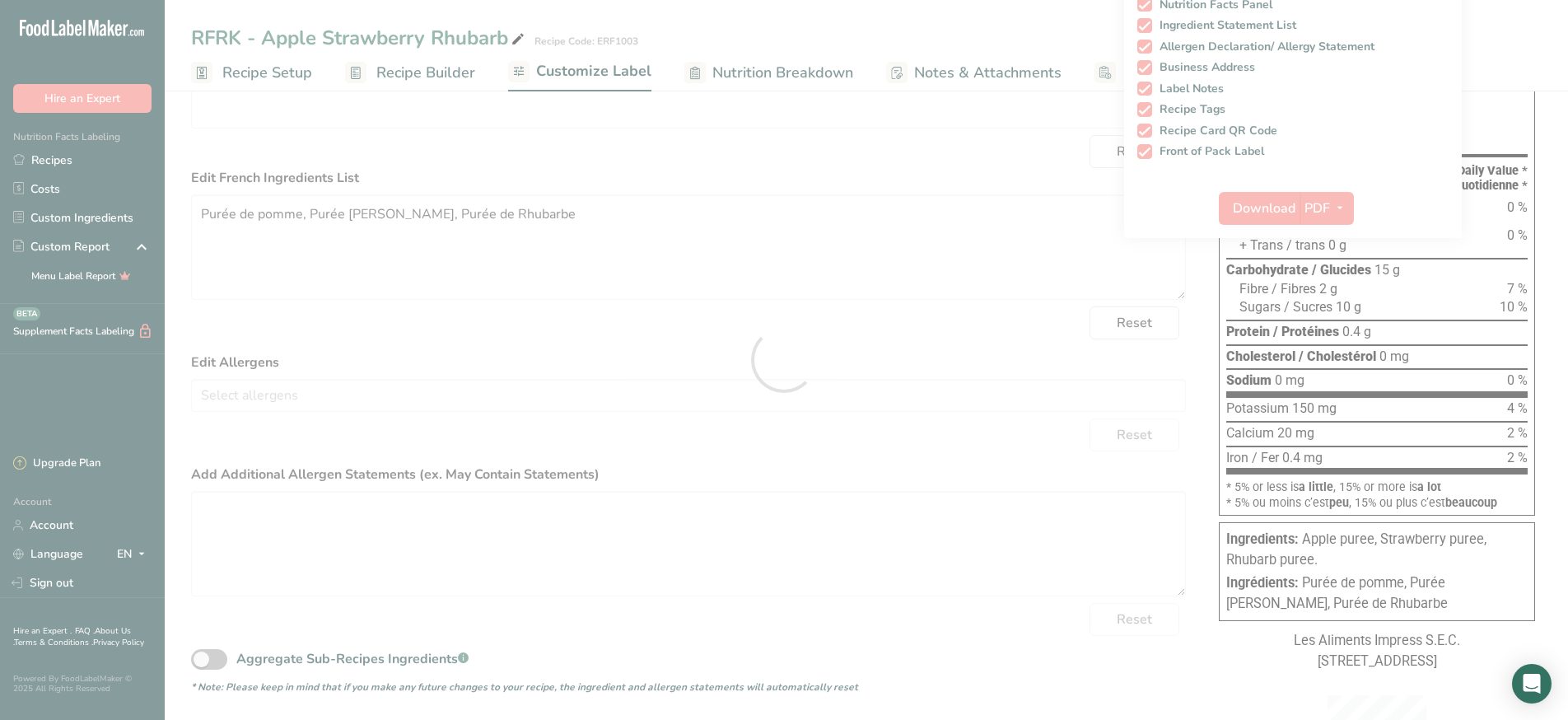
click at [119, 180] on div at bounding box center [784, 360] width 1568 height 720
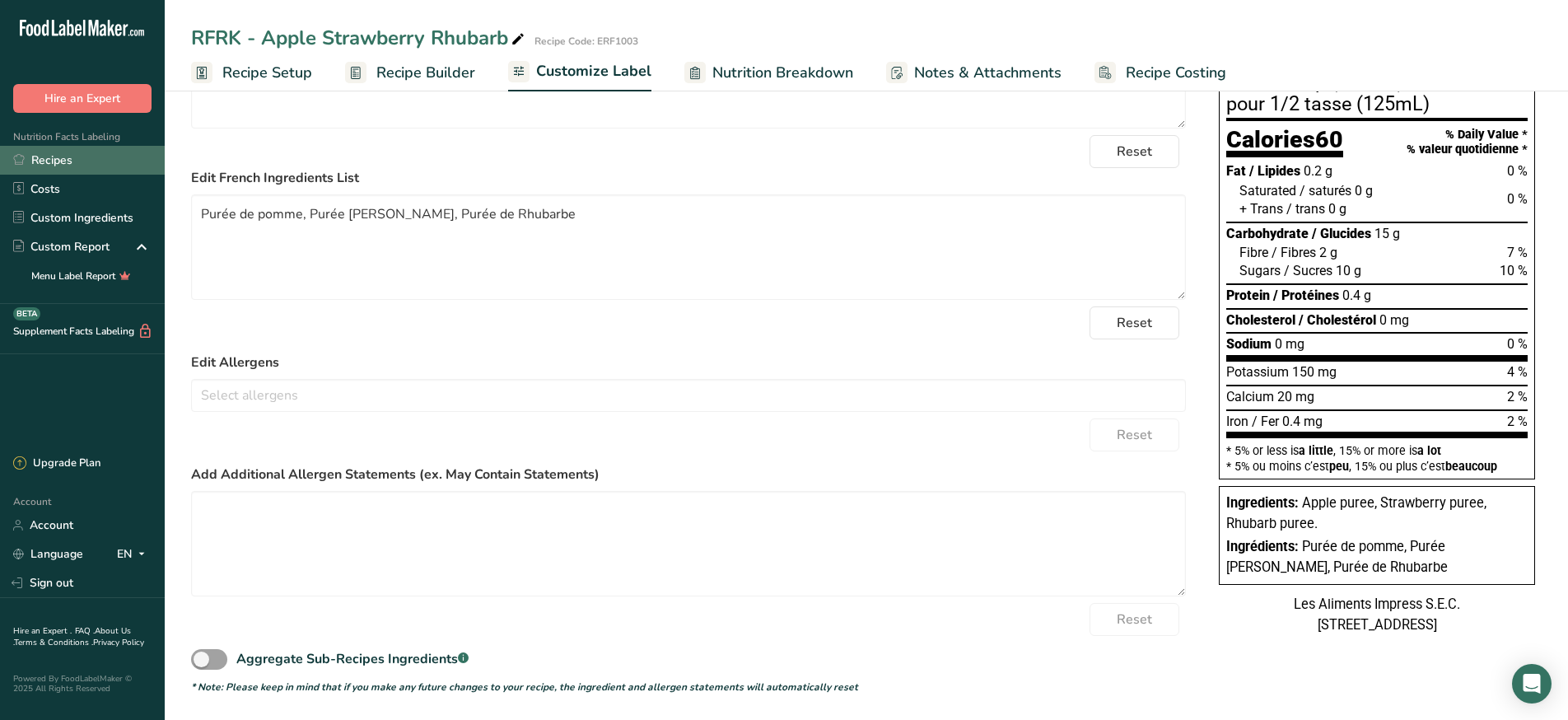
click at [85, 155] on link "Recipes" at bounding box center [82, 160] width 165 height 28
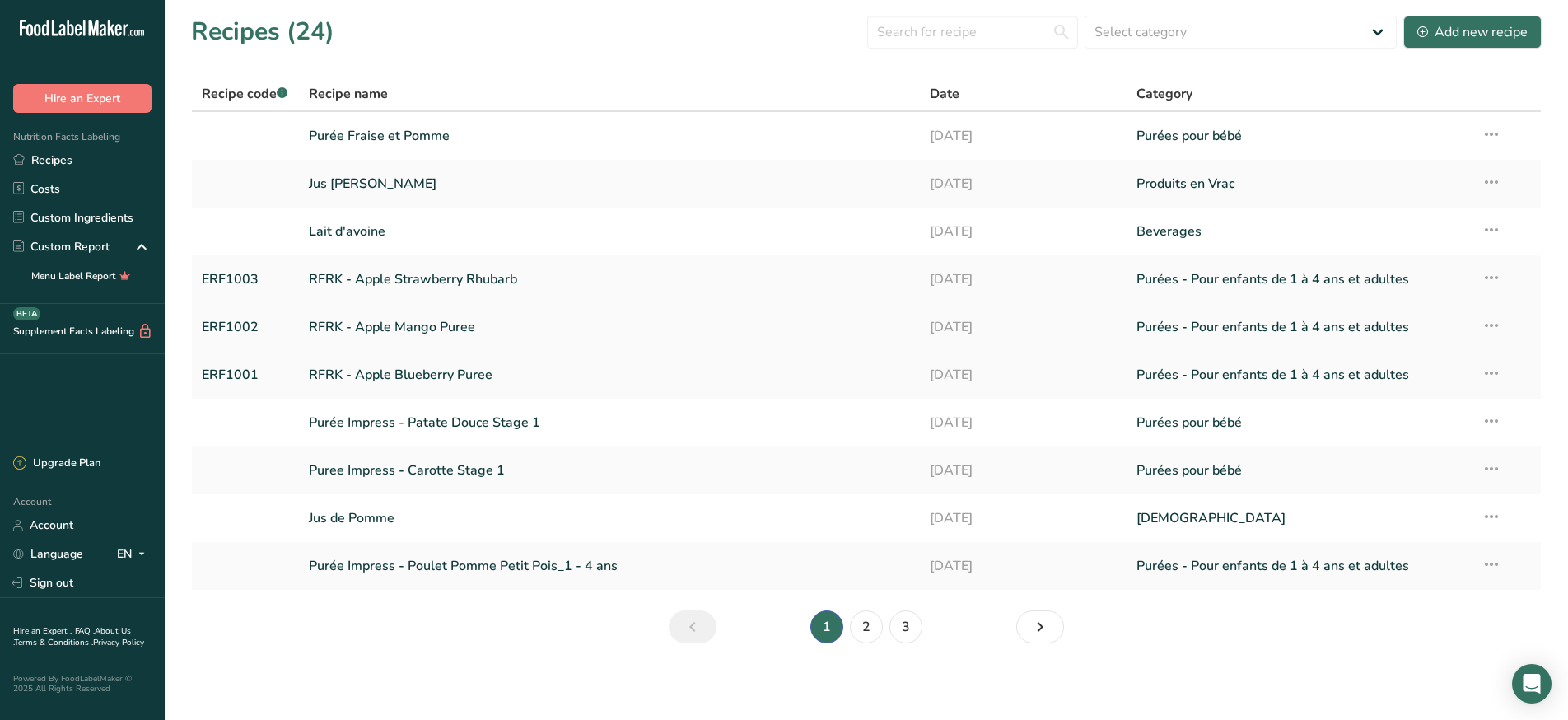
click at [531, 335] on link "RFRK - Apple Mango Puree" at bounding box center [610, 327] width 601 height 34
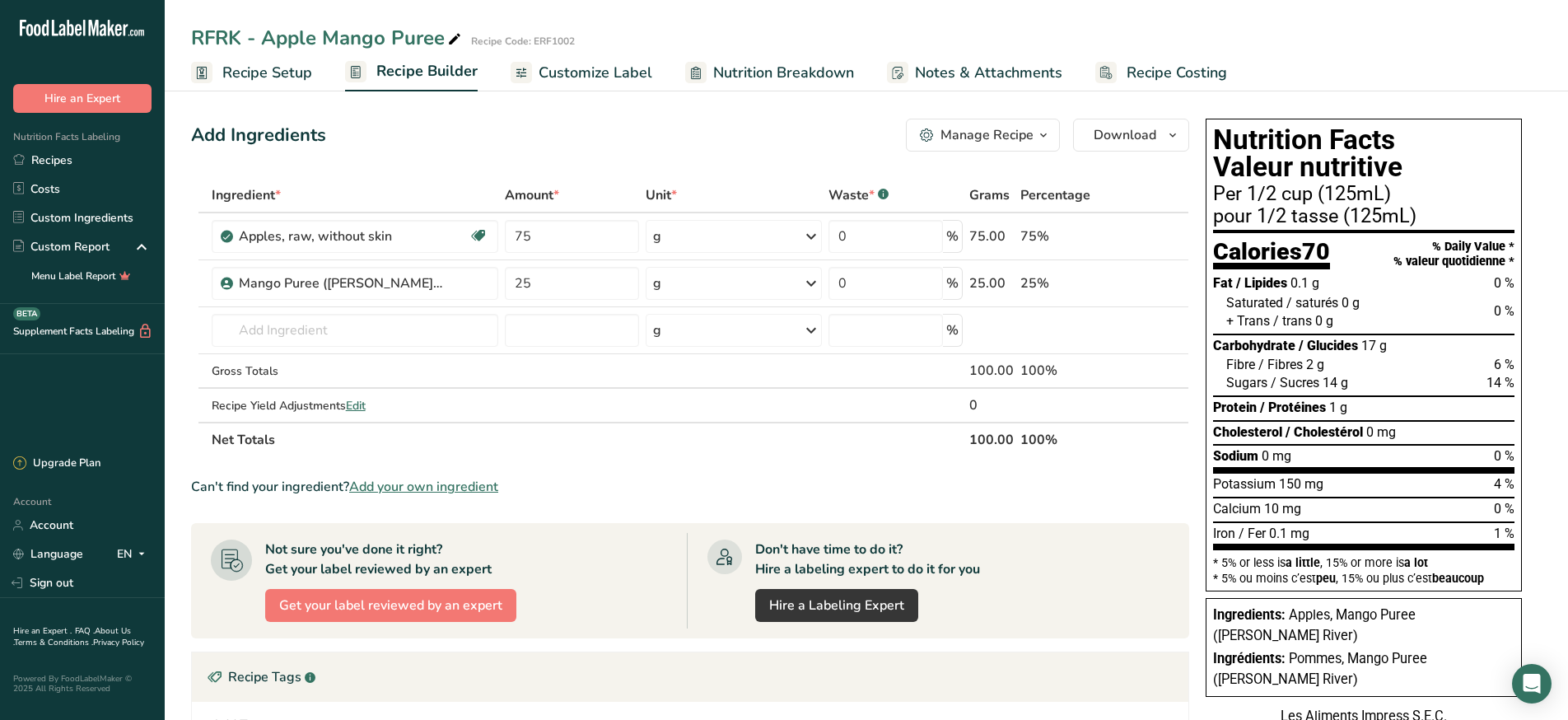
click at [655, 69] on ul "Recipe Setup Recipe Builder Customize Label Nutrition Breakdown Notes & Attachm…" at bounding box center [866, 72] width 1403 height 39
click at [622, 75] on span "Customize Label" at bounding box center [595, 72] width 114 height 22
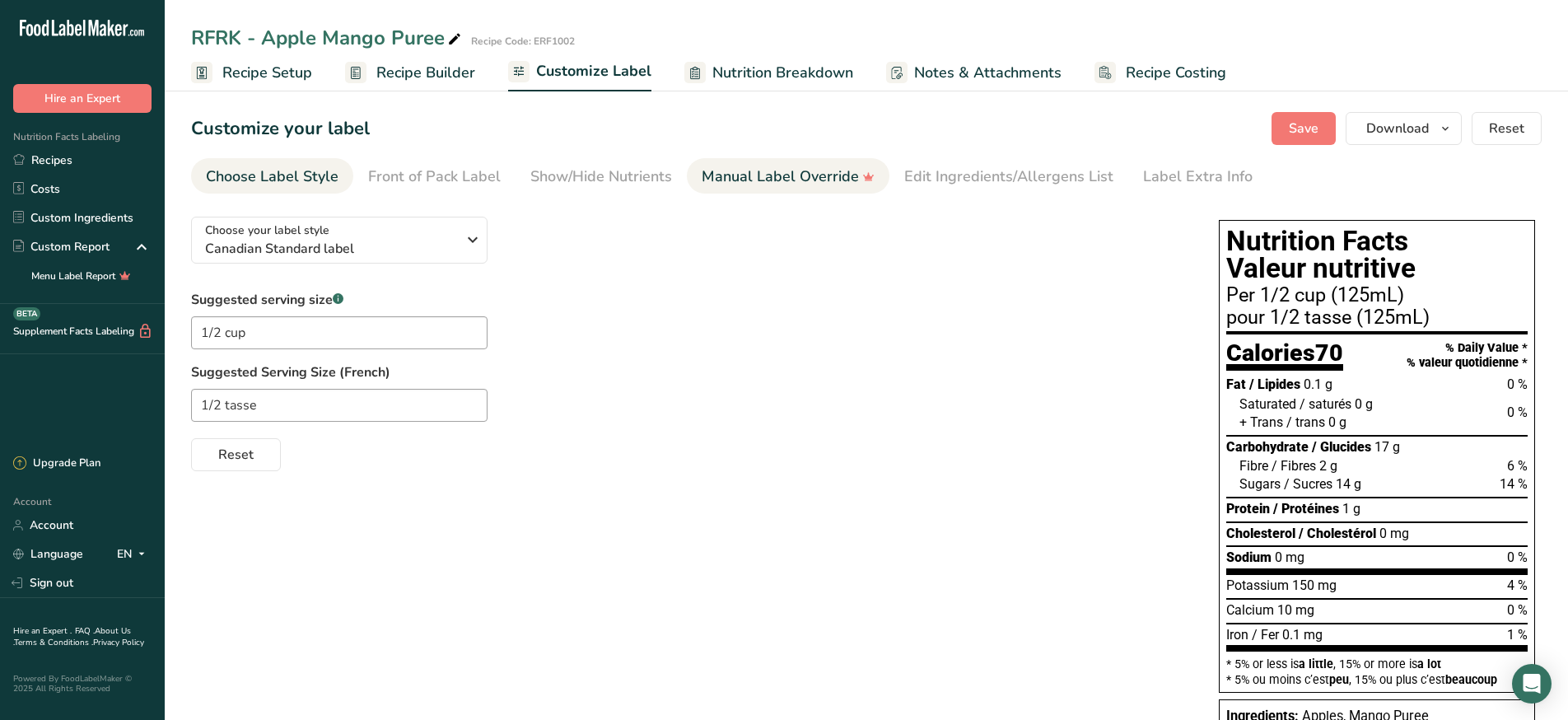
click at [800, 163] on link "Manual Label Override" at bounding box center [788, 176] width 173 height 37
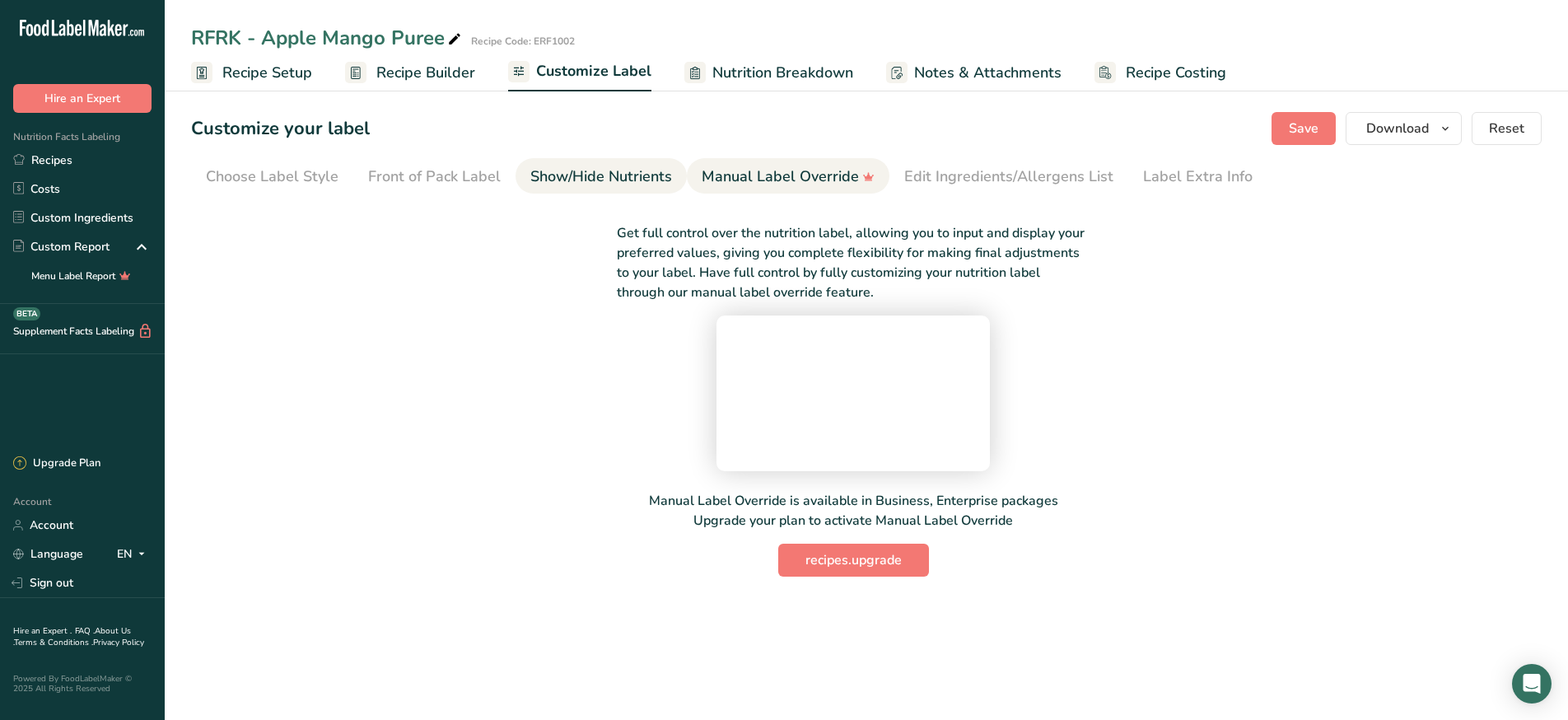
click at [629, 167] on div "Show/Hide Nutrients" at bounding box center [600, 176] width 141 height 22
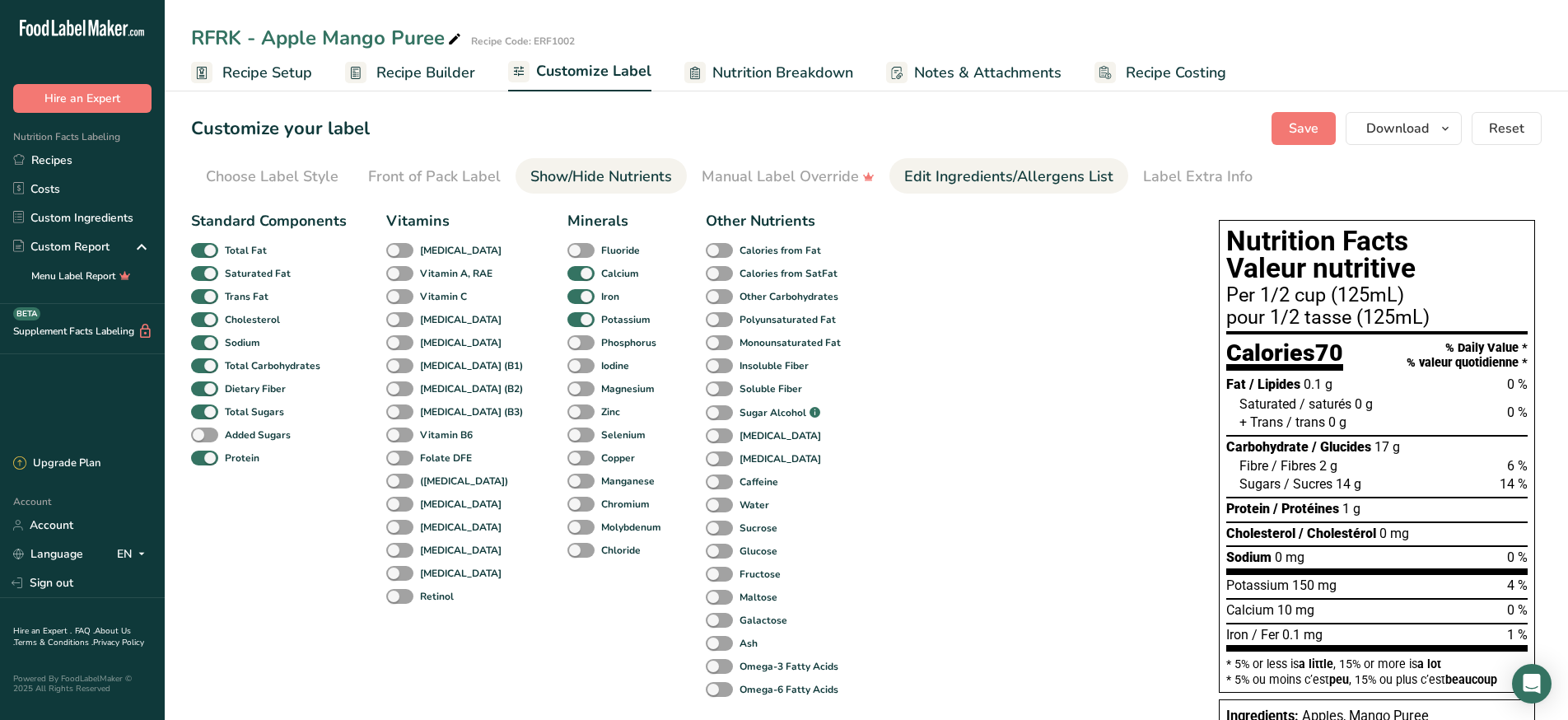
click at [985, 161] on link "Edit Ingredients/Allergens List" at bounding box center [1009, 176] width 210 height 37
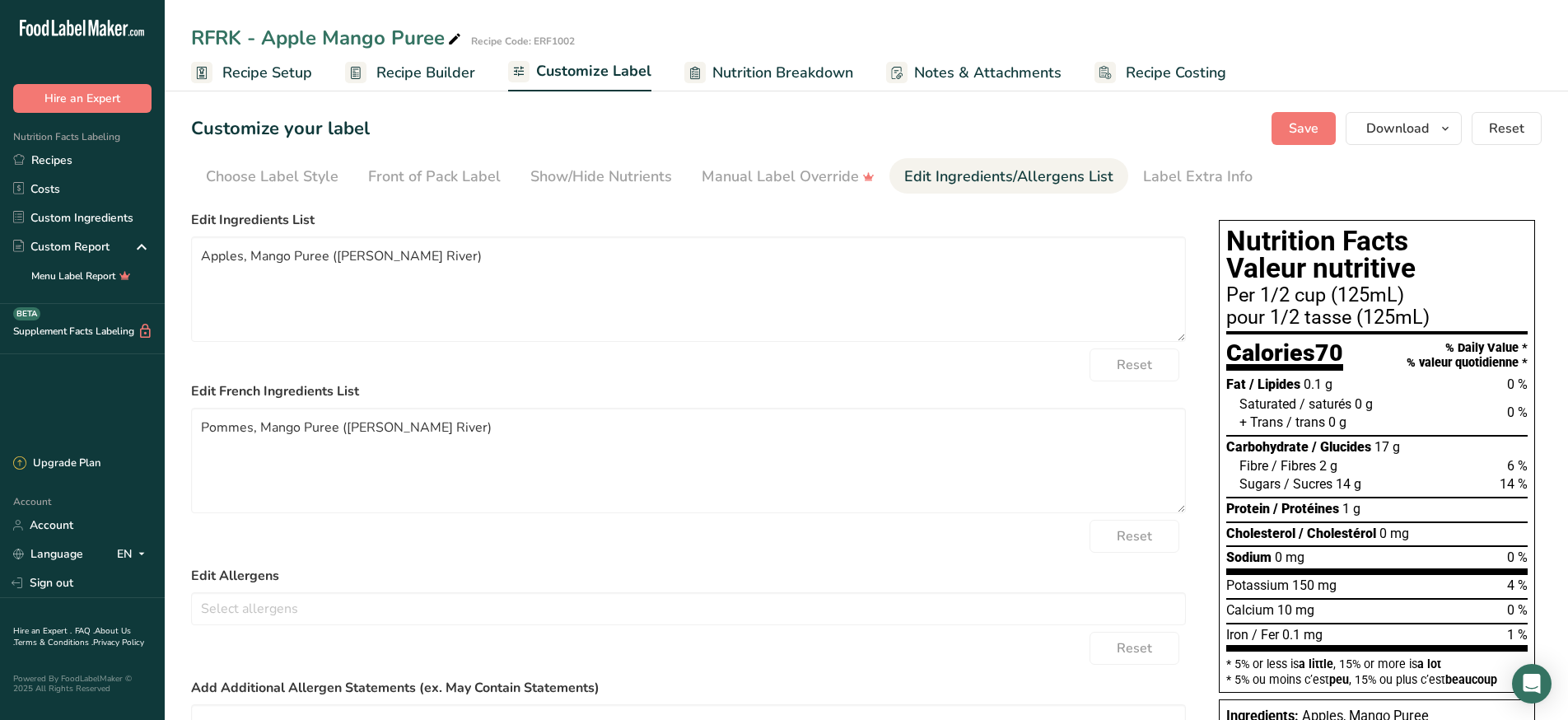
click at [984, 170] on div "Edit Ingredients/Allergens List" at bounding box center [1009, 176] width 210 height 22
click at [667, 274] on textarea "Apples, Mango Puree ([PERSON_NAME] River)" at bounding box center [687, 288] width 994 height 105
drag, startPoint x: 647, startPoint y: 267, endPoint x: 178, endPoint y: 228, distance: 470.6
click at [178, 228] on section "Customize your label Save Download Choose what to show on your downloaded label…" at bounding box center [866, 509] width 1403 height 849
type textarea "P"
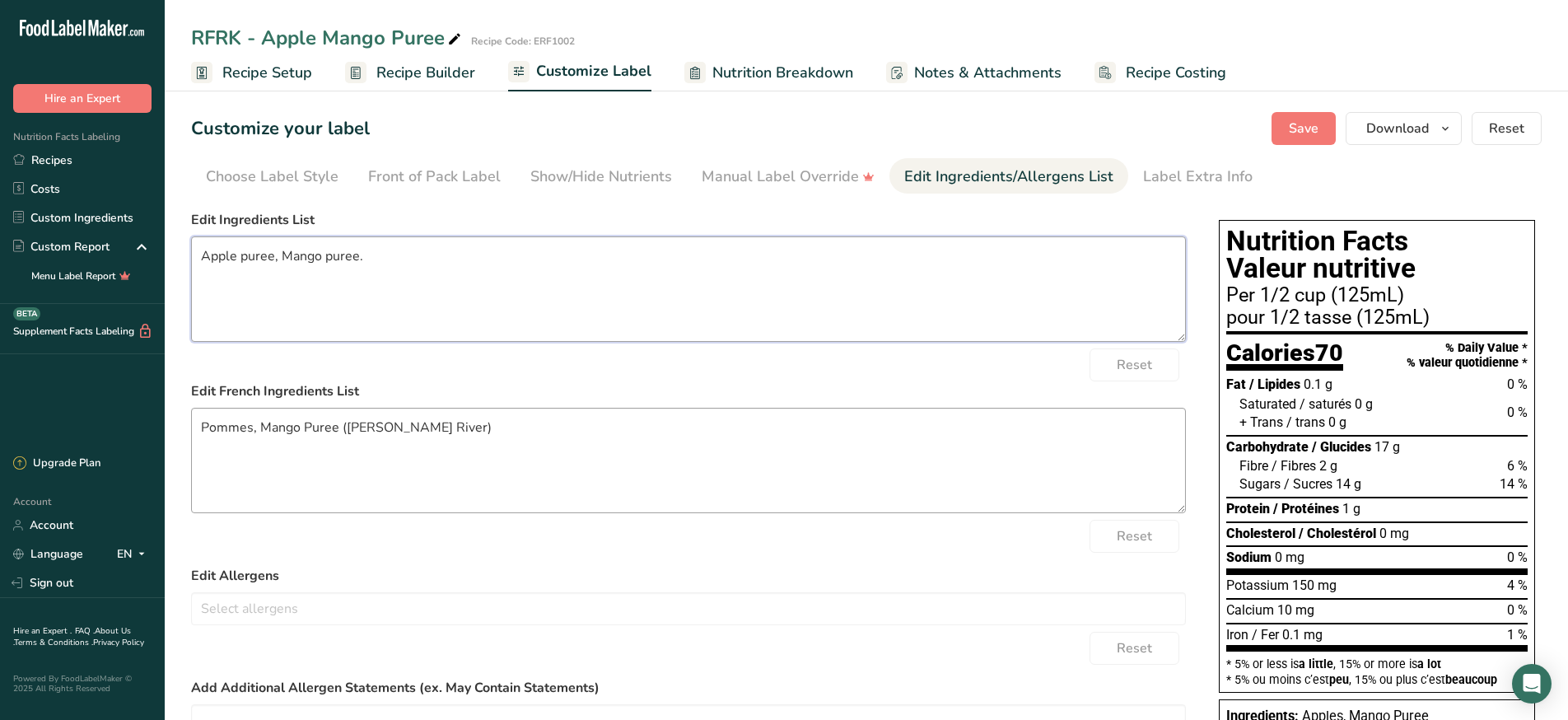
type textarea "Apple puree, Mango puree."
click at [447, 453] on textarea "Pommes, Mango Puree ([PERSON_NAME] River)" at bounding box center [687, 460] width 994 height 105
drag, startPoint x: 476, startPoint y: 430, endPoint x: 141, endPoint y: 427, distance: 335.0
click at [141, 427] on div ".a-20{fill:#fff;} Hire an Expert Nutrition Facts Labeling Recipes Costs Custom …" at bounding box center [784, 467] width 1568 height 934
type textarea "Purée de pomme, Purée de mangue."
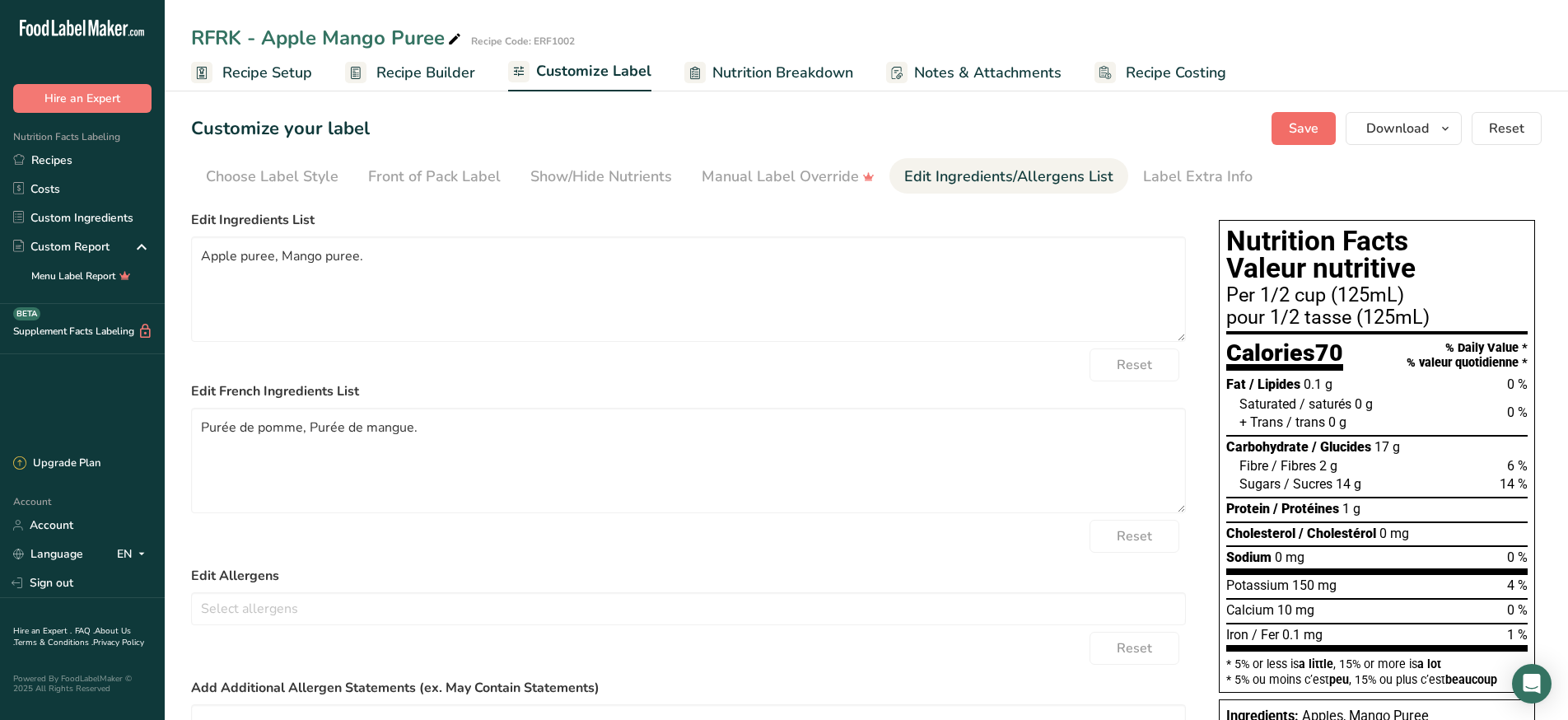
click at [1313, 125] on span "Save" at bounding box center [1303, 128] width 29 height 20
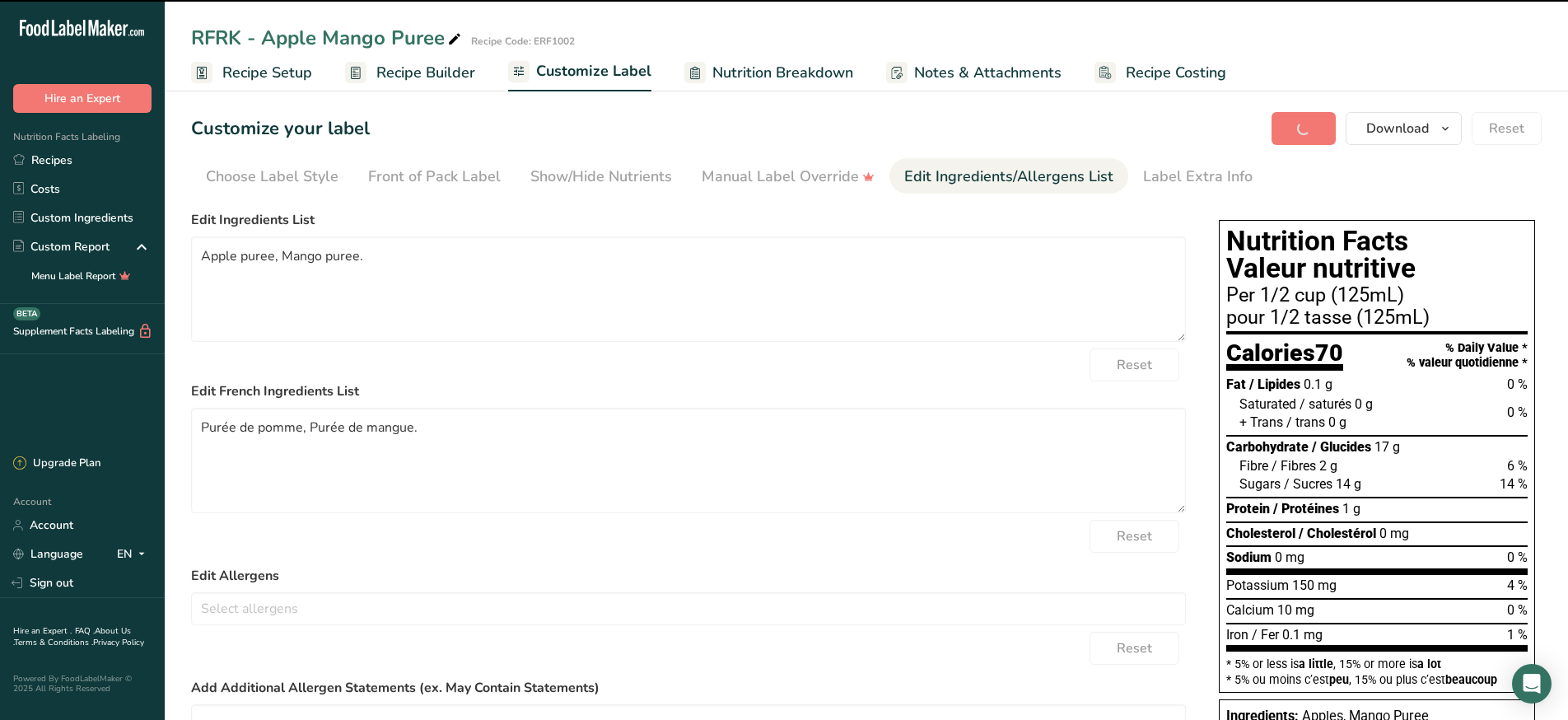
type textarea "Apple puree, Mango puree."
type textarea "Purée de pomme, Purée de mangue."
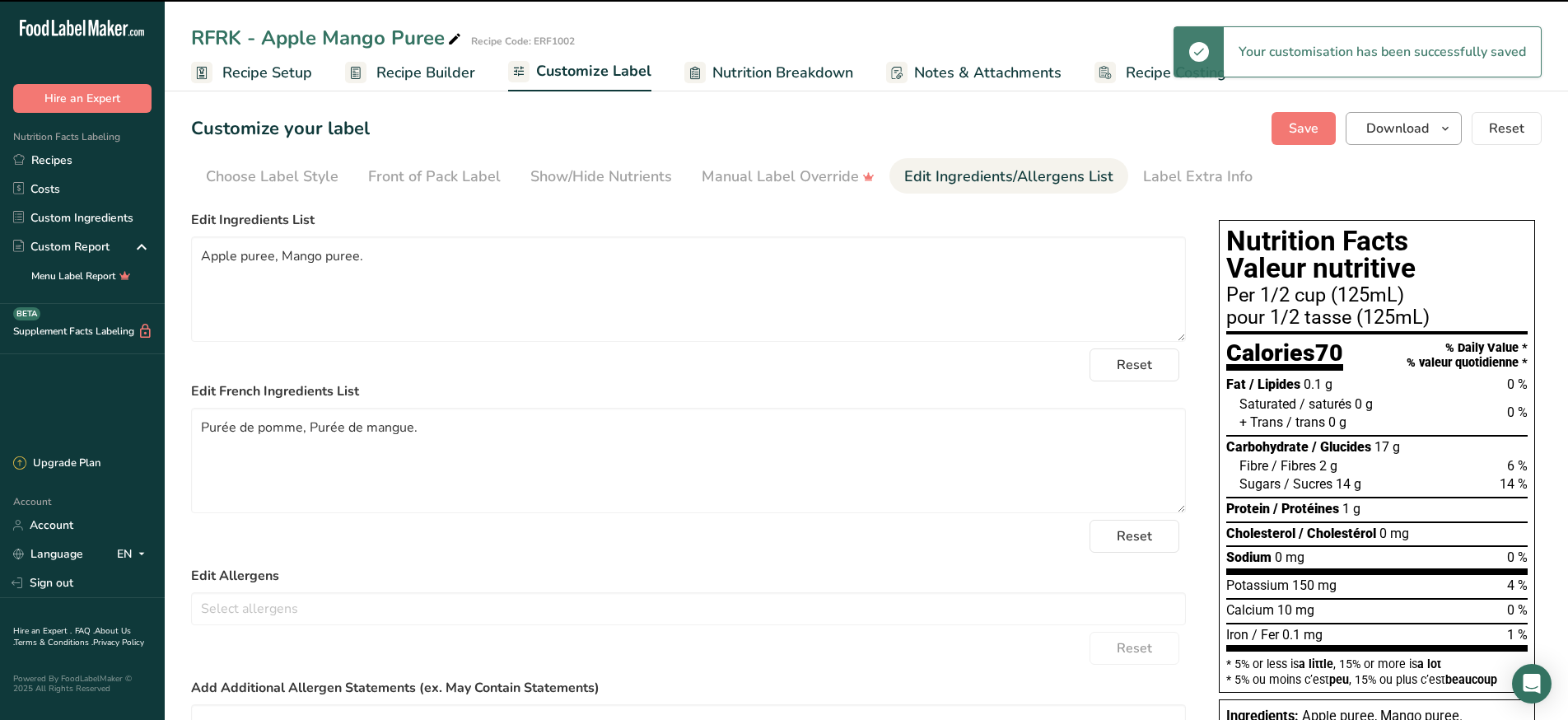
click at [1406, 128] on span "Download" at bounding box center [1397, 128] width 63 height 20
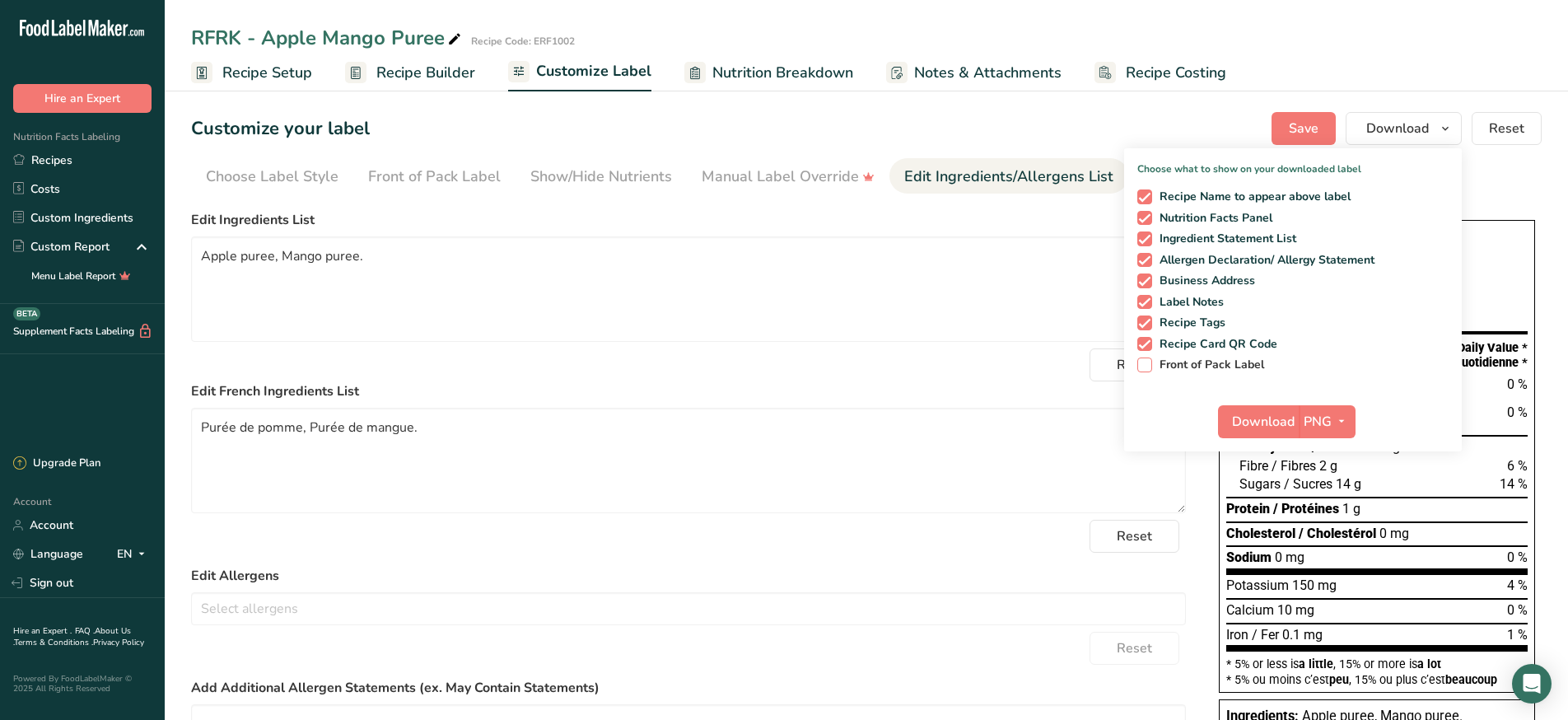
click at [1156, 365] on span "Front of Pack Label" at bounding box center [1208, 365] width 113 height 15
click at [1148, 365] on input "Front of Pack Label" at bounding box center [1141, 364] width 10 height 10
checkbox input "true"
click at [1341, 415] on icon "button" at bounding box center [1341, 421] width 13 height 21
click at [1331, 525] on link "PDF" at bounding box center [1329, 537] width 53 height 28
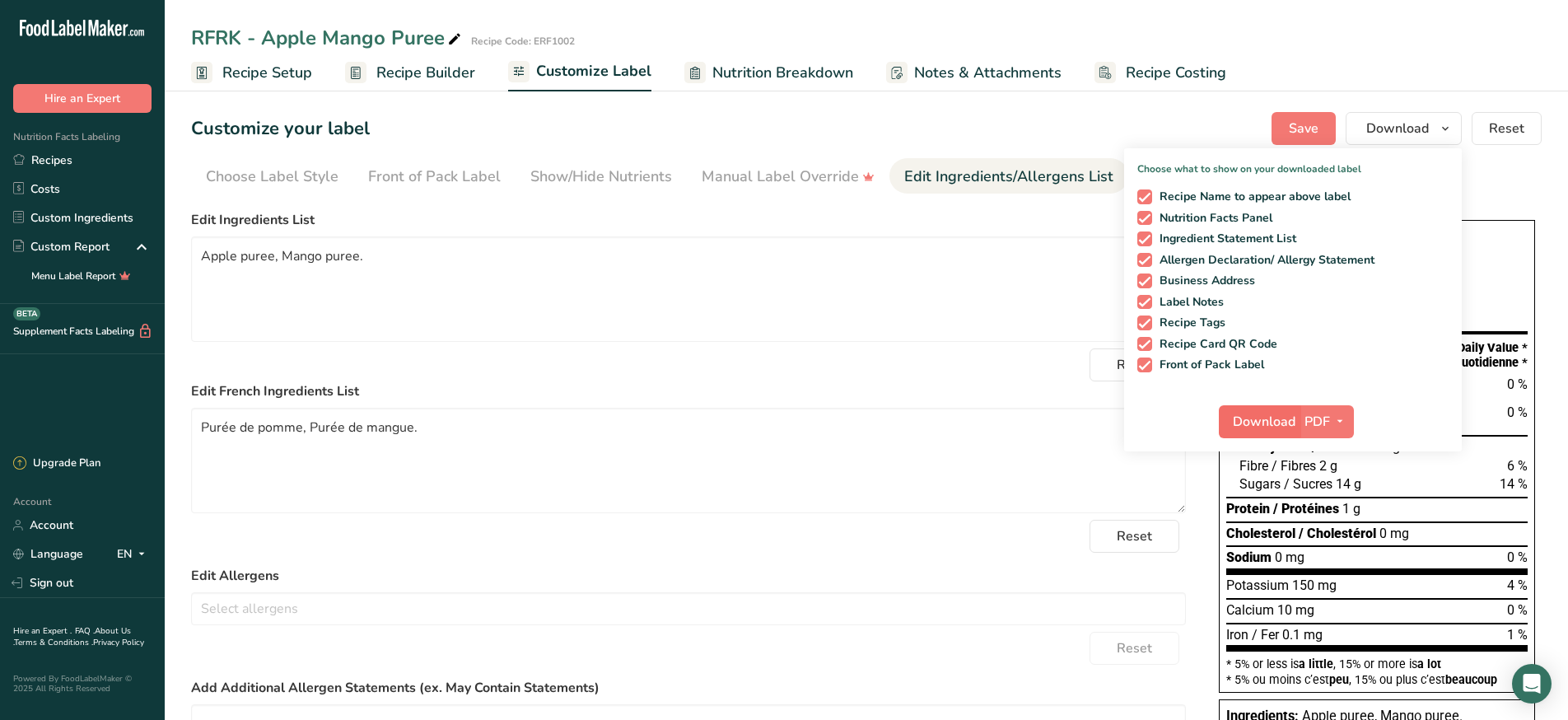
click at [1249, 427] on span "Download" at bounding box center [1264, 421] width 63 height 20
click at [120, 223] on link "Custom Ingredients" at bounding box center [82, 218] width 165 height 28
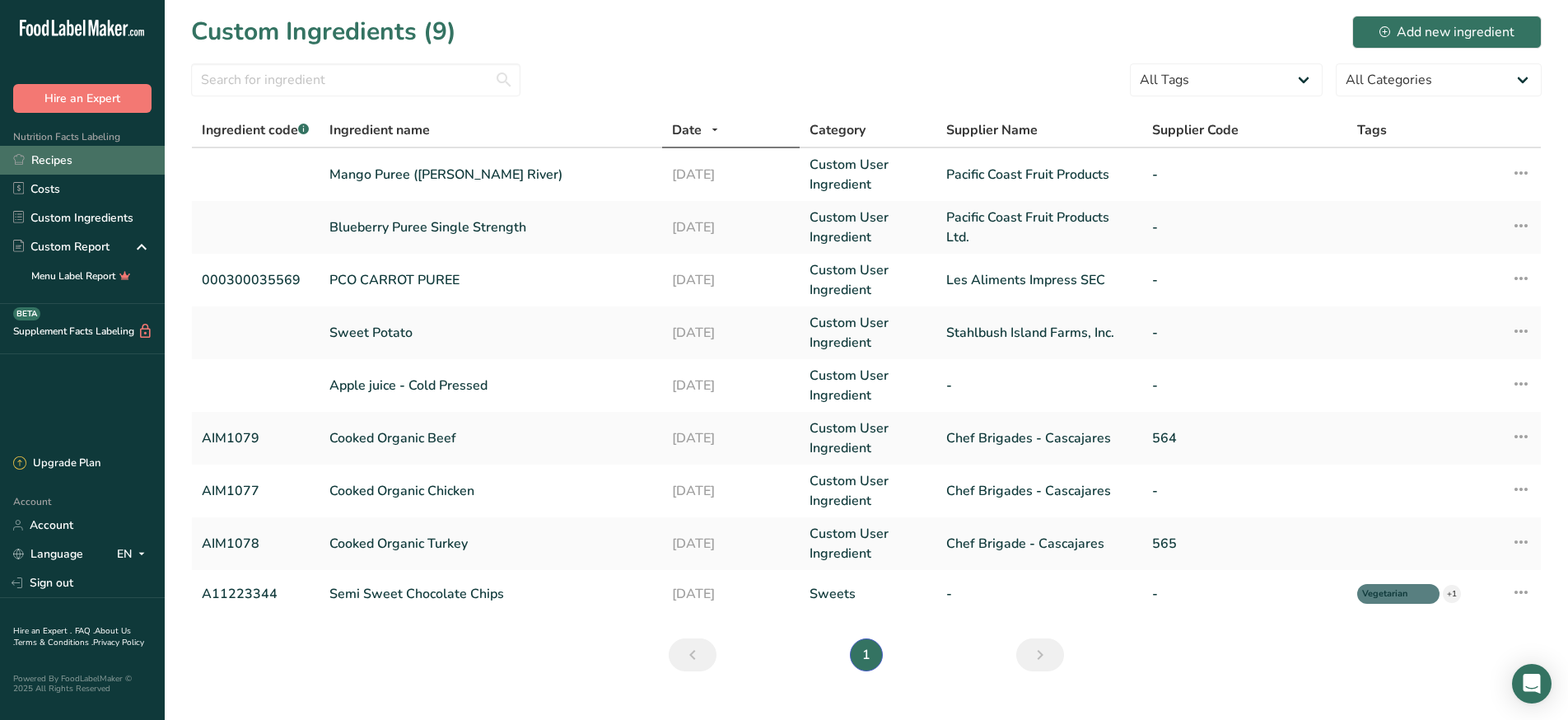
click at [76, 167] on link "Recipes" at bounding box center [82, 160] width 165 height 28
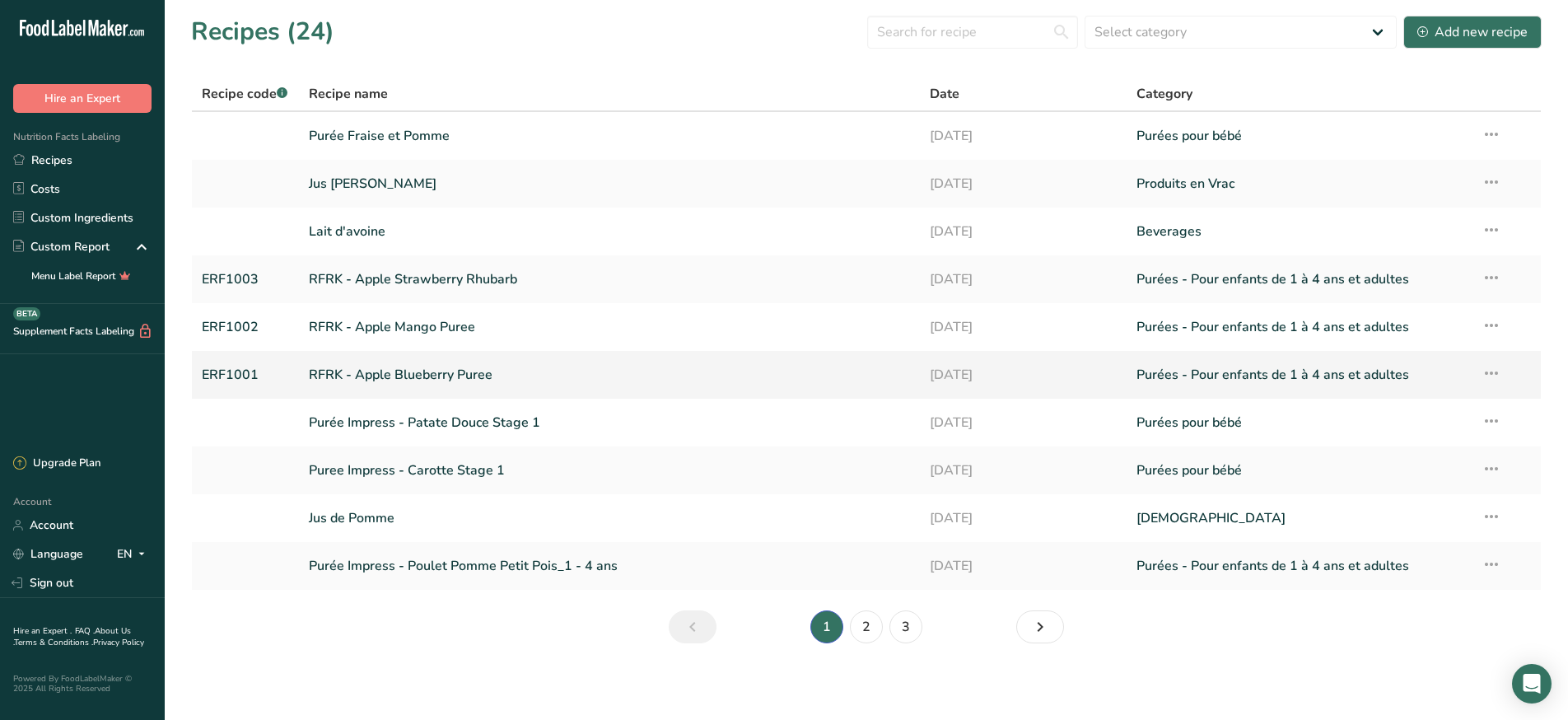
click at [564, 376] on link "RFRK - Apple Blueberry Puree" at bounding box center [610, 375] width 601 height 34
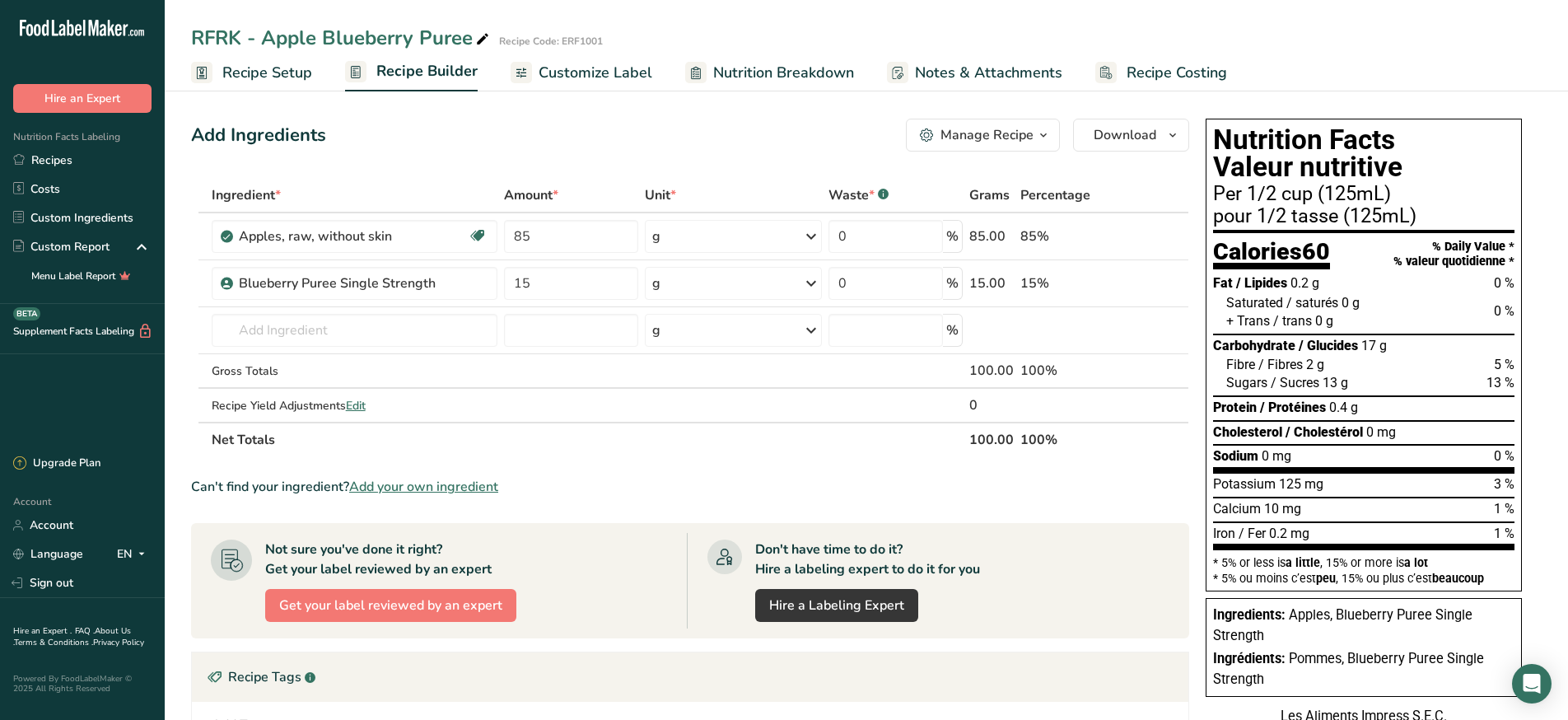
click at [790, 78] on span "Nutrition Breakdown" at bounding box center [783, 72] width 141 height 22
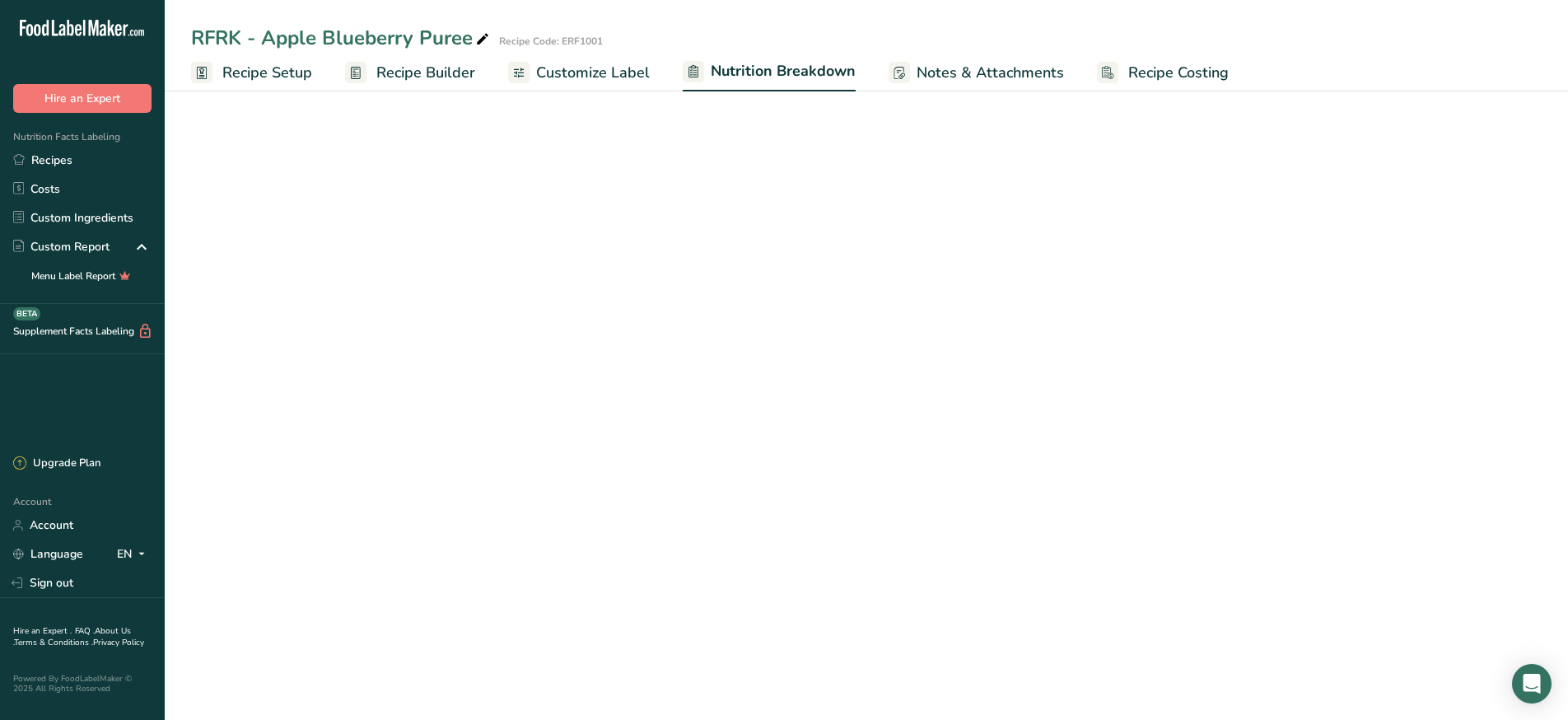
select select "Calories"
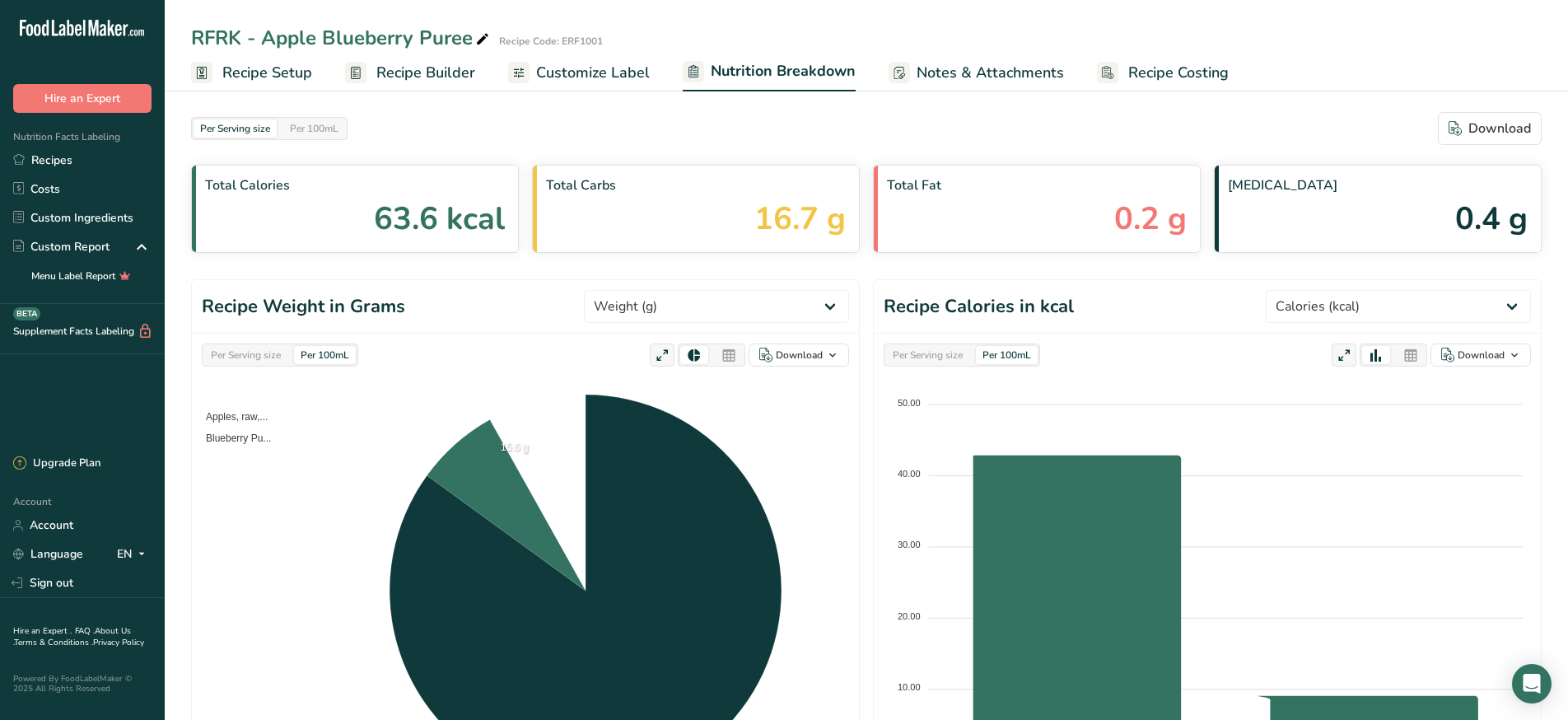
click at [946, 78] on span "Notes & Attachments" at bounding box center [990, 72] width 147 height 22
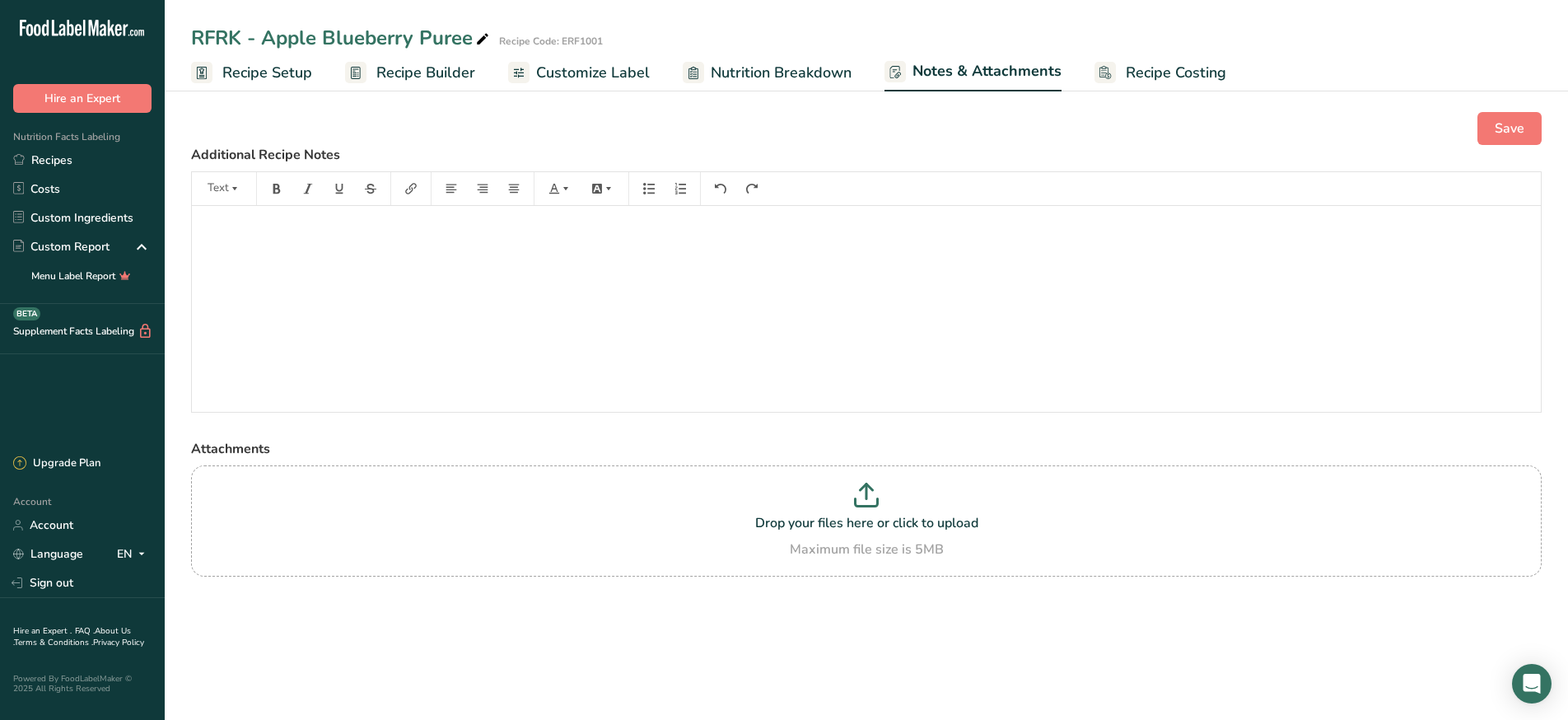
click at [578, 76] on span "Customize Label" at bounding box center [593, 72] width 114 height 22
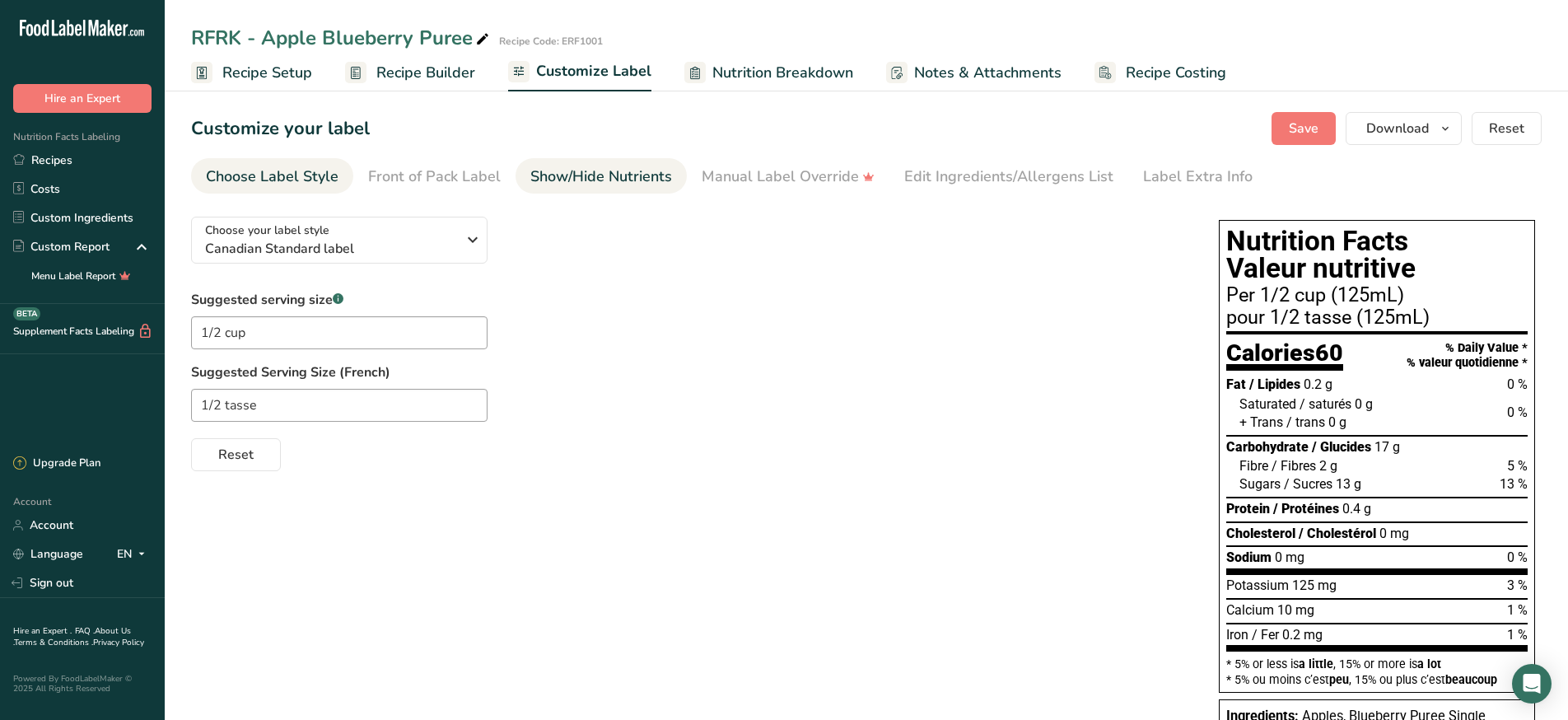
click at [629, 177] on div "Show/Hide Nutrients" at bounding box center [600, 176] width 141 height 22
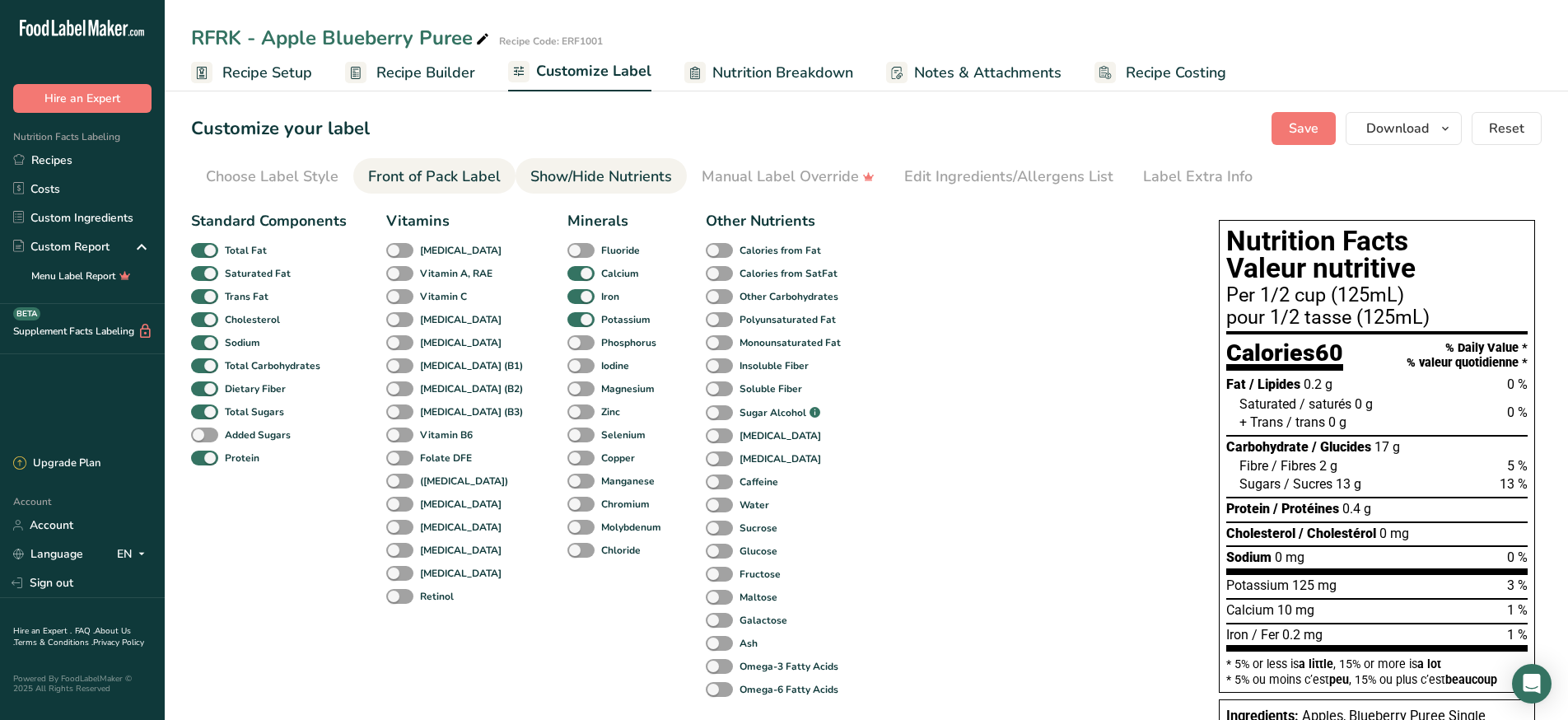
click at [433, 176] on div "Front of Pack Label" at bounding box center [434, 176] width 133 height 22
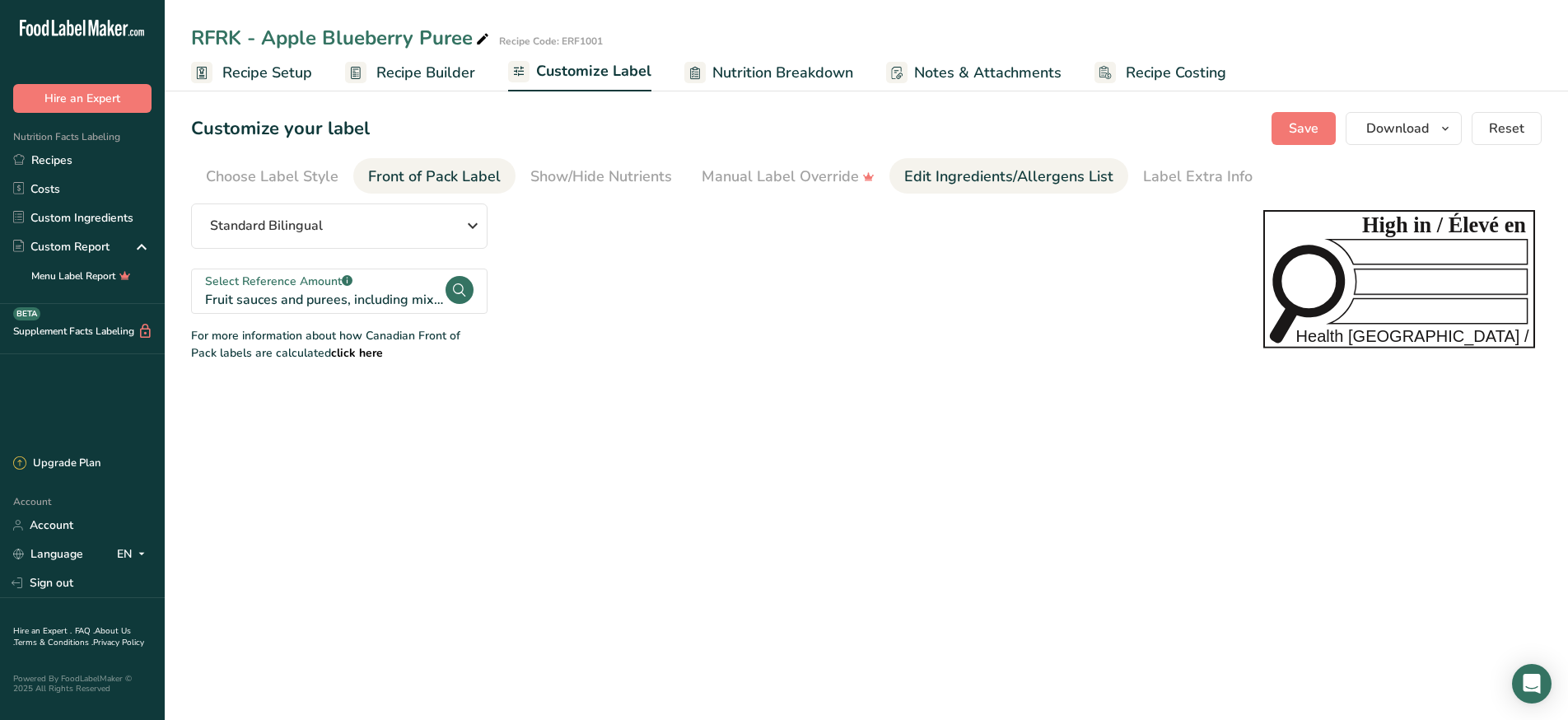
click at [977, 178] on div "Edit Ingredients/Allergens List" at bounding box center [1009, 176] width 210 height 22
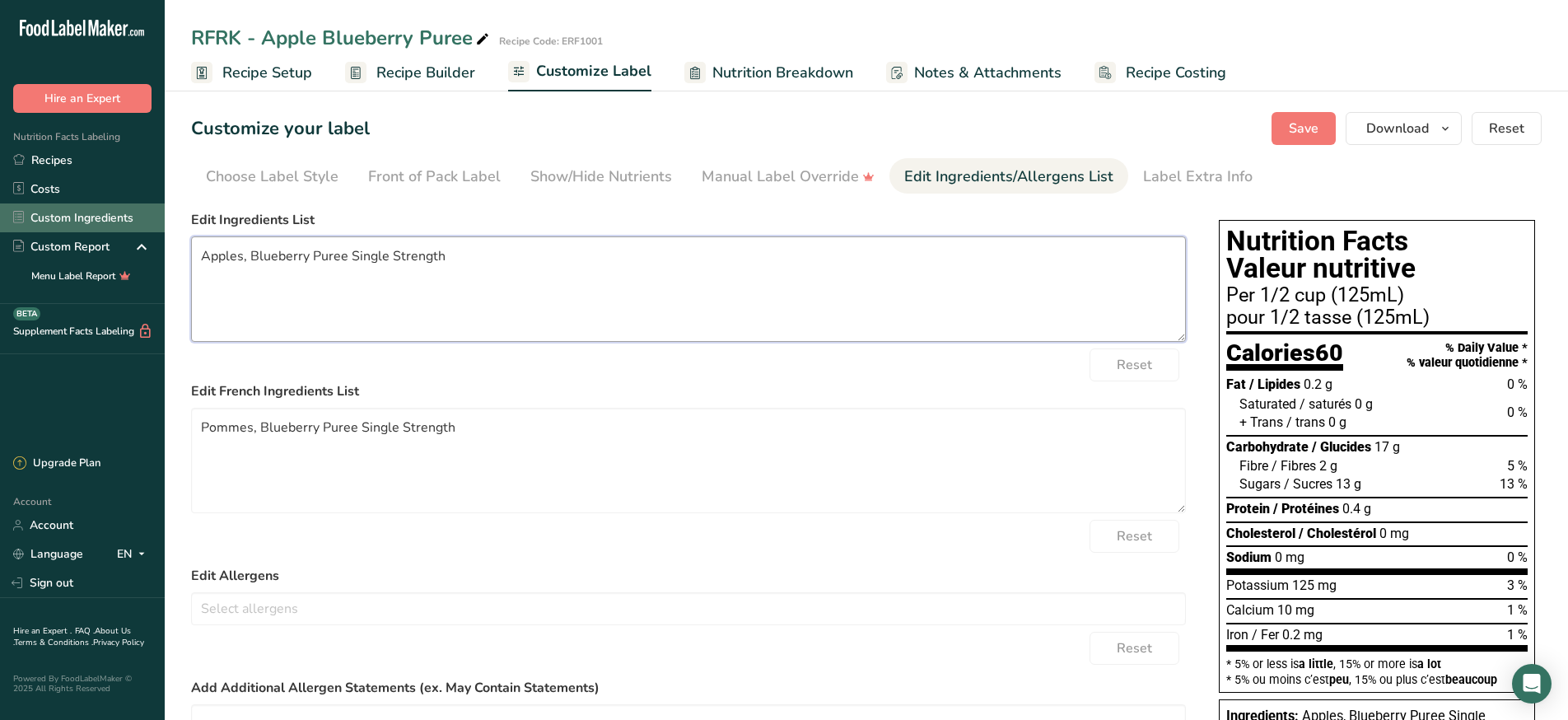
drag, startPoint x: 472, startPoint y: 255, endPoint x: 99, endPoint y: 206, distance: 376.2
click at [99, 206] on div ".a-20{fill:#fff;} Hire an Expert Nutrition Facts Labeling Recipes Costs Custom …" at bounding box center [784, 467] width 1568 height 934
type textarea "Apple puree, Blueberry puree."
click at [492, 454] on textarea "Pommes, Blueberry Puree Single Strength" at bounding box center [687, 460] width 994 height 105
drag, startPoint x: 489, startPoint y: 444, endPoint x: -7, endPoint y: 418, distance: 496.7
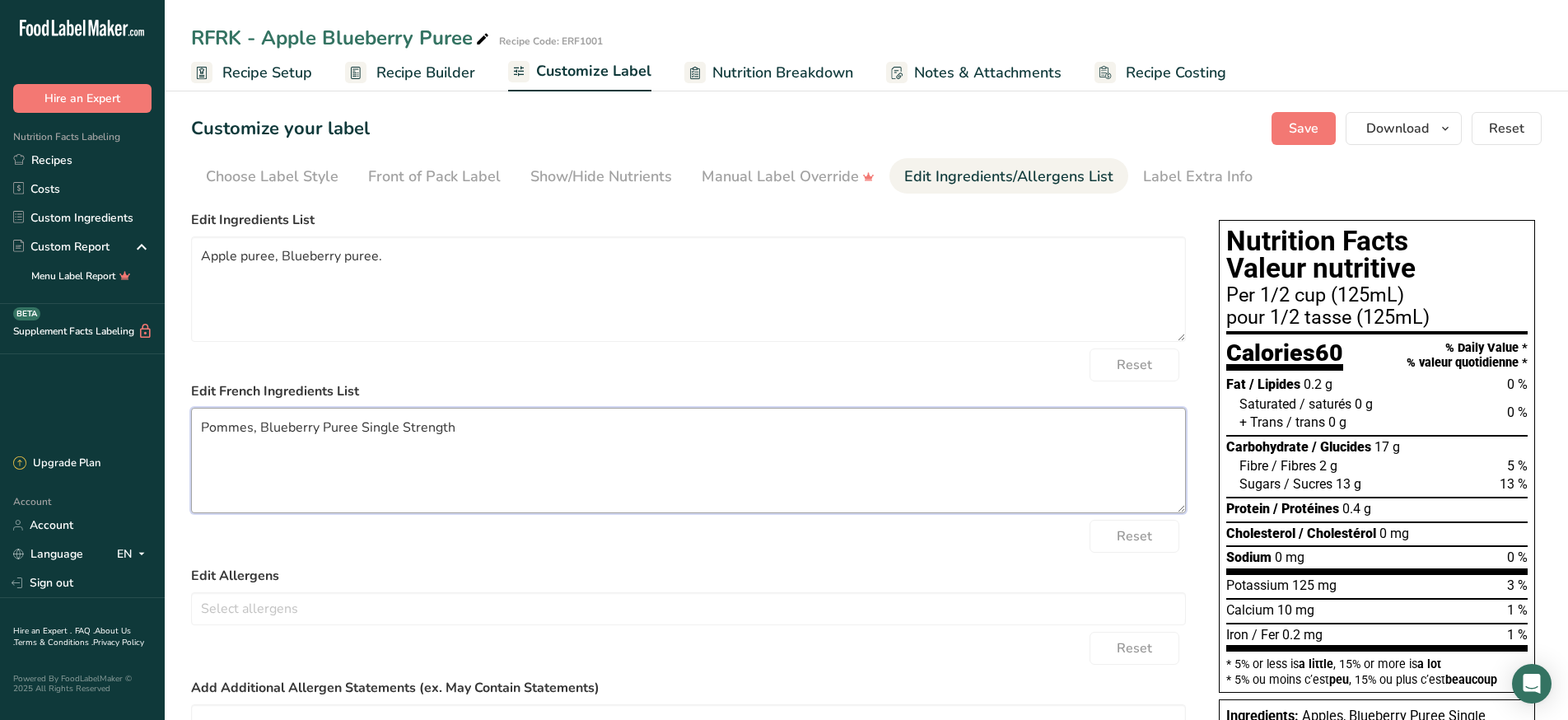
click at [0, 418] on html ".a-20{fill:#fff;} Hire an Expert Nutrition Facts Labeling Recipes Costs Custom …" at bounding box center [784, 467] width 1568 height 934
type textarea "Purée de pomme, Purée de bleuet."
click at [1324, 116] on button "Save" at bounding box center [1304, 128] width 64 height 33
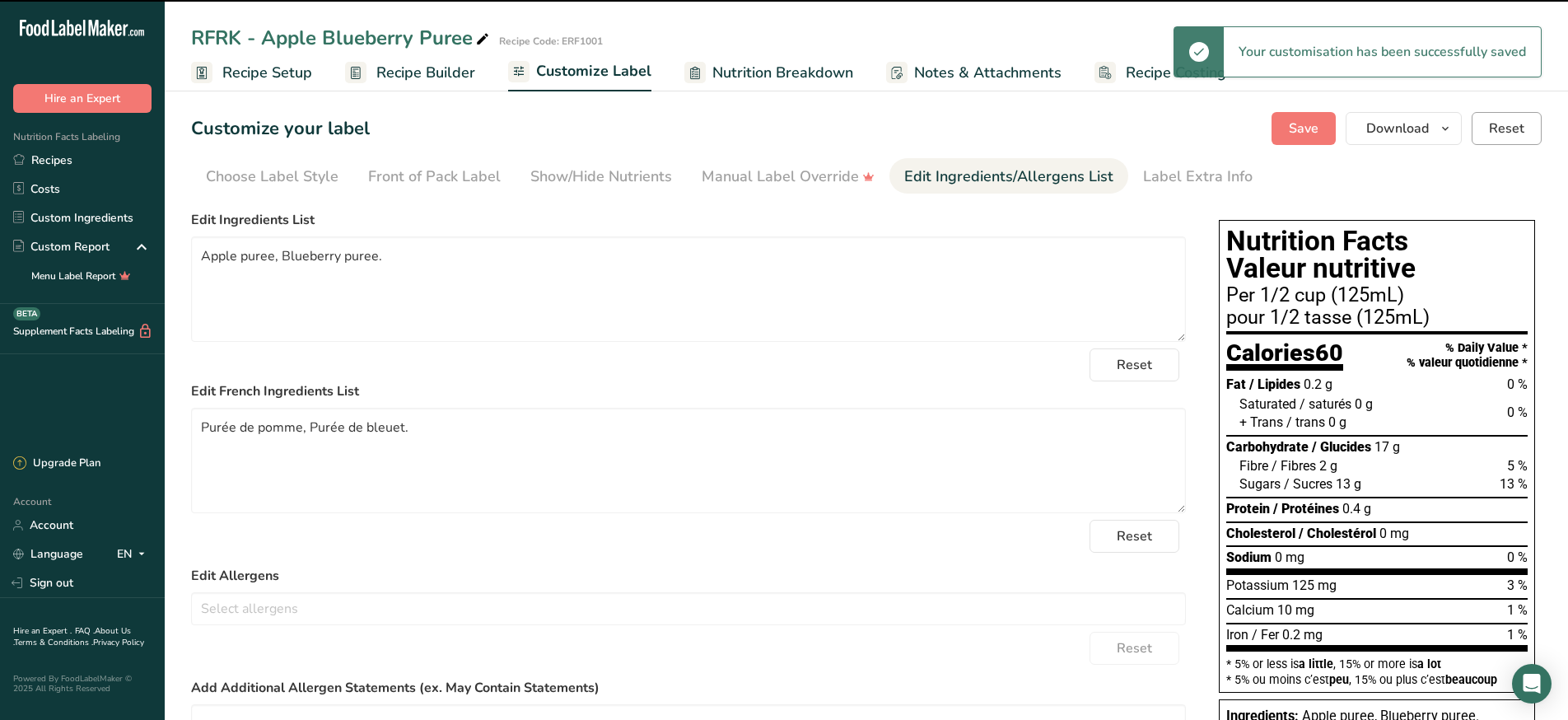
type textarea "Apple puree, Blueberry puree."
type textarea "Purée de pomme, Purée de bleuet."
click at [1457, 136] on button "Download" at bounding box center [1403, 128] width 116 height 33
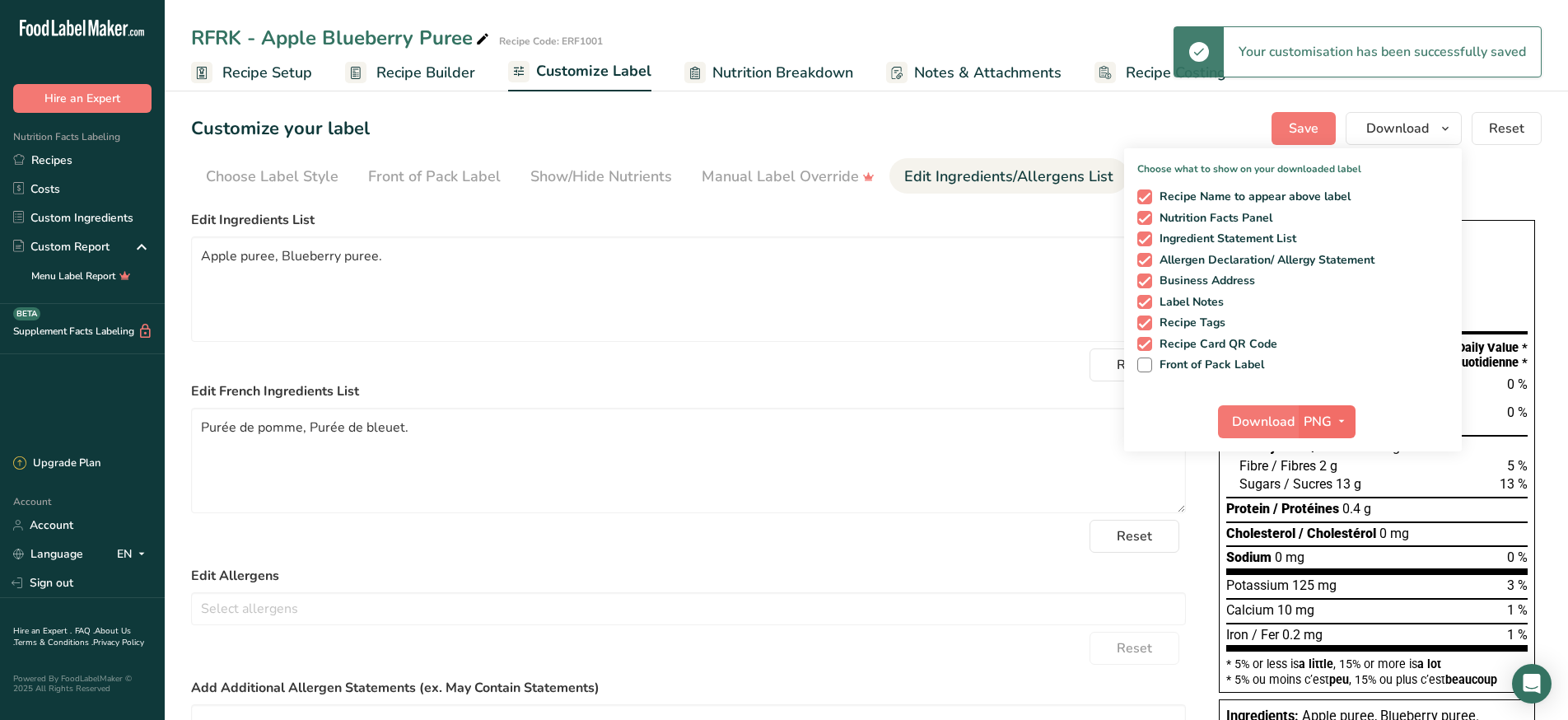
click at [1333, 430] on span "button" at bounding box center [1340, 421] width 20 height 20
click at [1325, 530] on link "PDF" at bounding box center [1329, 537] width 53 height 28
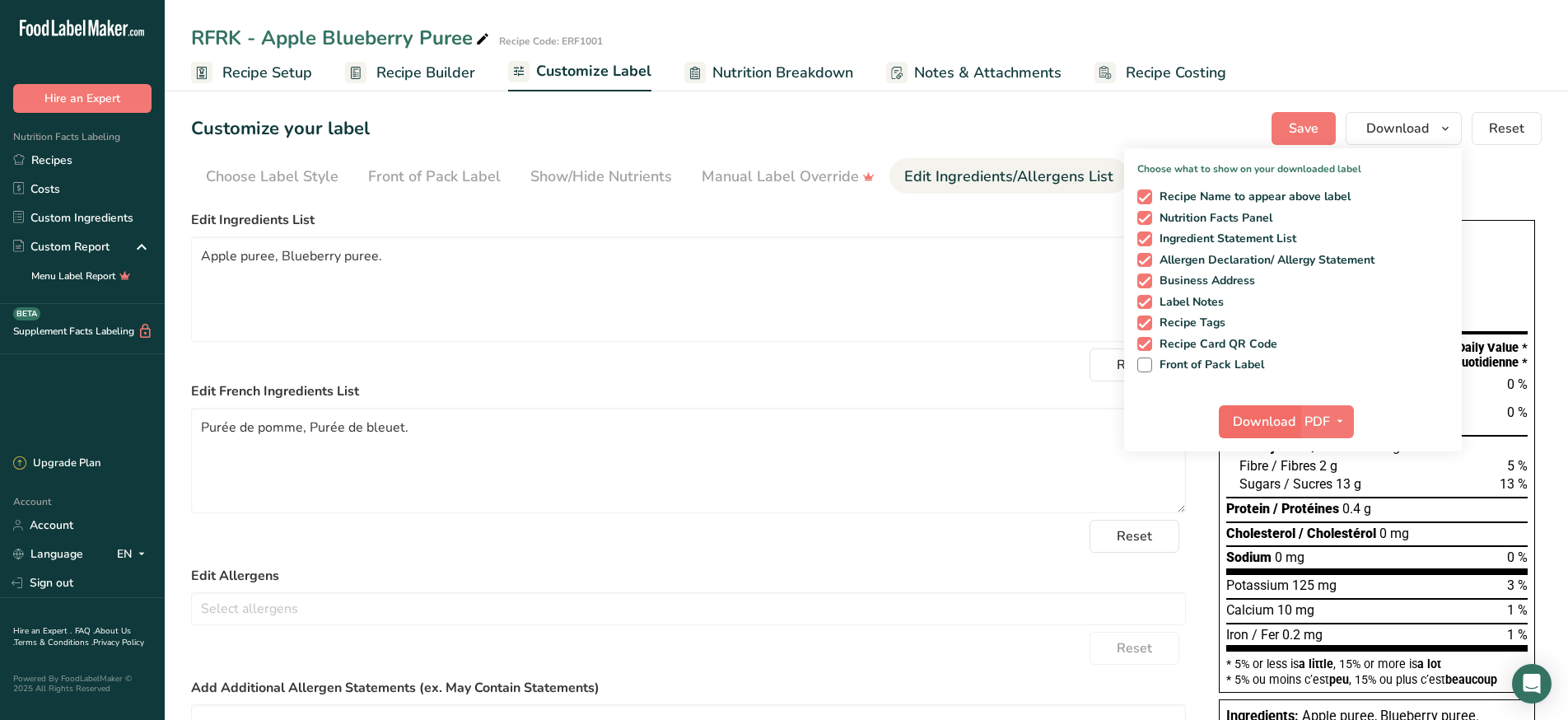
click at [1268, 426] on span "Download" at bounding box center [1264, 421] width 63 height 20
